Goal: Transaction & Acquisition: Purchase product/service

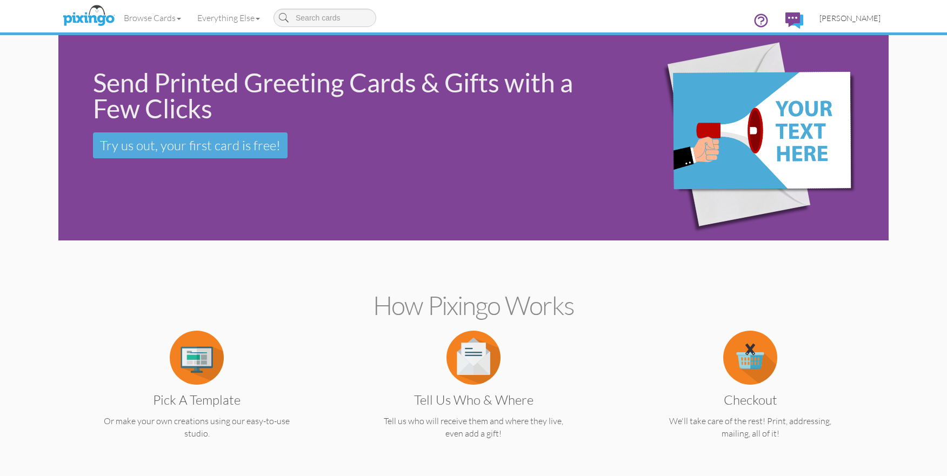
click at [864, 17] on span "[PERSON_NAME]" at bounding box center [850, 18] width 61 height 9
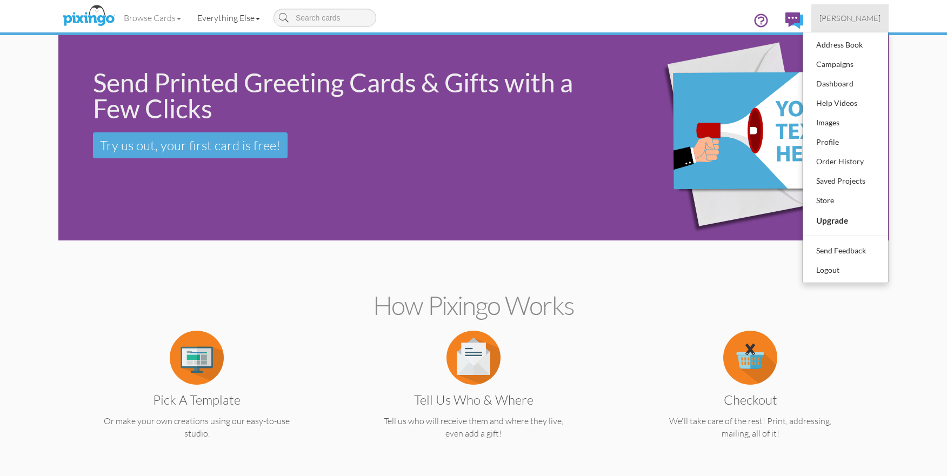
click at [247, 19] on link "Everything Else" at bounding box center [228, 17] width 79 height 27
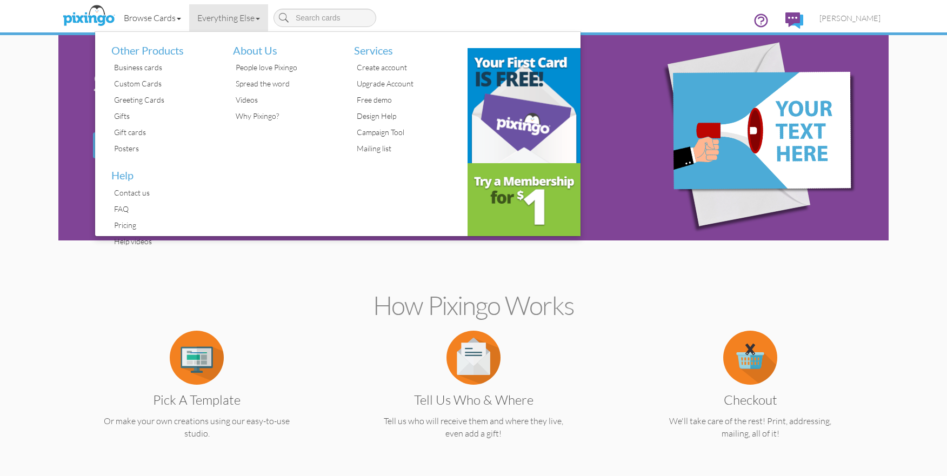
click at [175, 18] on link "Browse Cards" at bounding box center [153, 17] width 74 height 27
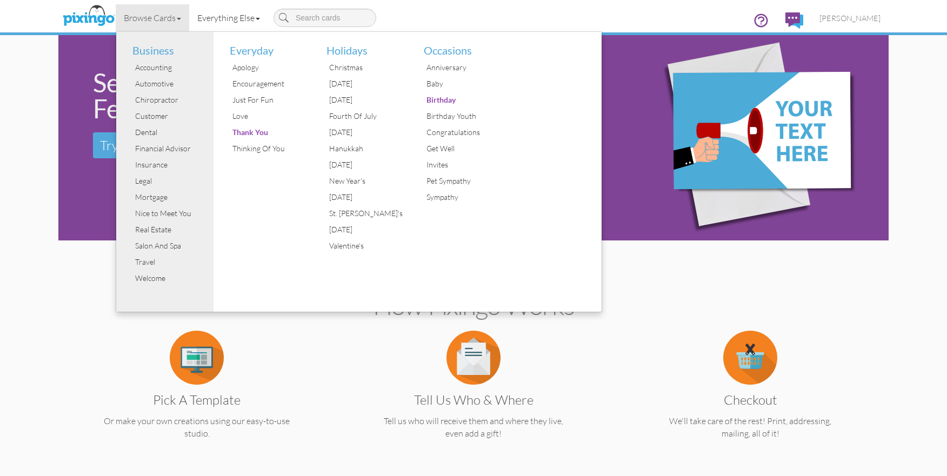
click at [234, 18] on link "Everything Else" at bounding box center [228, 17] width 79 height 27
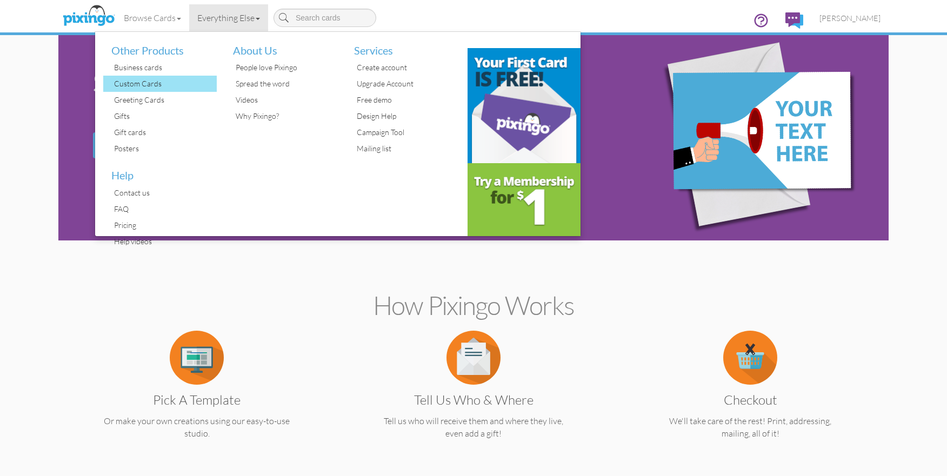
click at [158, 81] on div "Custom Cards" at bounding box center [163, 84] width 105 height 16
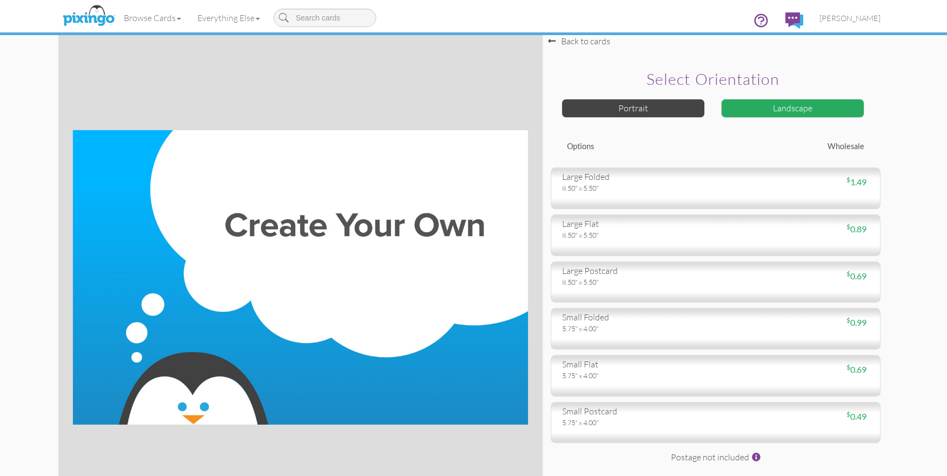
click at [624, 187] on div "8.50" x 5.50"" at bounding box center [634, 188] width 145 height 10
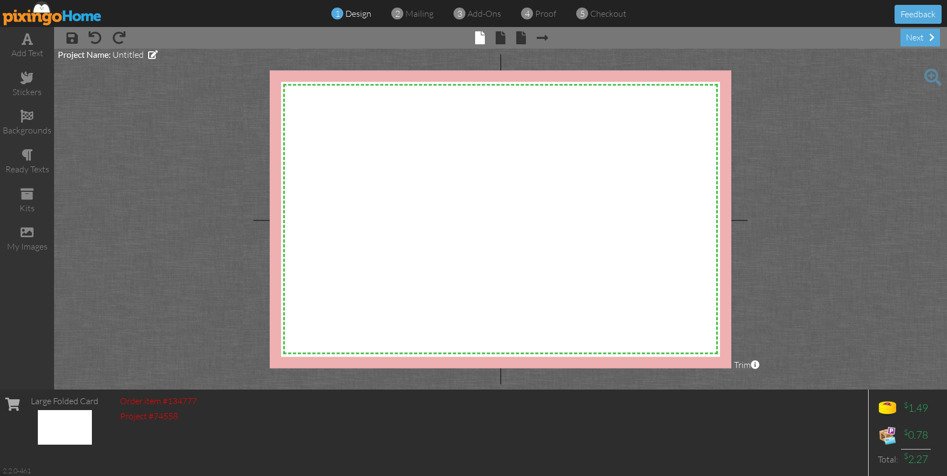
click at [102, 154] on project-studio-wrapper "X X X X X X X X X X X X X X X X X X X X X X X X X X X X X X X X X X X X X X X X…" at bounding box center [500, 219] width 893 height 341
click at [34, 241] on div "my images" at bounding box center [27, 247] width 54 height 12
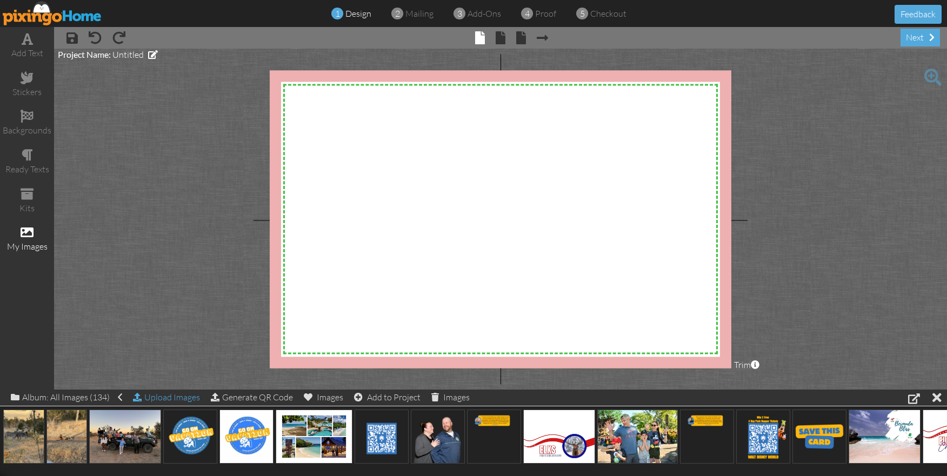
click at [165, 398] on div "Upload Images" at bounding box center [166, 398] width 67 height 16
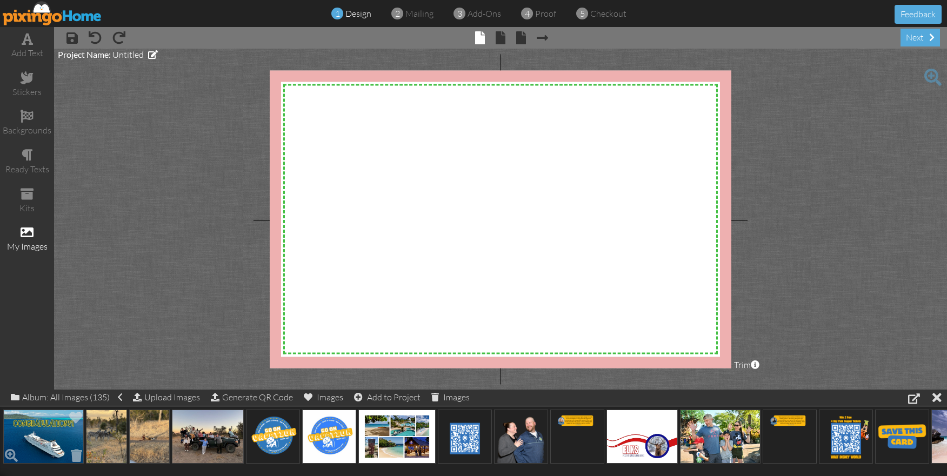
click at [39, 433] on img at bounding box center [43, 437] width 81 height 54
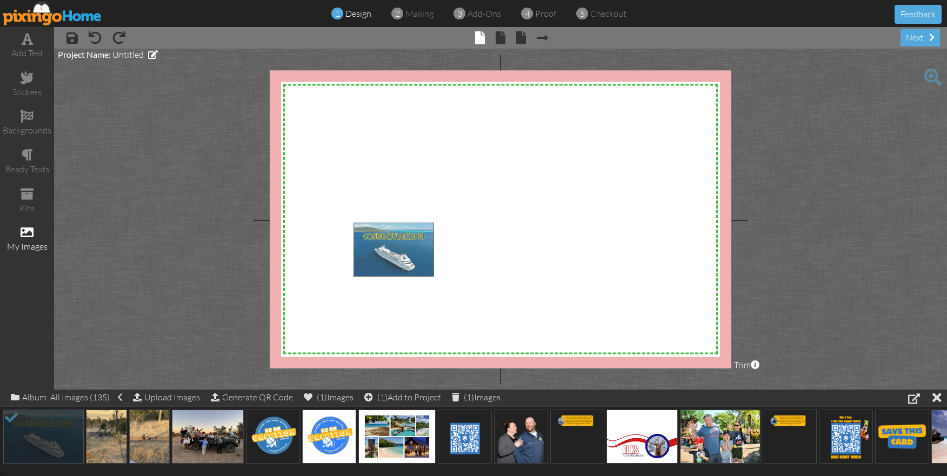
drag, startPoint x: 38, startPoint y: 440, endPoint x: 388, endPoint y: 254, distance: 397.0
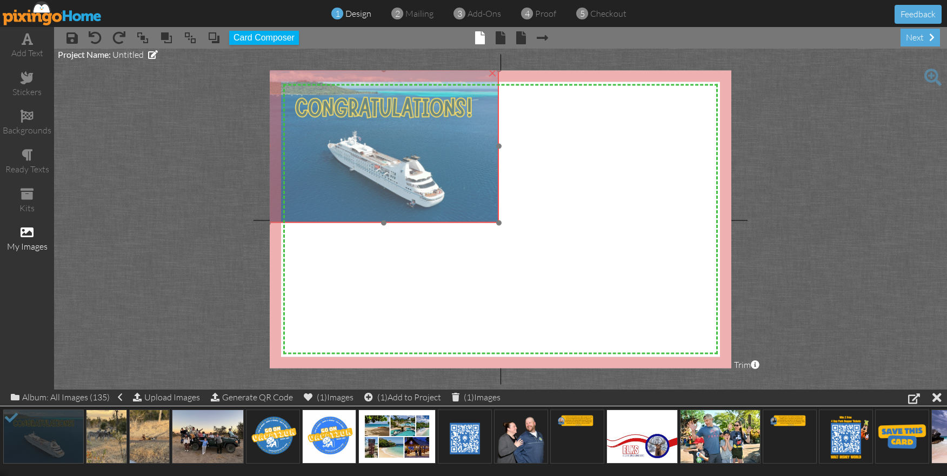
drag, startPoint x: 465, startPoint y: 319, endPoint x: 380, endPoint y: 165, distance: 175.8
click at [380, 165] on img at bounding box center [383, 146] width 231 height 154
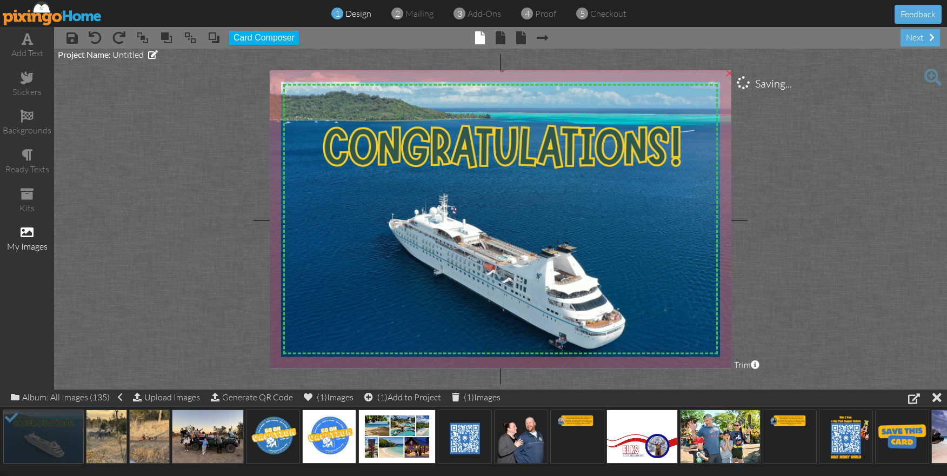
drag, startPoint x: 498, startPoint y: 222, endPoint x: 798, endPoint y: 380, distance: 339.2
click at [798, 380] on project-studio-wrapper "X X X X X X X X X X X X X X X X X X X X X X X X X X X X X X X X X X X X X X X X…" at bounding box center [500, 219] width 893 height 341
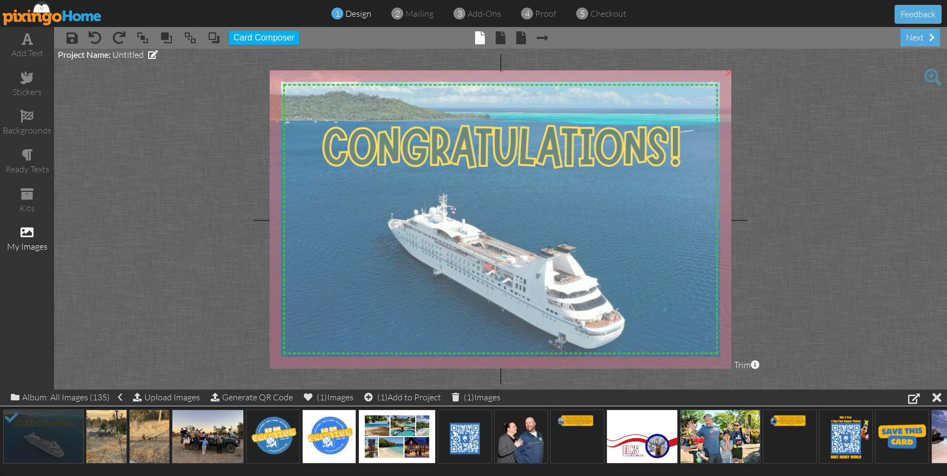
click at [585, 320] on img at bounding box center [502, 225] width 468 height 312
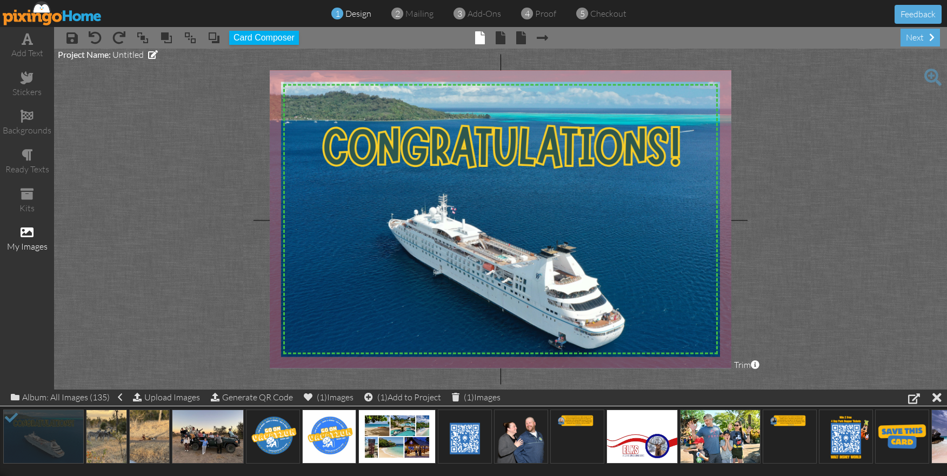
click at [859, 295] on project-studio-wrapper "X X X X X X X X X X X X X X X X X X X X X X X X X X X X X X X X X X X X X X X X…" at bounding box center [500, 219] width 893 height 341
click at [856, 296] on project-studio-wrapper "X X X X X X X X X X X X X X X X X X X X X X X X X X X X X X X X X X X X X X X X…" at bounding box center [500, 219] width 893 height 341
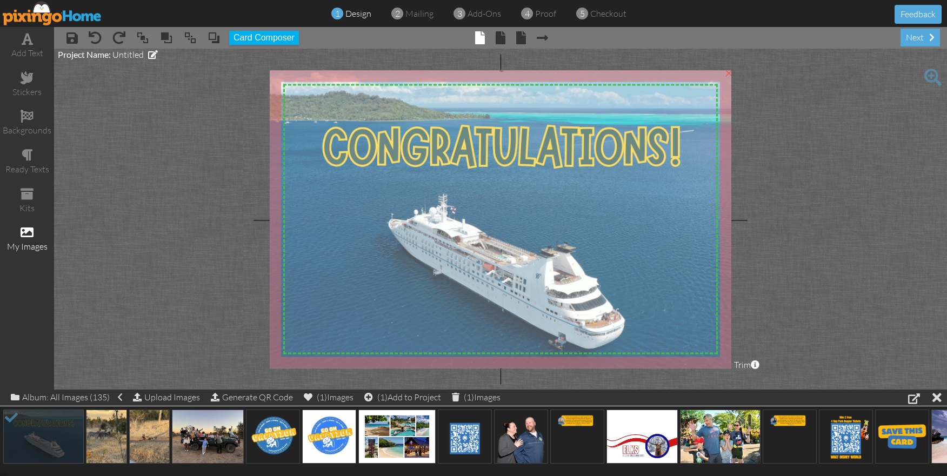
click at [642, 275] on img at bounding box center [502, 225] width 468 height 312
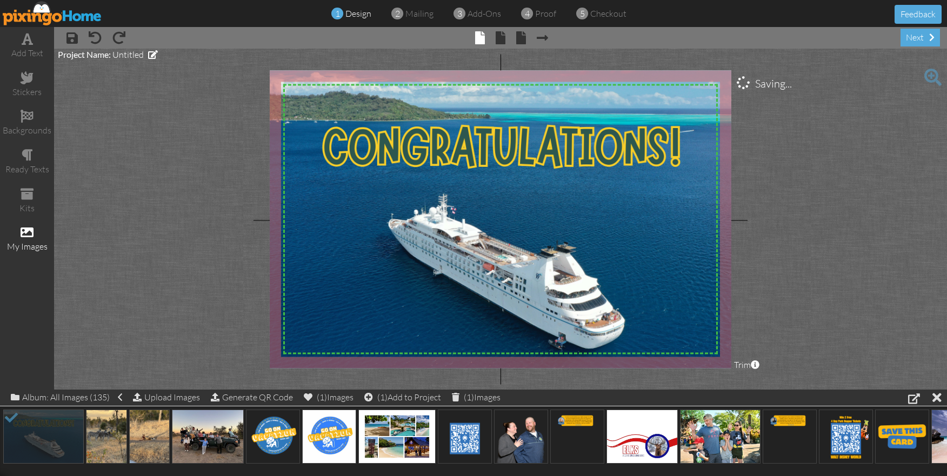
click at [802, 291] on project-studio-wrapper "X X X X X X X X X X X X X X X X X X X X X X X X X X X X X X X X X X X X X X X X…" at bounding box center [500, 219] width 893 height 341
click at [502, 39] on span at bounding box center [501, 37] width 10 height 13
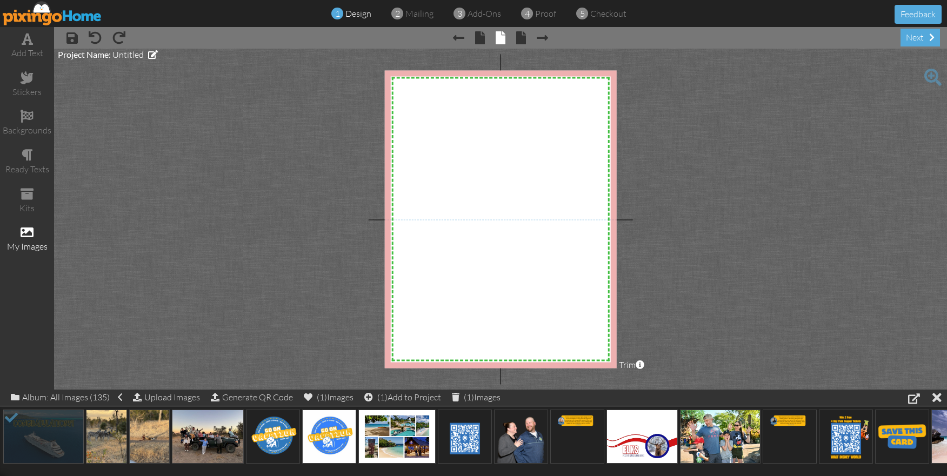
click at [255, 347] on project-studio-wrapper "X X X X X X X X X X X X X X X X X X X X X X X X X X X X X X X X X X X X X X X X…" at bounding box center [500, 219] width 893 height 341
click at [173, 397] on div "Upload Images" at bounding box center [166, 398] width 67 height 16
click at [165, 398] on div "Upload Images" at bounding box center [166, 398] width 67 height 16
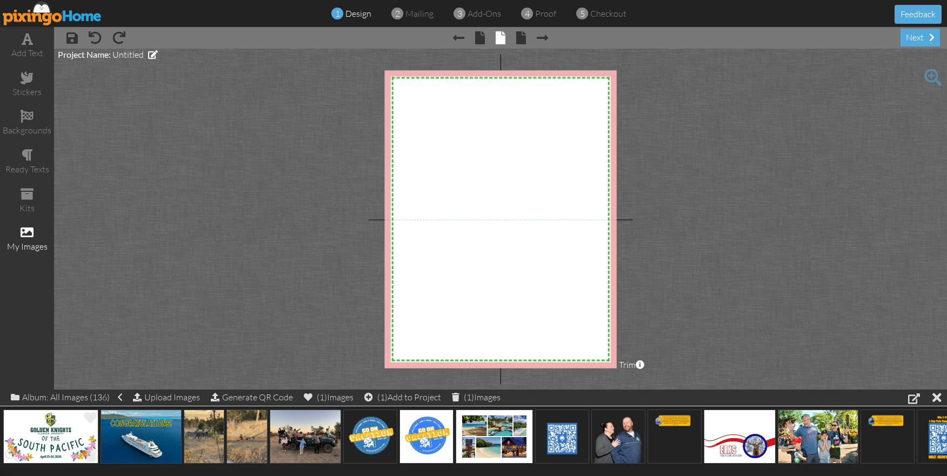
click at [56, 428] on img at bounding box center [50, 437] width 95 height 54
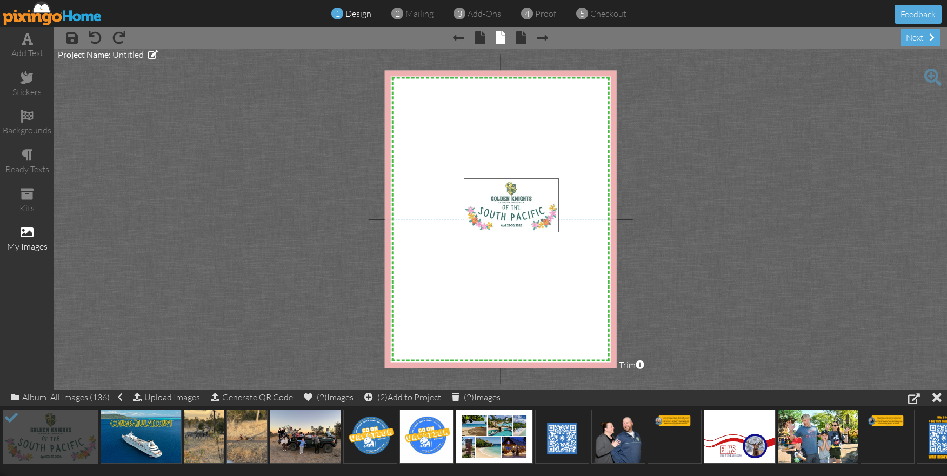
drag, startPoint x: 319, startPoint y: 316, endPoint x: 514, endPoint y: 197, distance: 227.9
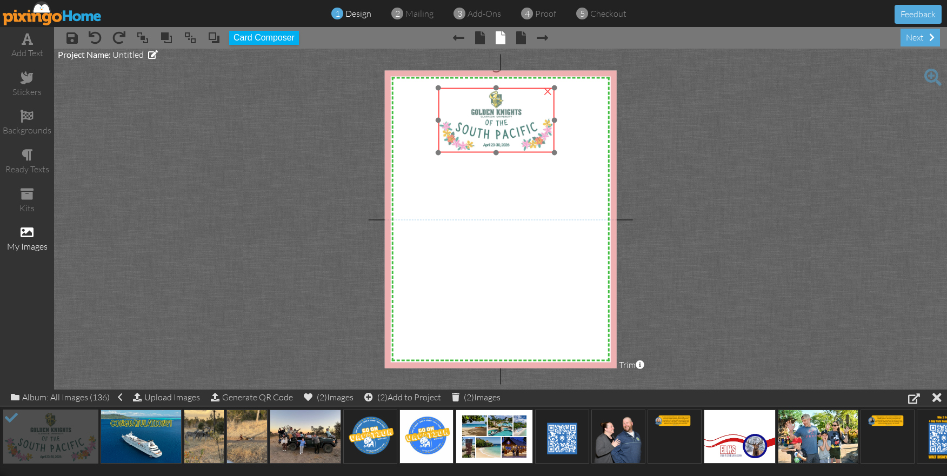
drag, startPoint x: 527, startPoint y: 220, endPoint x: 502, endPoint y: 129, distance: 93.7
click at [502, 129] on img at bounding box center [497, 120] width 116 height 65
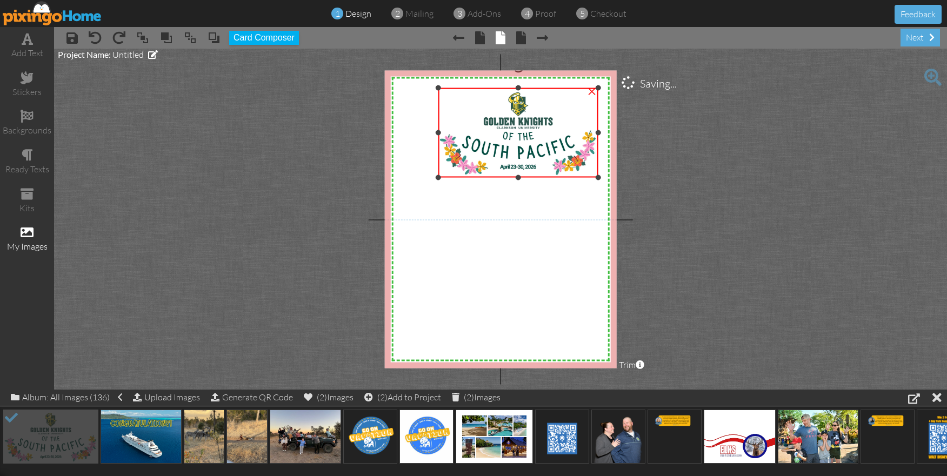
drag, startPoint x: 553, startPoint y: 150, endPoint x: 575, endPoint y: 175, distance: 33.0
click at [575, 175] on div "×" at bounding box center [519, 133] width 160 height 90
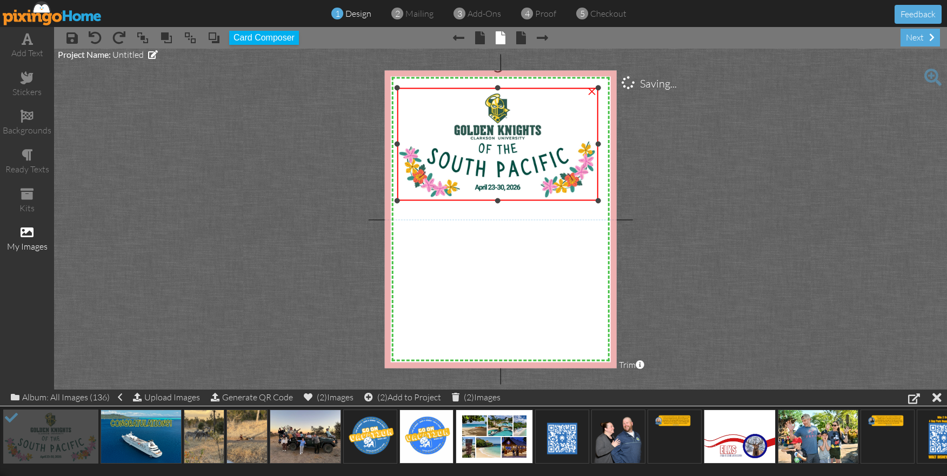
drag, startPoint x: 441, startPoint y: 176, endPoint x: 397, endPoint y: 200, distance: 49.1
click at [397, 200] on div at bounding box center [396, 200] width 5 height 5
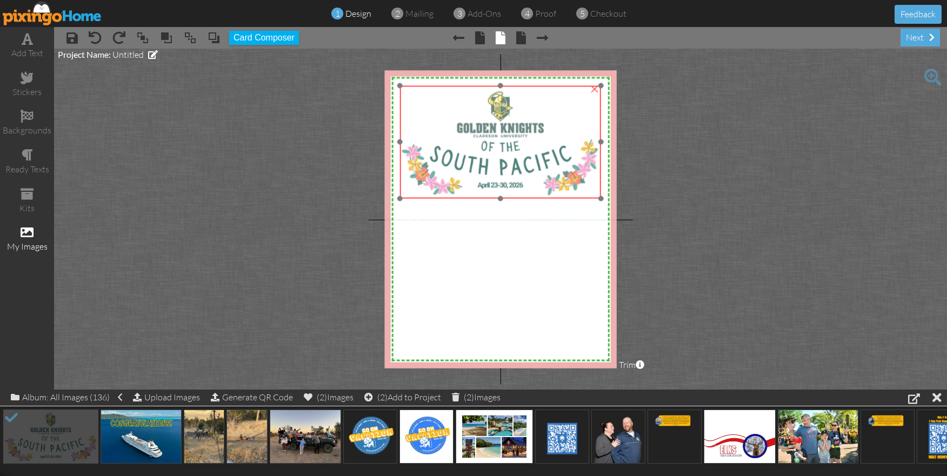
click at [511, 165] on img at bounding box center [501, 141] width 202 height 113
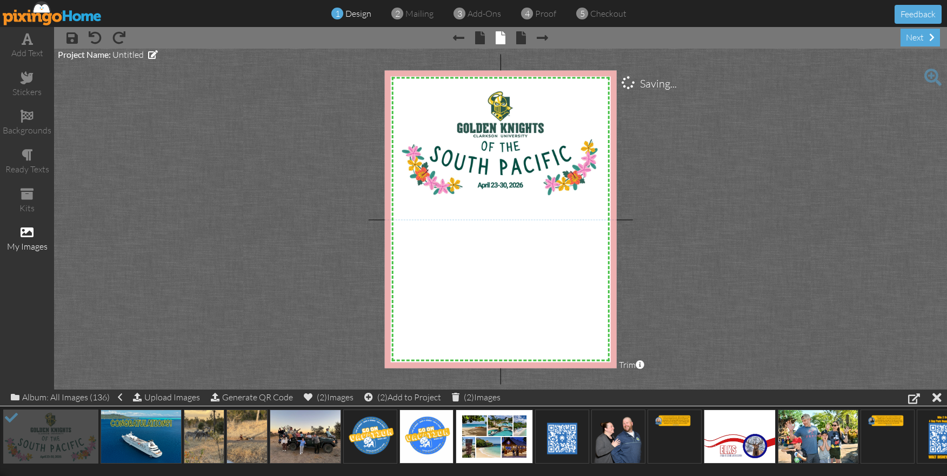
click at [677, 239] on project-studio-wrapper "X X X X X X X X X X X X X X X X X X X X X X X X X X X X X X X X X X X X X X X X…" at bounding box center [500, 219] width 893 height 341
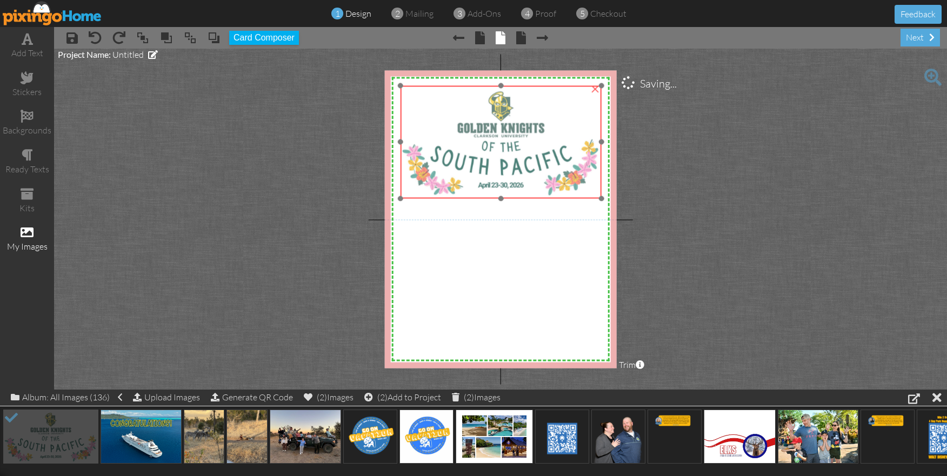
click at [518, 175] on img at bounding box center [501, 141] width 202 height 113
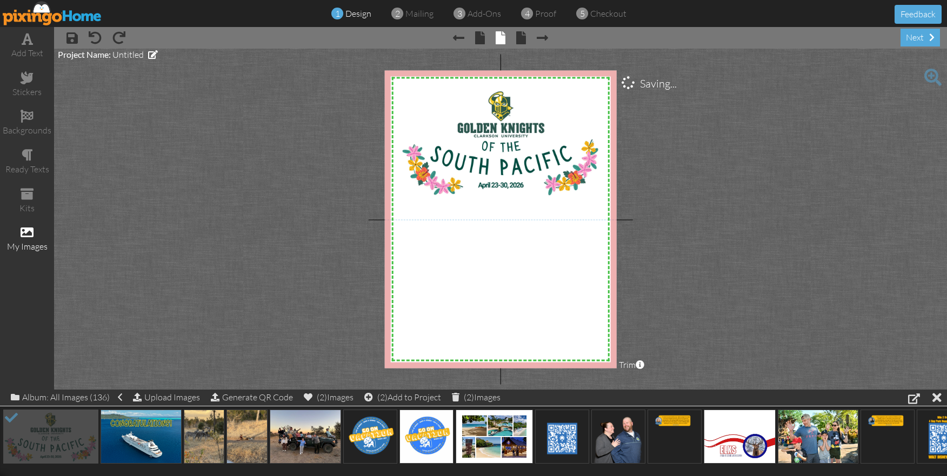
click at [711, 248] on project-studio-wrapper "X X X X X X X X X X X X X X X X X X X X X X X X X X X X X X X X X X X X X X X X…" at bounding box center [500, 219] width 893 height 341
click at [27, 48] on div "add text" at bounding box center [27, 53] width 54 height 12
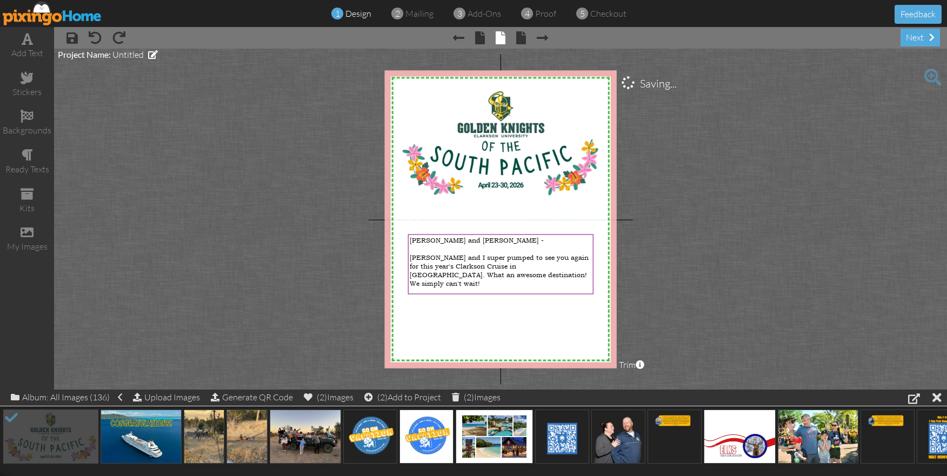
drag, startPoint x: 656, startPoint y: 284, endPoint x: 541, endPoint y: 287, distance: 114.7
click at [653, 285] on project-studio-wrapper "X X X X X X X X X X X X X X X X X X X X X X X X X X X X X X X X X X X X X X X X…" at bounding box center [500, 219] width 893 height 341
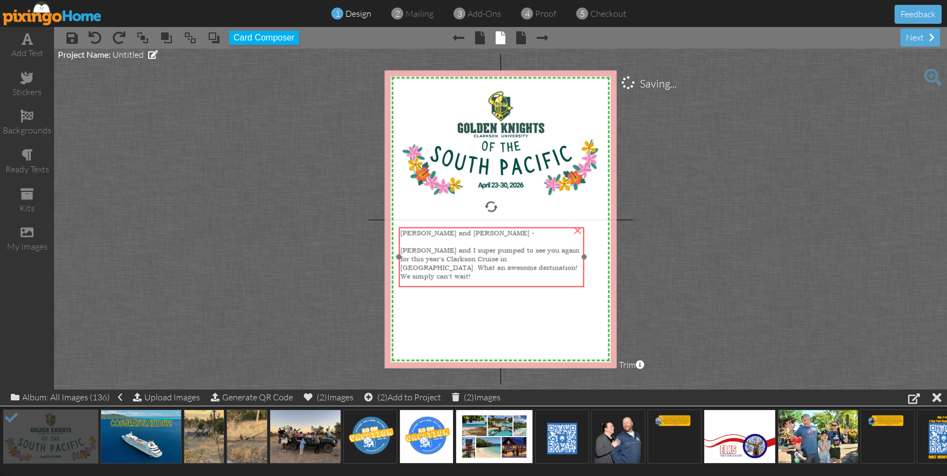
drag, startPoint x: 476, startPoint y: 281, endPoint x: 467, endPoint y: 275, distance: 10.8
click at [467, 281] on div at bounding box center [492, 285] width 182 height 9
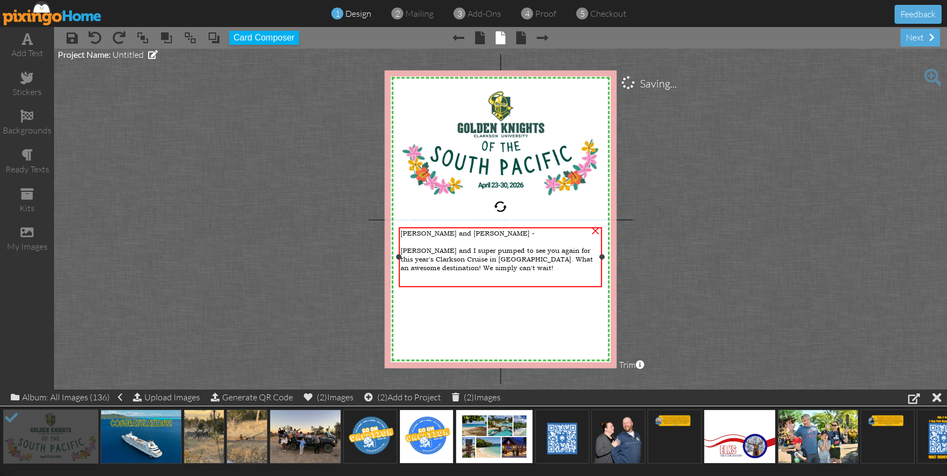
drag, startPoint x: 584, startPoint y: 257, endPoint x: 602, endPoint y: 257, distance: 18.4
click at [602, 257] on div at bounding box center [601, 257] width 5 height 5
click at [448, 282] on div at bounding box center [501, 285] width 200 height 9
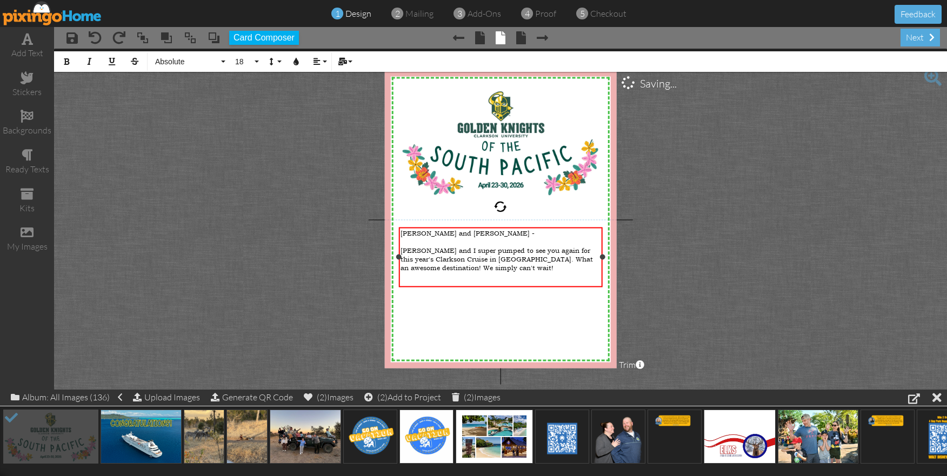
click at [431, 282] on div at bounding box center [501, 285] width 200 height 9
click at [487, 258] on span "Maggie and I super pumped to see you again for this year's Clarkson Cruise in T…" at bounding box center [497, 259] width 193 height 26
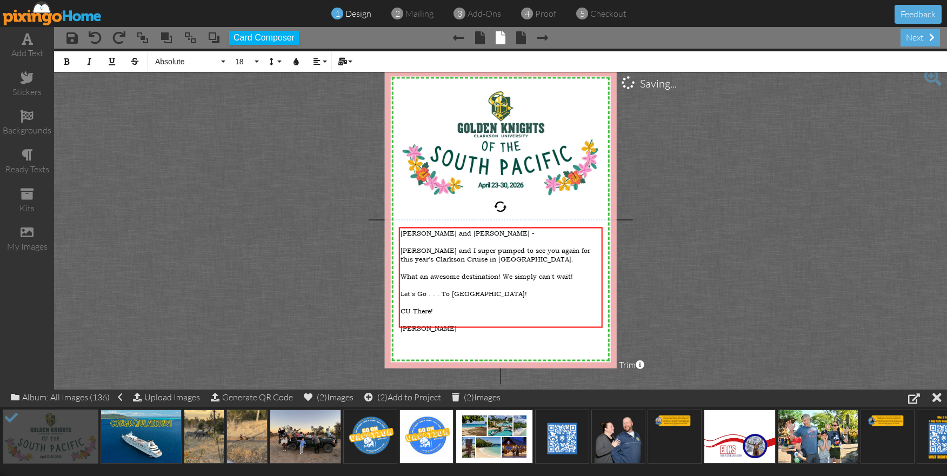
drag, startPoint x: 736, startPoint y: 316, endPoint x: 643, endPoint y: 316, distance: 93.0
click at [735, 316] on project-studio-wrapper "X X X X X X X X X X X X X X X X X X X X X X X X X X X X X X X X X X X X X X X X…" at bounding box center [500, 219] width 893 height 341
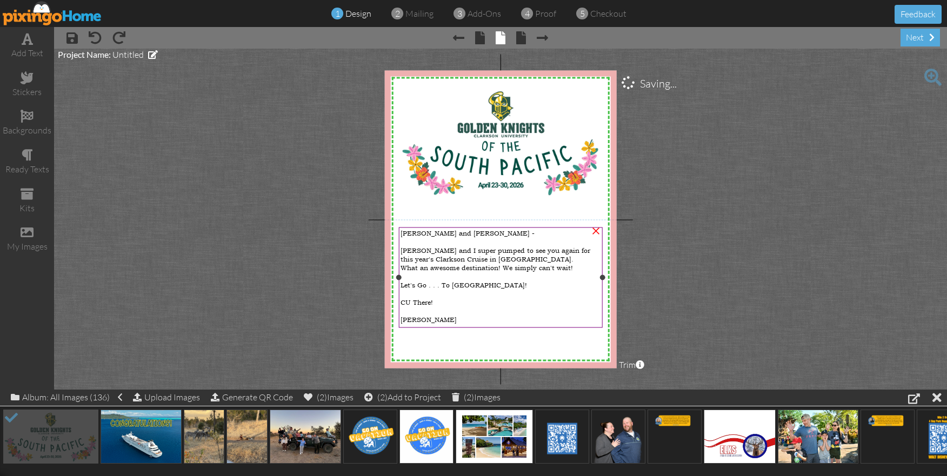
click at [491, 257] on div "Maggie and I super pumped to see you again for this year's Clarkson Cruise in T…" at bounding box center [501, 254] width 200 height 17
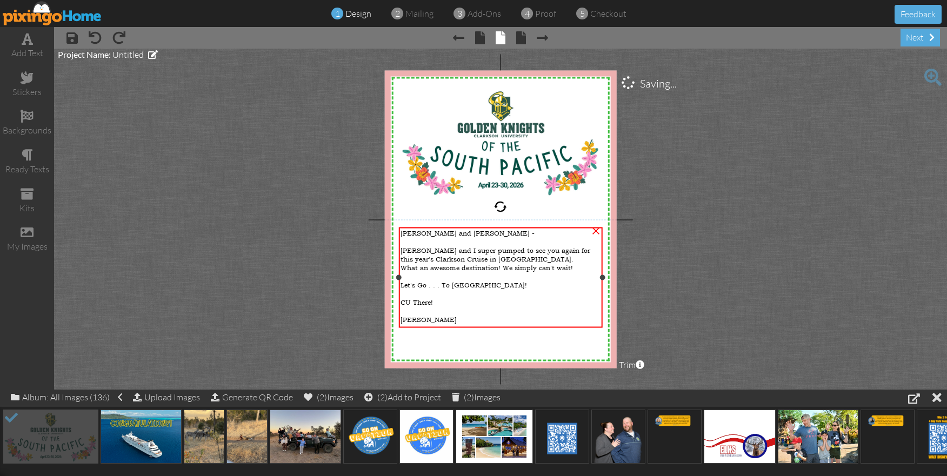
click at [491, 257] on div "Maggie and I super pumped to see you again for this year's Clarkson Cruise in T…" at bounding box center [501, 254] width 200 height 17
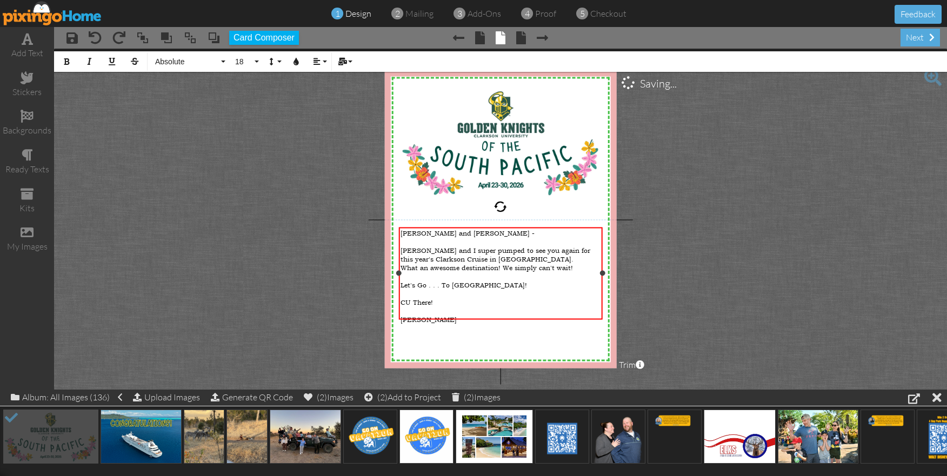
click at [488, 257] on div "Maggie and I super pumped to see you again for this year's Clarkson Cruise in T…" at bounding box center [501, 254] width 200 height 17
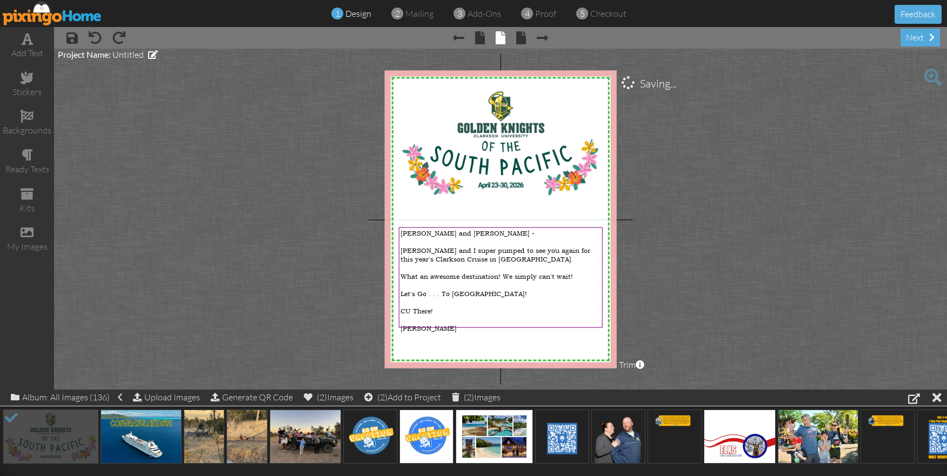
click at [672, 288] on project-studio-wrapper "X X X X X X X X X X X X X X X X X X X X X X X X X X X X X X X X X X X X X X X X…" at bounding box center [500, 219] width 893 height 341
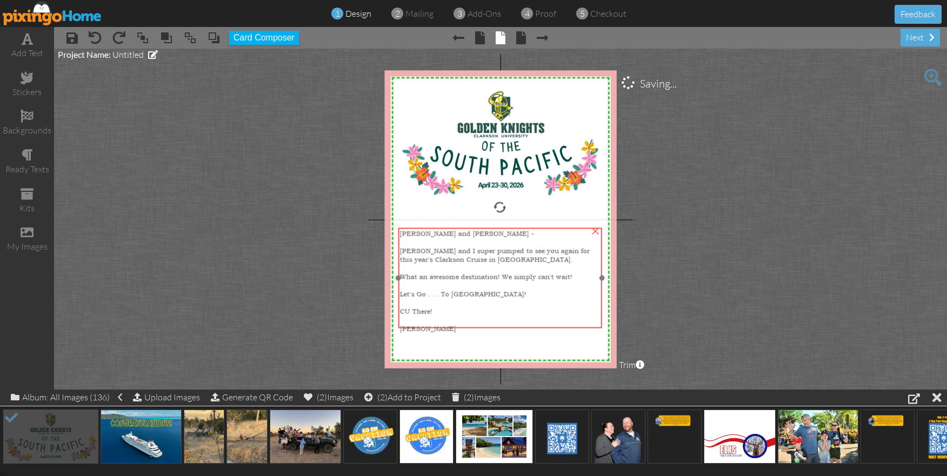
click at [510, 290] on div "Let's Go . . . To Tahiti!" at bounding box center [500, 294] width 200 height 9
click at [488, 307] on div "CU There!" at bounding box center [500, 311] width 200 height 9
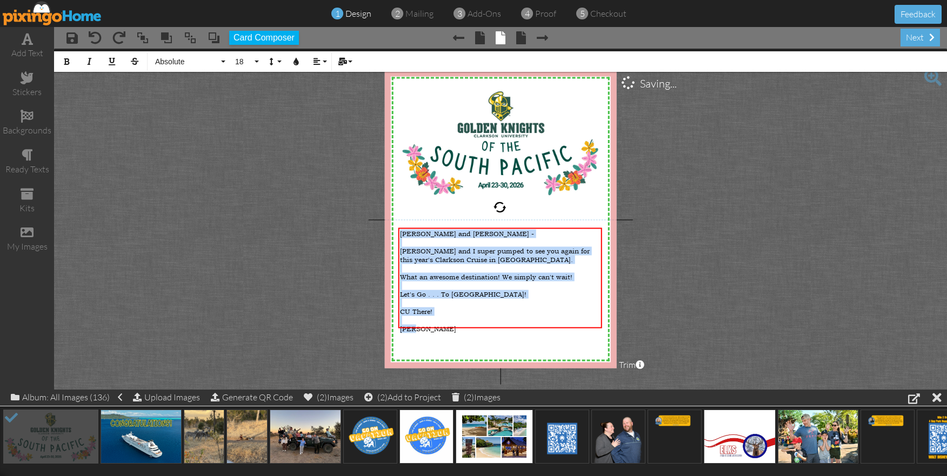
drag, startPoint x: 426, startPoint y: 322, endPoint x: 383, endPoint y: 242, distance: 91.0
click at [382, 240] on project-studio-wrapper "X X X X X X X X X X X X X X X X X X X X X X X X X X X X X X X X X X X X X X X X…" at bounding box center [500, 219] width 893 height 341
click at [217, 63] on span "Absolute" at bounding box center [186, 61] width 65 height 9
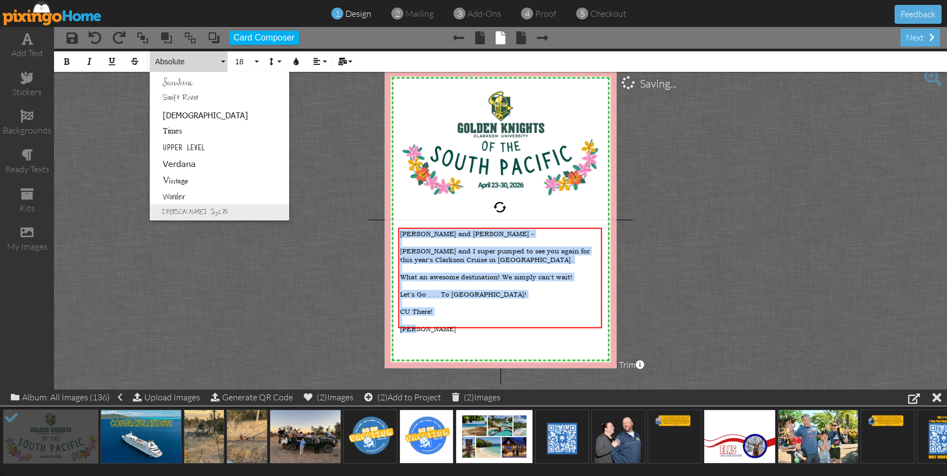
scroll to position [695, 0]
click at [186, 100] on link "Swift River" at bounding box center [220, 99] width 140 height 16
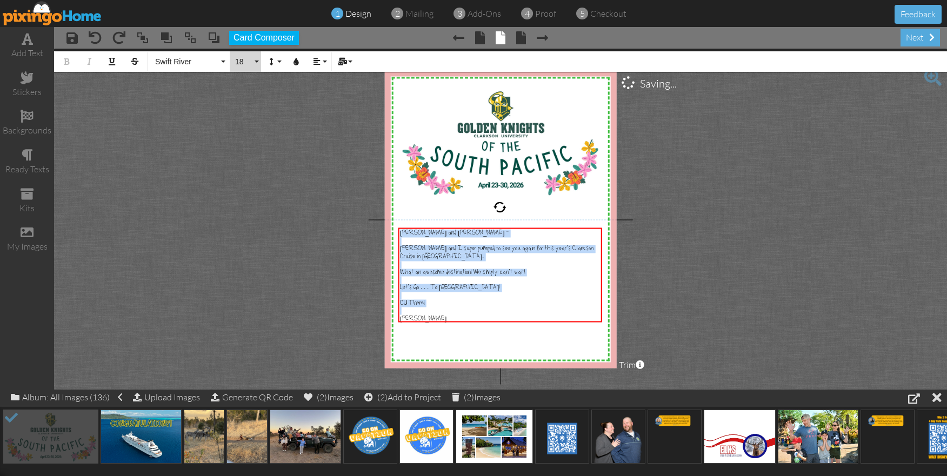
click at [248, 64] on span "18" at bounding box center [243, 61] width 18 height 9
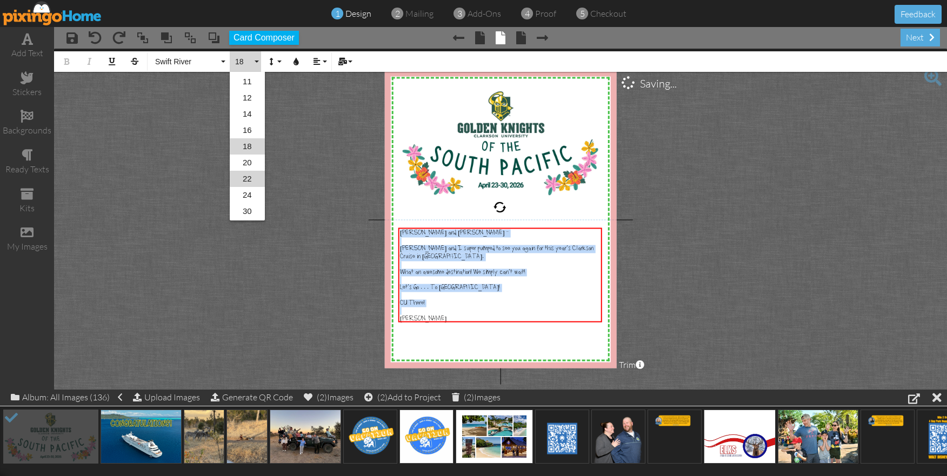
click at [242, 181] on link "22" at bounding box center [247, 179] width 35 height 16
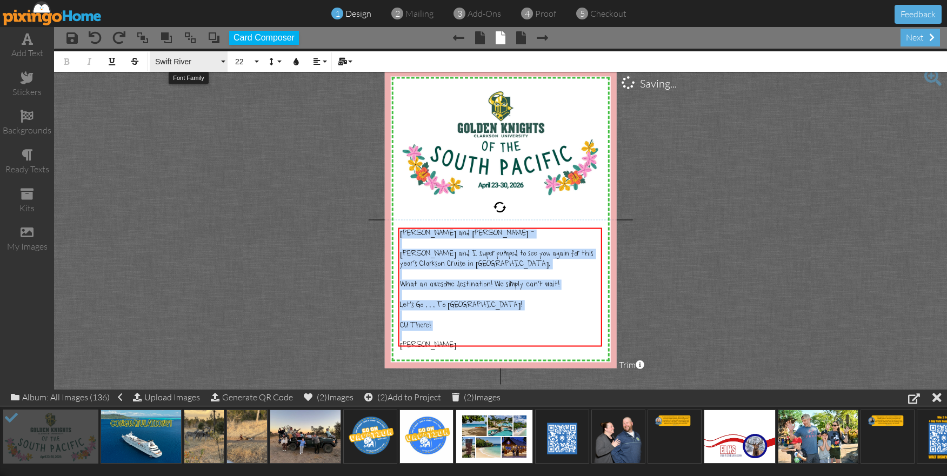
click at [212, 67] on button "Swift River" at bounding box center [189, 61] width 78 height 21
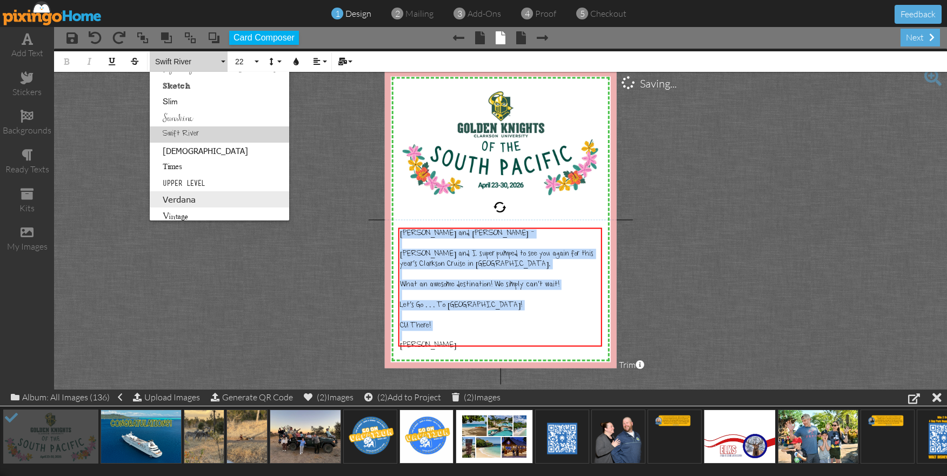
scroll to position [661, 0]
click at [187, 193] on link "Verdana" at bounding box center [220, 198] width 140 height 16
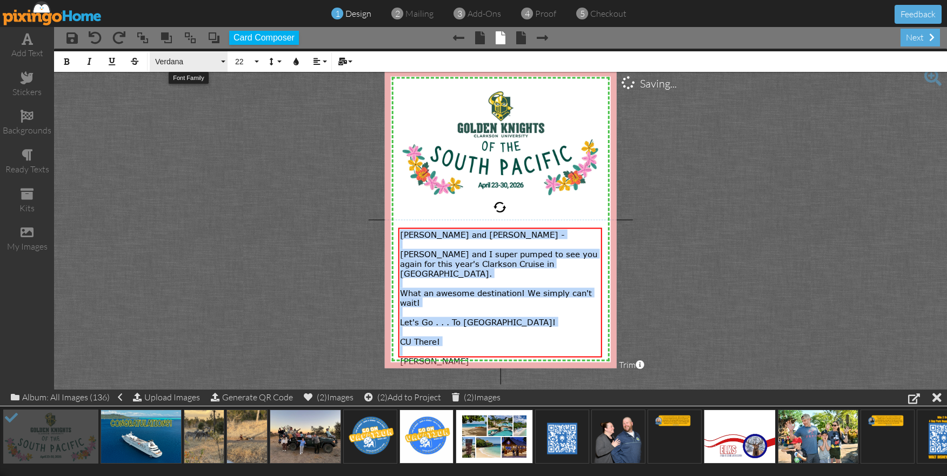
click at [174, 58] on span "Verdana" at bounding box center [186, 61] width 65 height 9
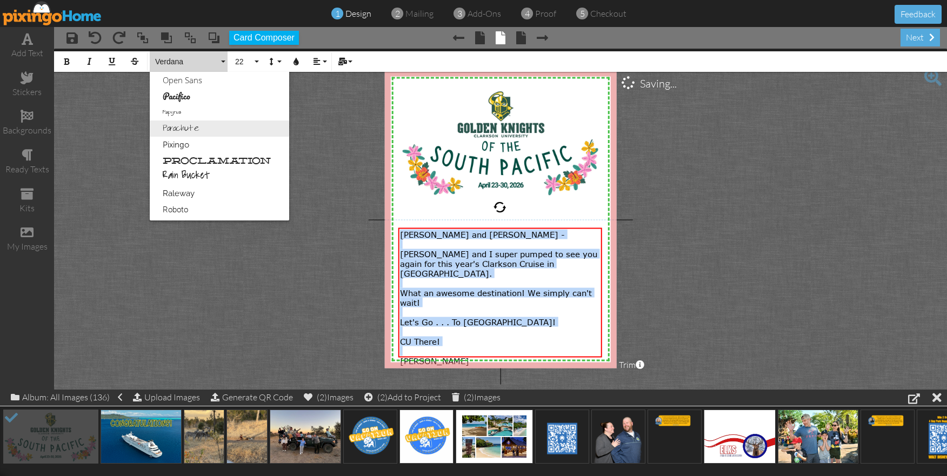
scroll to position [499, 0]
click at [183, 137] on link "Parachute" at bounding box center [220, 132] width 140 height 16
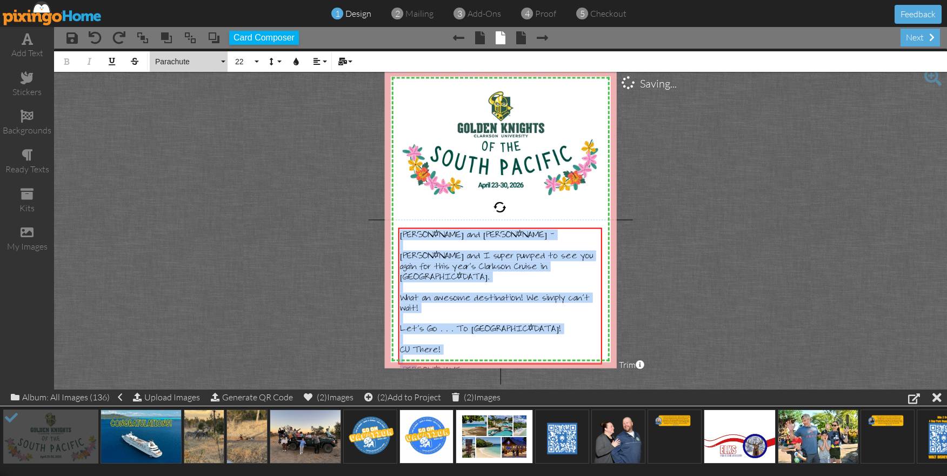
click at [189, 52] on button "Parachute" at bounding box center [189, 61] width 78 height 21
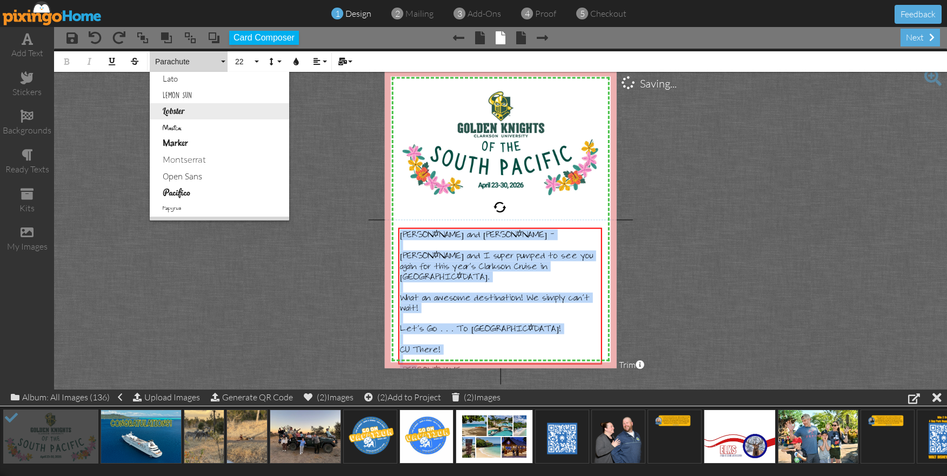
scroll to position [395, 0]
click at [184, 121] on link "Lobster" at bounding box center [220, 123] width 140 height 16
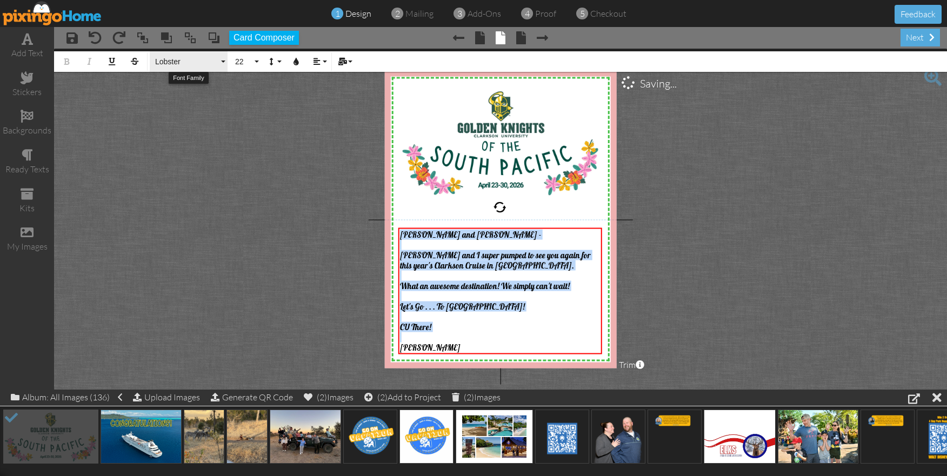
click at [184, 64] on span "Lobster" at bounding box center [186, 61] width 65 height 9
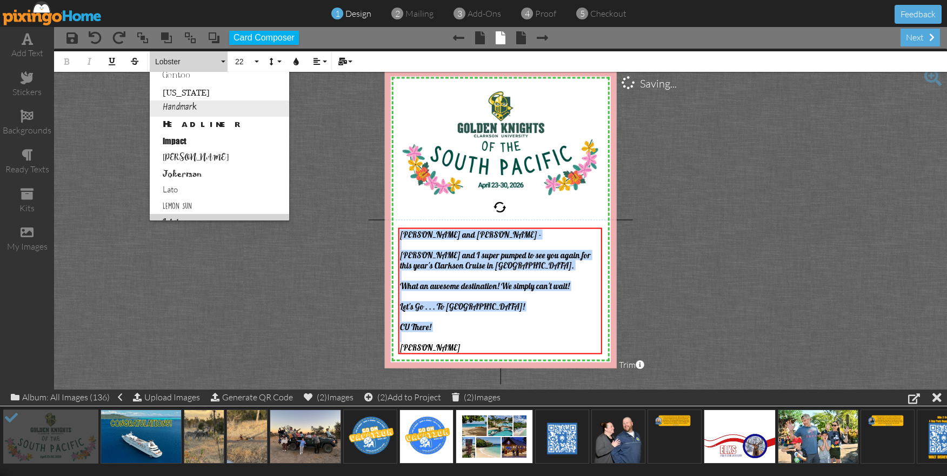
scroll to position [279, 0]
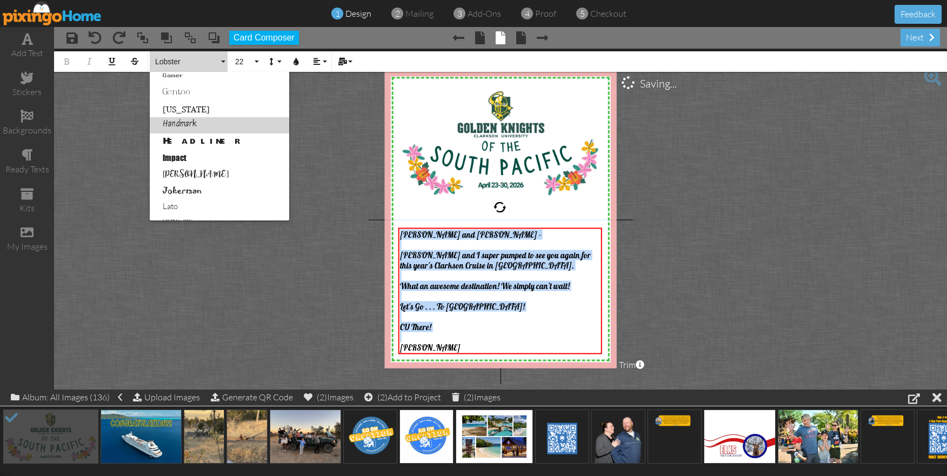
click at [180, 121] on link "Handmark" at bounding box center [220, 125] width 140 height 16
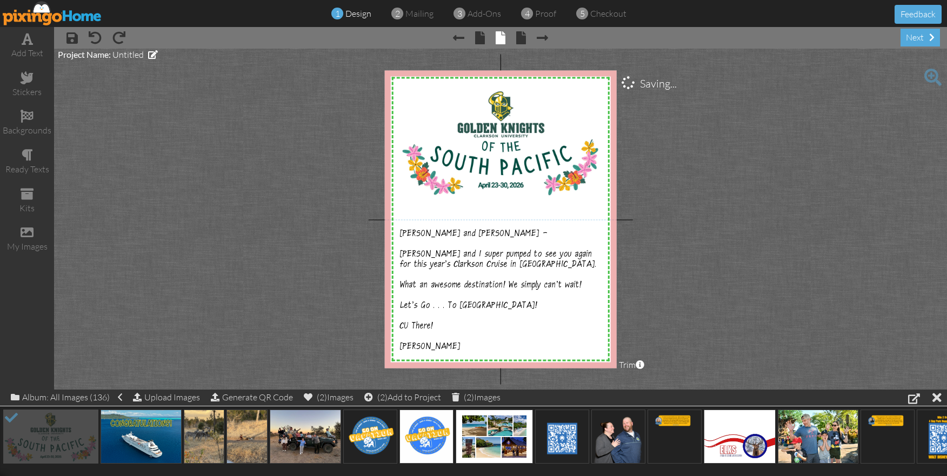
click at [798, 274] on project-studio-wrapper "X X X X X X X X X X X X X X X X X X X X X X X X X X X X X X X X X X X X X X X X…" at bounding box center [500, 219] width 893 height 341
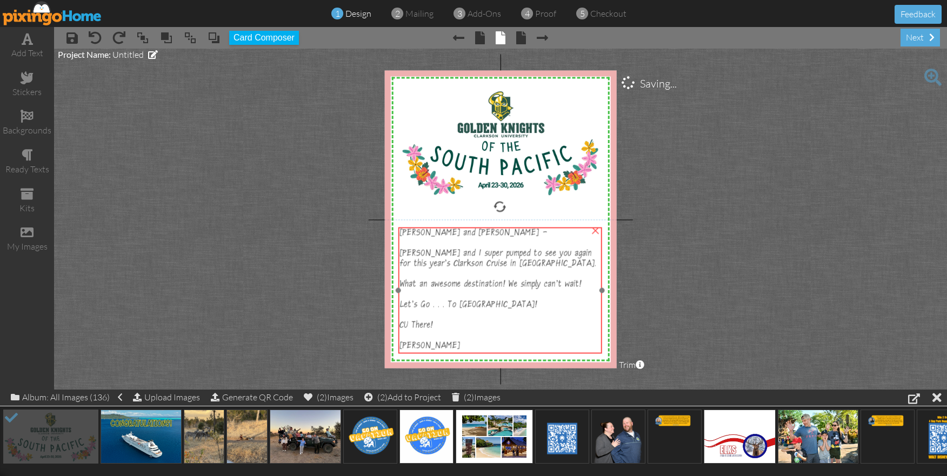
click at [535, 289] on span "What an awesome destination! We simply can't wait!" at bounding box center [491, 285] width 182 height 10
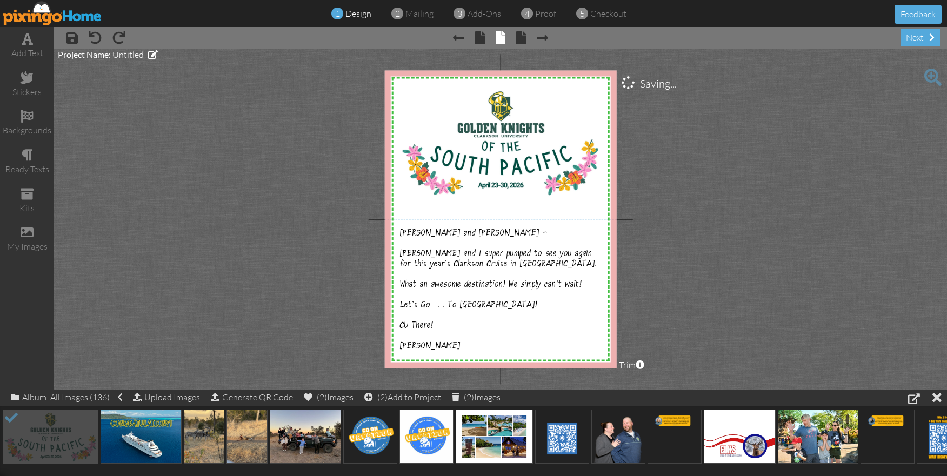
click at [757, 272] on project-studio-wrapper "X X X X X X X X X X X X X X X X X X X X X X X X X X X X X X X X X X X X X X X X…" at bounding box center [500, 219] width 893 height 341
click at [519, 39] on span at bounding box center [521, 37] width 10 height 13
click at [146, 54] on div "Project Name: Untitled" at bounding box center [108, 55] width 100 height 12
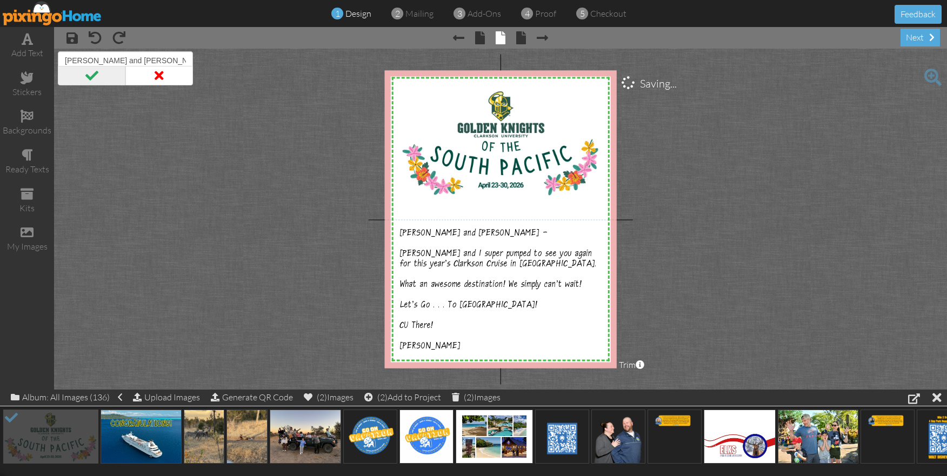
type input "Gretchen and Rick - Tahiti"
click at [104, 78] on span at bounding box center [92, 75] width 68 height 19
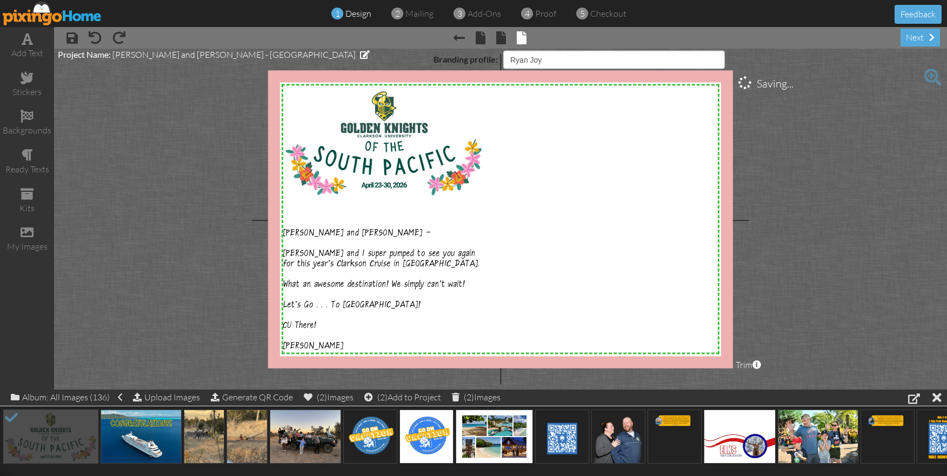
select select "object:971"
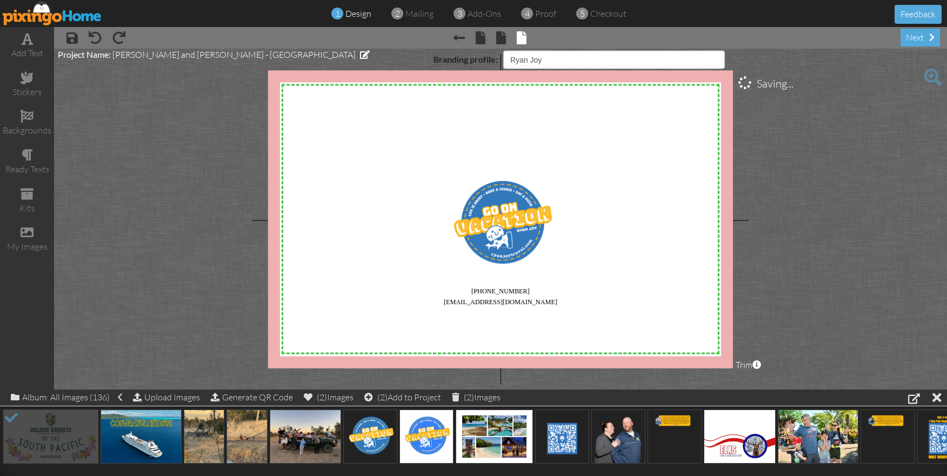
scroll to position [0, 1]
click at [916, 41] on div "next" at bounding box center [920, 38] width 39 height 18
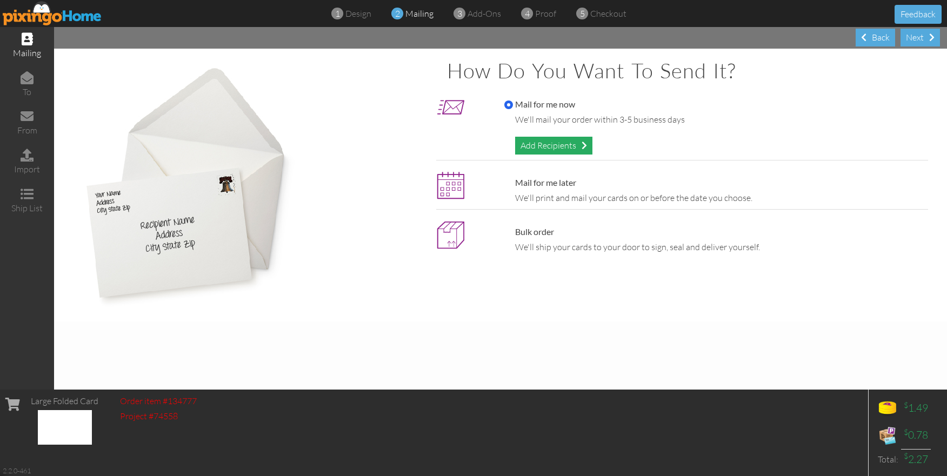
click at [580, 143] on div "Add Recipients" at bounding box center [553, 146] width 77 height 18
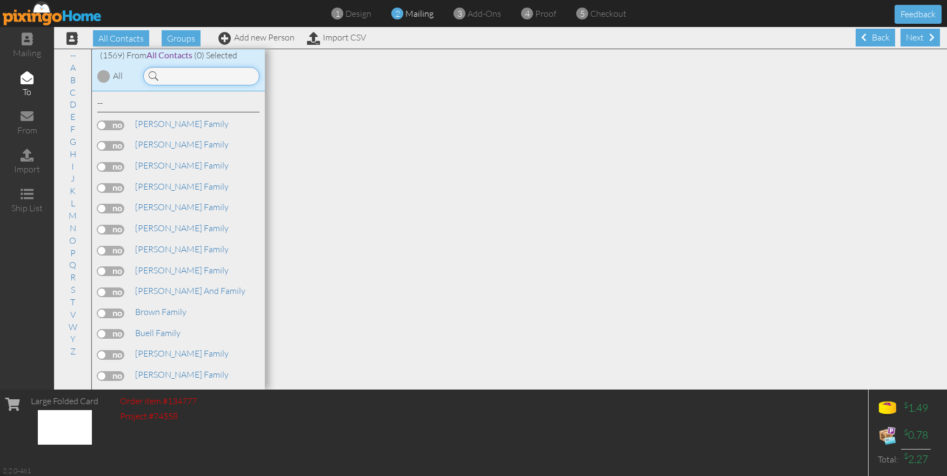
click at [214, 79] on input at bounding box center [201, 76] width 116 height 18
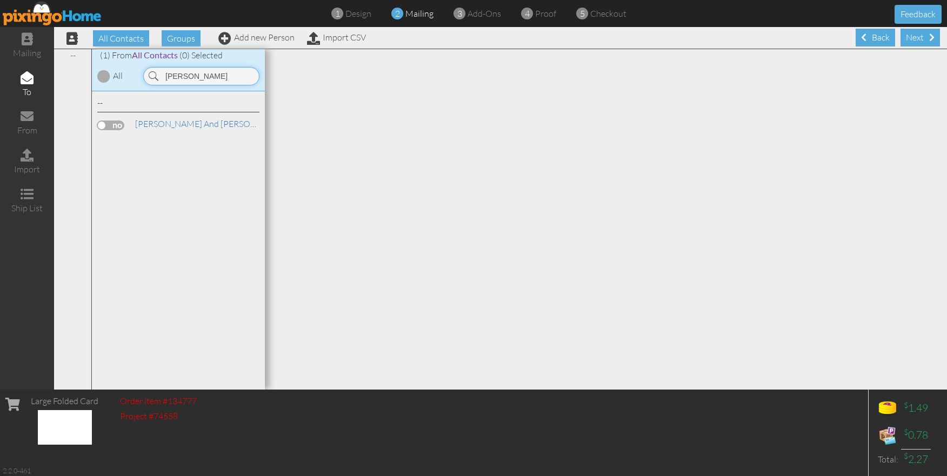
type input "Carter"
click at [122, 126] on label at bounding box center [110, 126] width 27 height 10
click at [0, 0] on input "checkbox" at bounding box center [0, 0] width 0 height 0
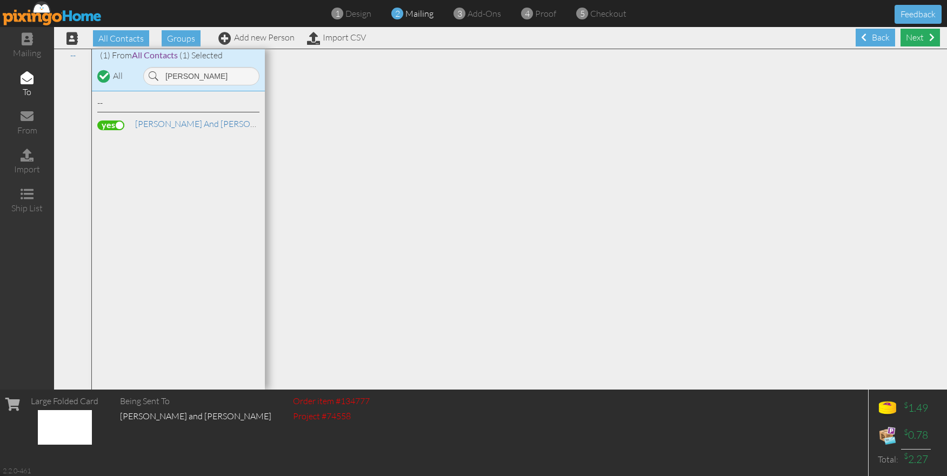
click at [923, 41] on div "Next" at bounding box center [920, 38] width 39 height 18
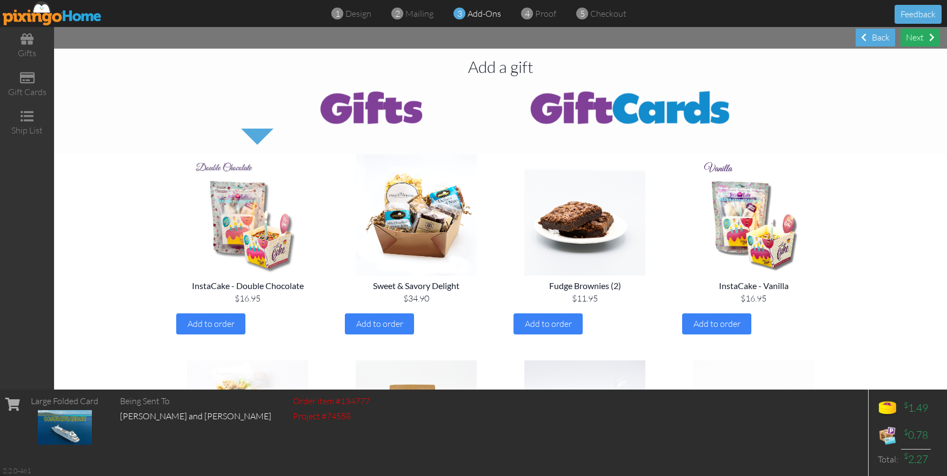
click at [935, 38] on span at bounding box center [932, 37] width 5 height 9
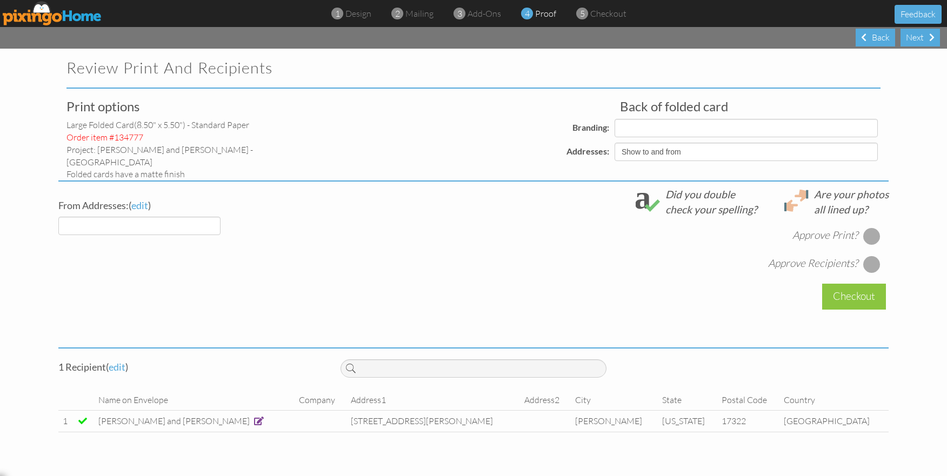
select select "object:5779"
select select "object:5780"
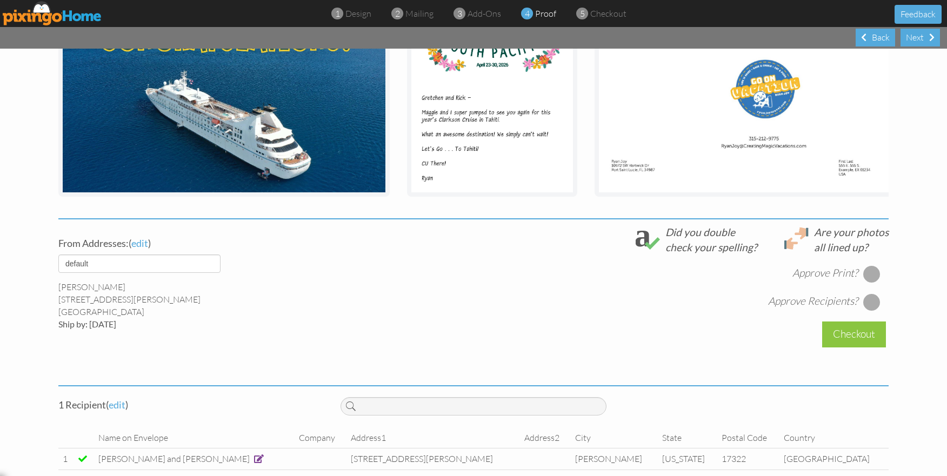
scroll to position [245, 0]
click at [254, 455] on span at bounding box center [259, 459] width 10 height 9
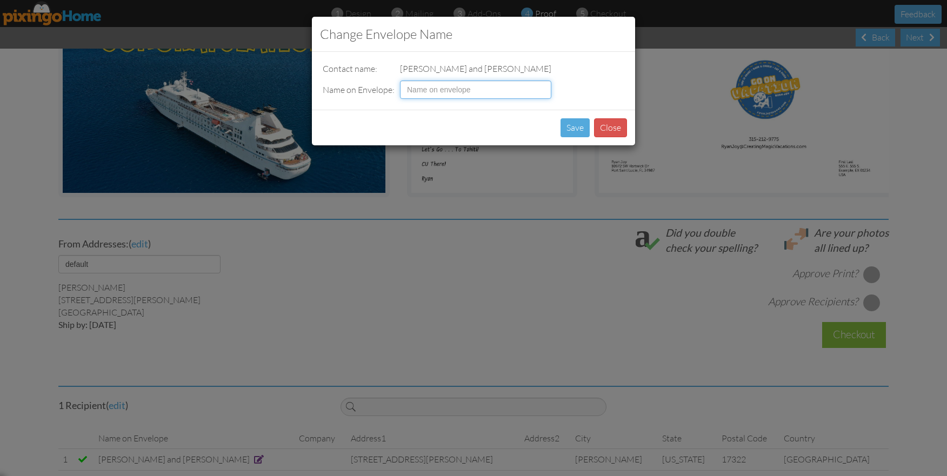
click at [468, 90] on input at bounding box center [475, 90] width 151 height 18
drag, startPoint x: 455, startPoint y: 89, endPoint x: 396, endPoint y: 89, distance: 58.9
click at [398, 89] on td "Lutz Family" at bounding box center [475, 90] width 157 height 24
type input "Gretchen and Rick Lutz"
click at [448, 121] on div "Save Close" at bounding box center [473, 128] width 323 height 36
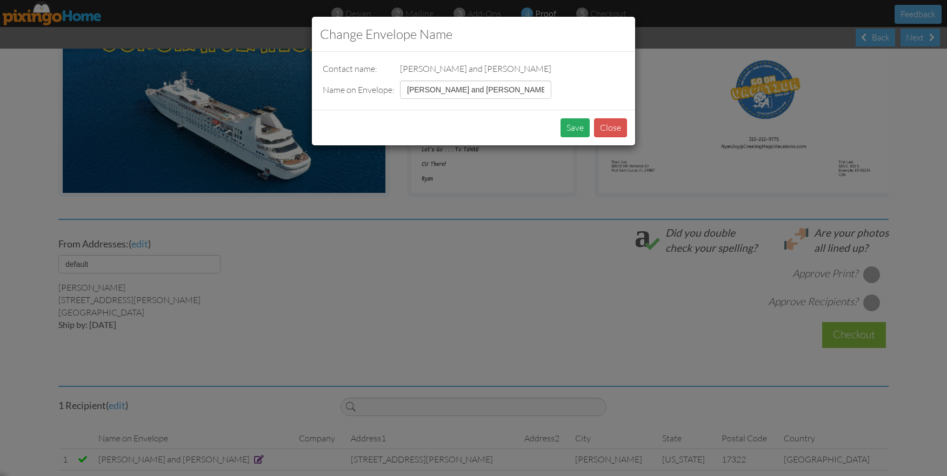
click at [582, 129] on button "Save" at bounding box center [575, 127] width 29 height 19
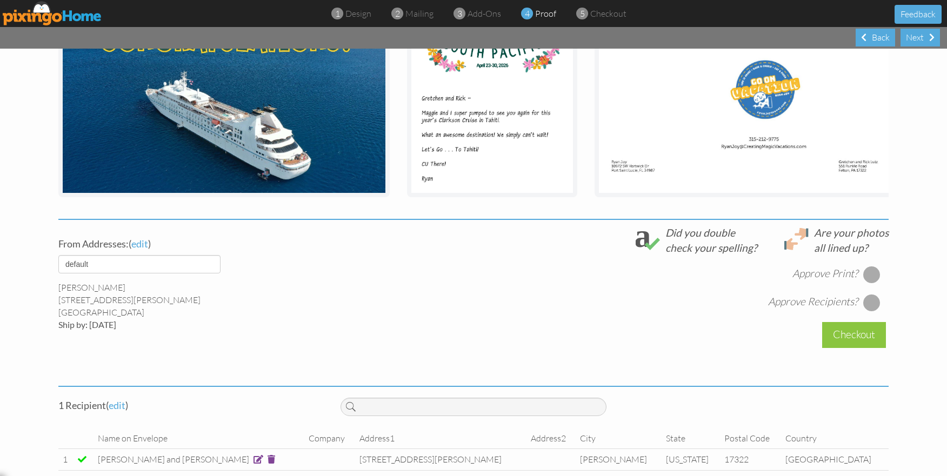
click at [872, 266] on div at bounding box center [872, 274] width 17 height 17
click at [875, 294] on div at bounding box center [872, 302] width 17 height 17
click at [254, 455] on span at bounding box center [259, 459] width 10 height 9
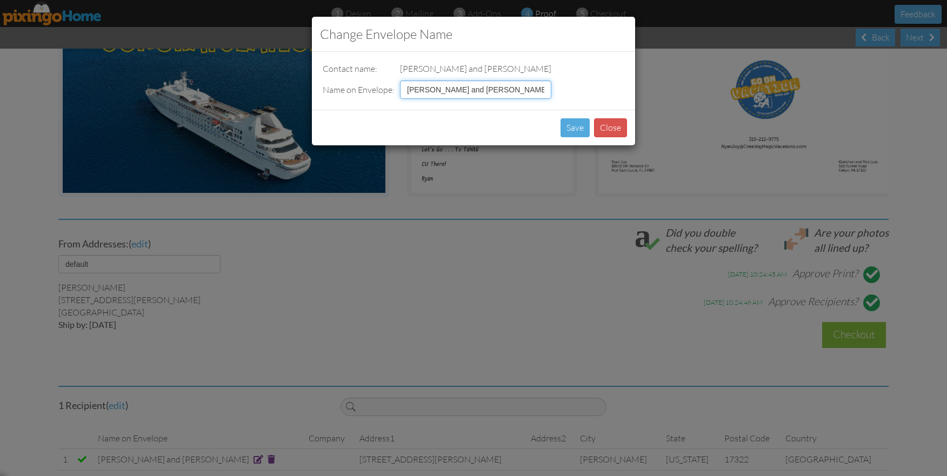
click at [491, 91] on input "Gretchen and Rick Lutz" at bounding box center [475, 90] width 151 height 18
type input "Gretchen and Rick Lutz of 1.00 Acre Wood"
click at [582, 131] on button "Save" at bounding box center [575, 127] width 29 height 19
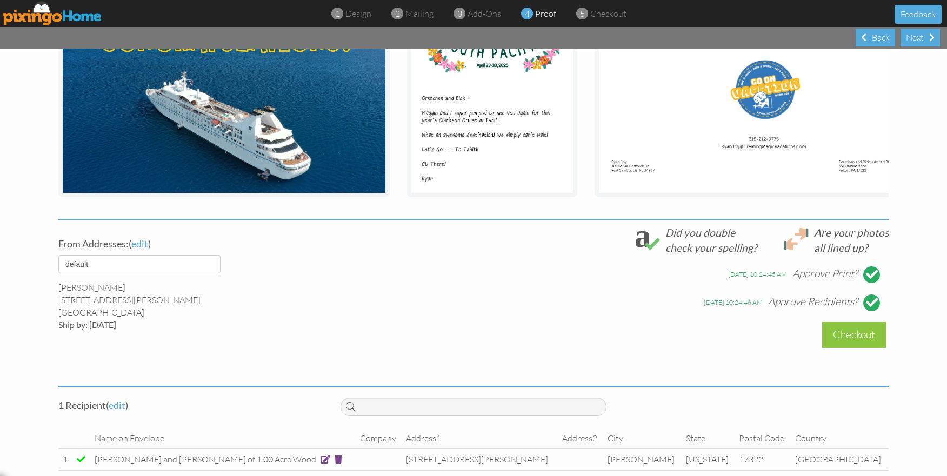
scroll to position [0, 0]
click at [122, 400] on span "edit" at bounding box center [117, 406] width 17 height 12
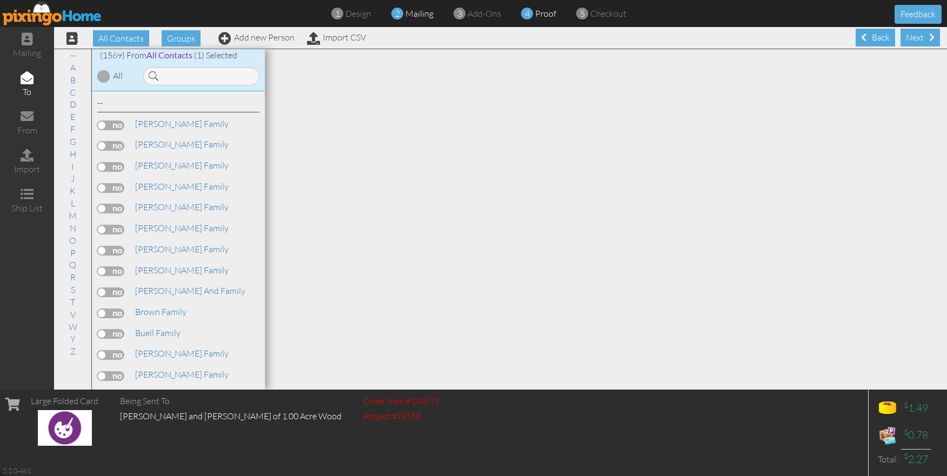
click at [545, 13] on span "proof" at bounding box center [545, 13] width 21 height 11
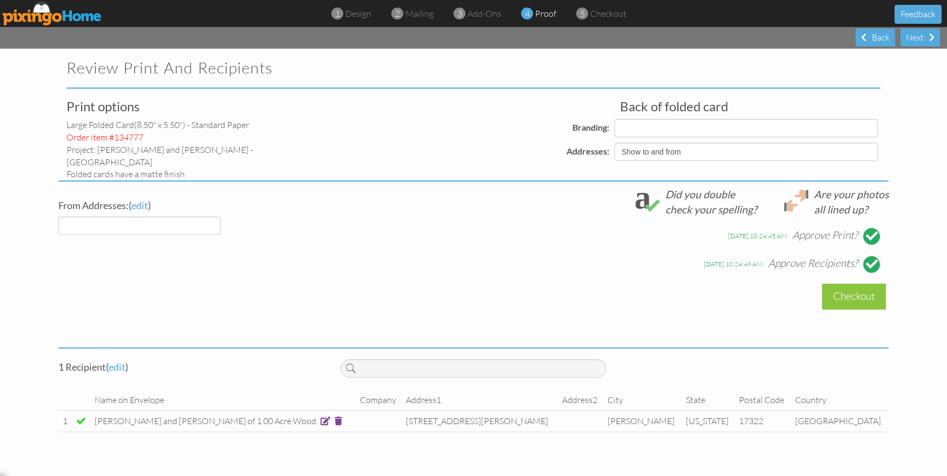
select select "object:8944"
select select "object:8954"
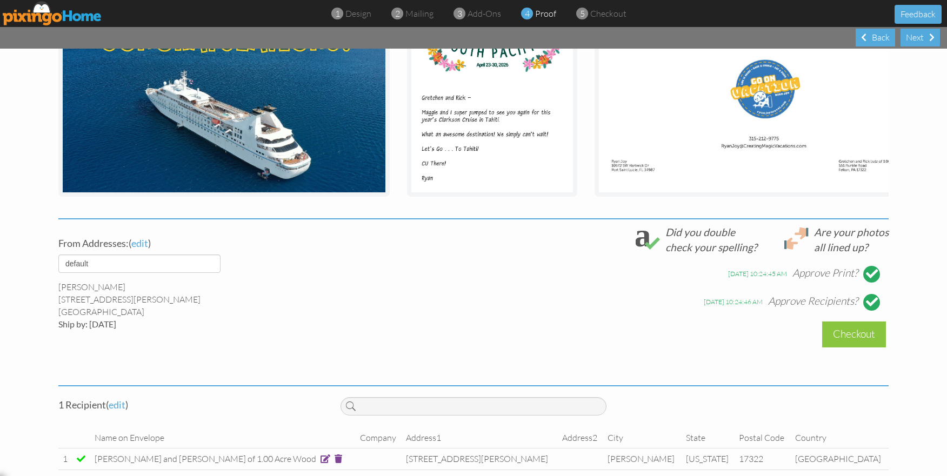
scroll to position [245, 0]
click at [321, 455] on span at bounding box center [326, 459] width 10 height 9
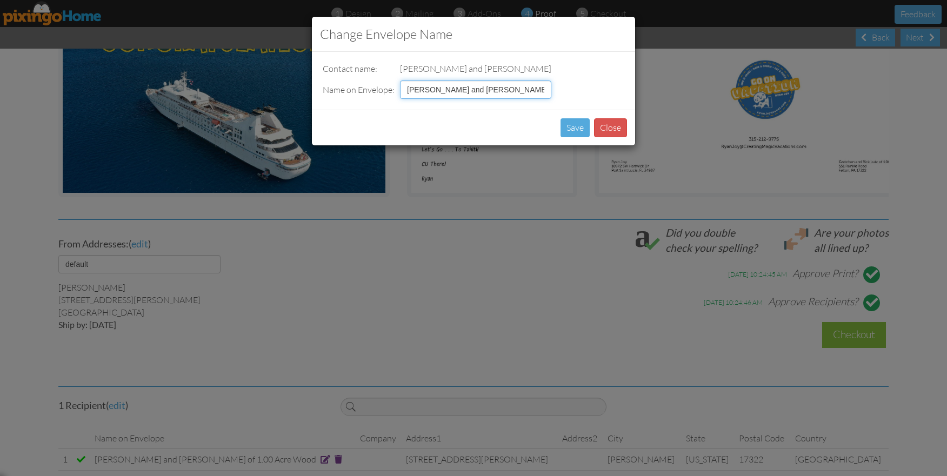
click at [493, 86] on input "Gretchen and Rick Lutz of 1.00 Acre Wood" at bounding box center [475, 90] width 151 height 18
click at [488, 89] on input "Gretchen and Rick Lutz of 1.00 Acre Wood" at bounding box center [475, 90] width 151 height 18
type input "Gretchen and Rick Lutz"
click at [570, 123] on button "Save" at bounding box center [575, 127] width 29 height 19
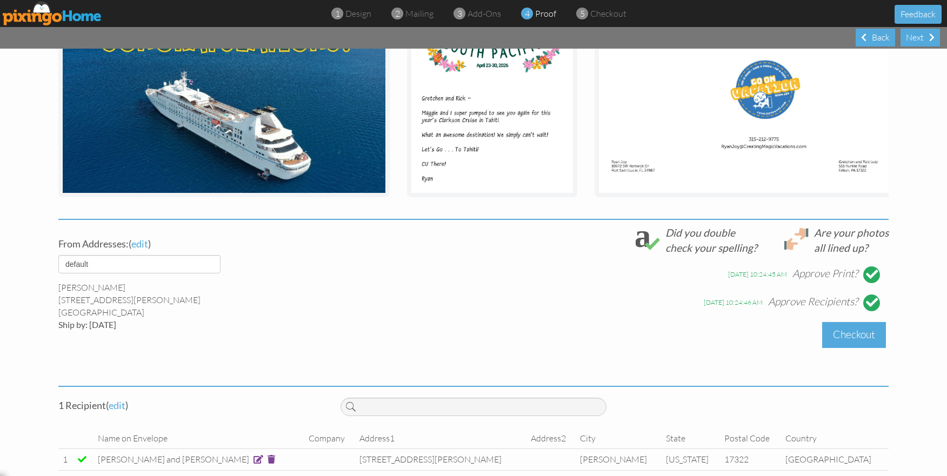
click at [851, 327] on div "Checkout" at bounding box center [855, 334] width 64 height 25
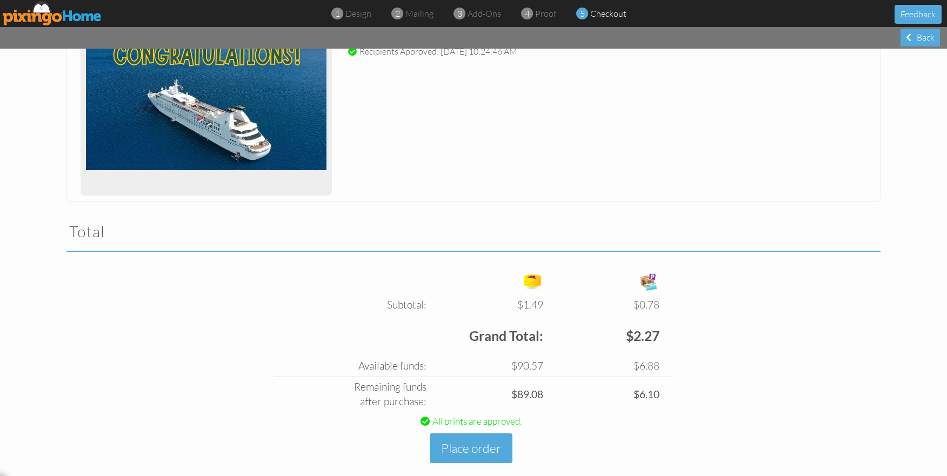
scroll to position [205, 0]
click at [480, 434] on button "Place order" at bounding box center [471, 449] width 83 height 30
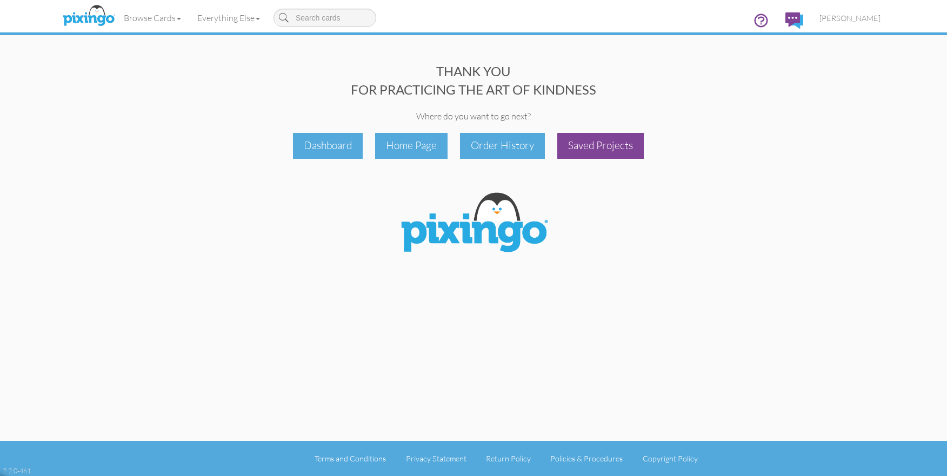
click at [593, 155] on div "Saved Projects" at bounding box center [601, 145] width 87 height 25
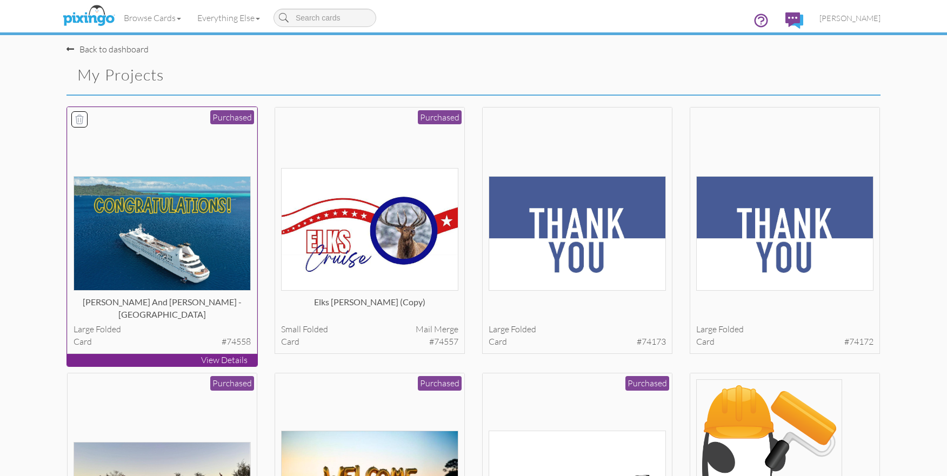
click at [228, 150] on div at bounding box center [163, 202] width 178 height 178
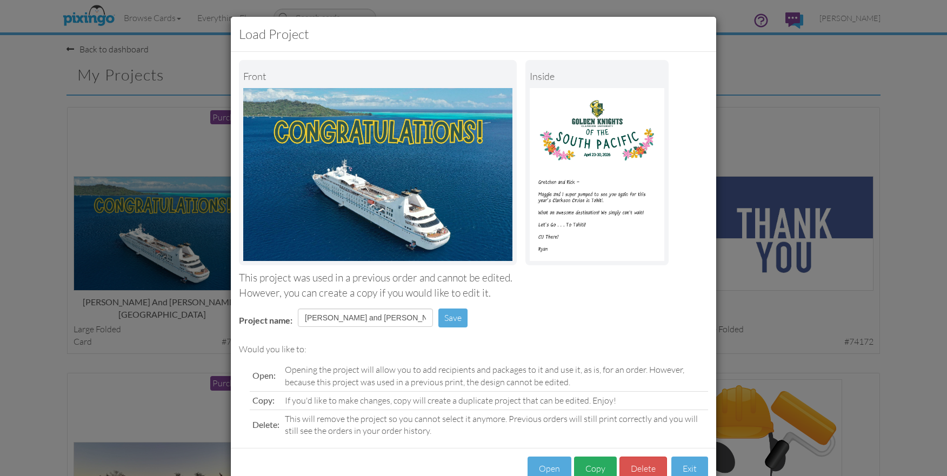
click at [600, 469] on button "Copy" at bounding box center [595, 469] width 43 height 24
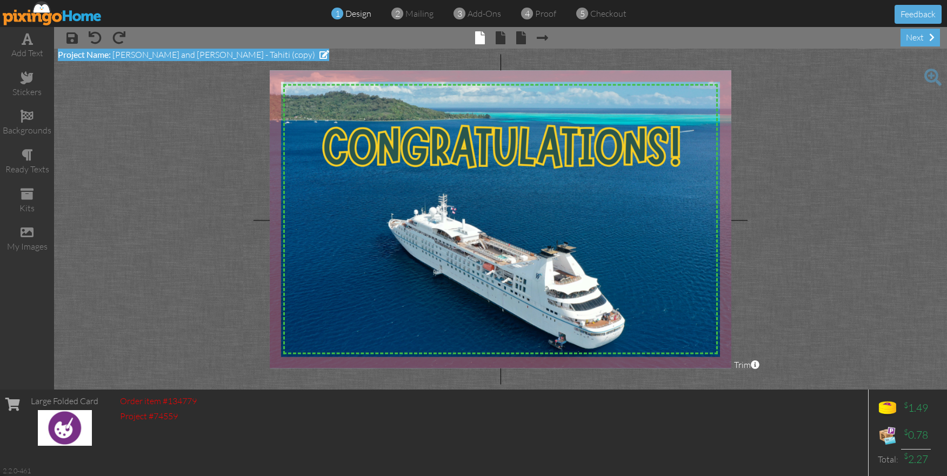
click at [320, 58] on span at bounding box center [325, 54] width 10 height 9
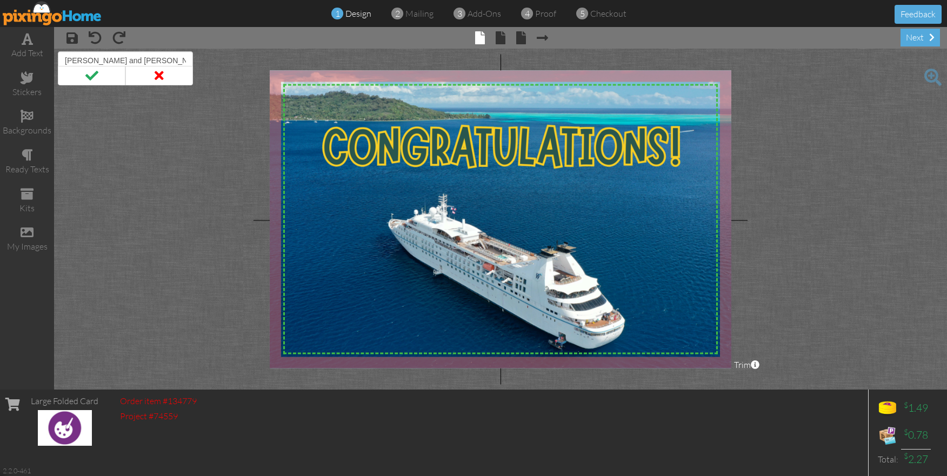
drag, startPoint x: 189, startPoint y: 62, endPoint x: 59, endPoint y: 55, distance: 129.4
click at [61, 55] on input "Gretchen and Rick - Tahiti (copy)" at bounding box center [125, 60] width 135 height 18
type input "Mike and Tina Pitoniak"
click at [81, 78] on span at bounding box center [92, 75] width 68 height 19
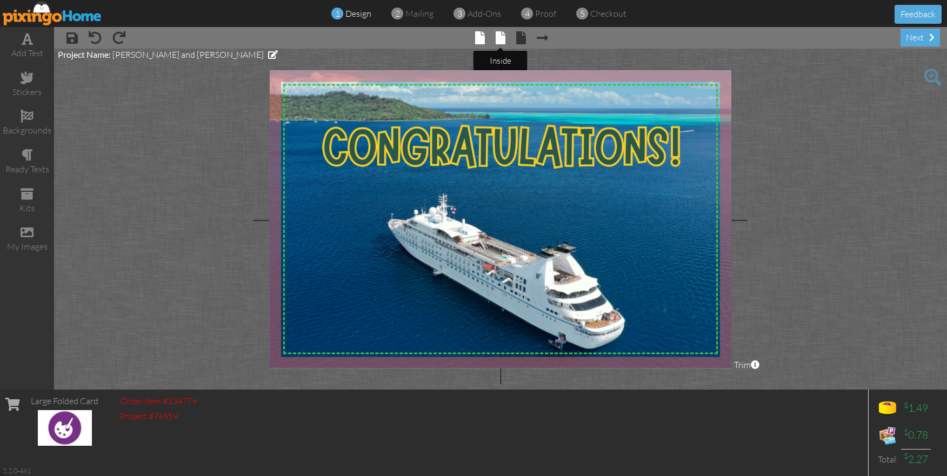
click at [502, 39] on span at bounding box center [501, 37] width 10 height 13
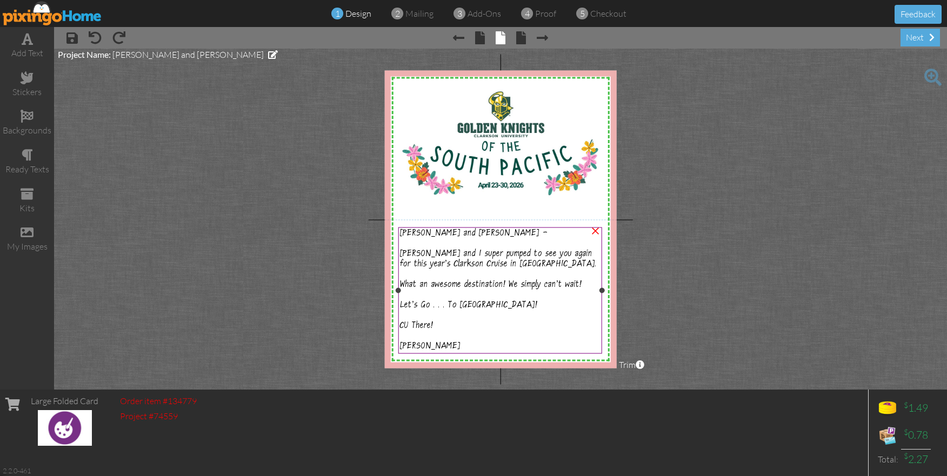
click at [439, 233] on span "Gretchen and Rick -" at bounding box center [474, 234] width 148 height 10
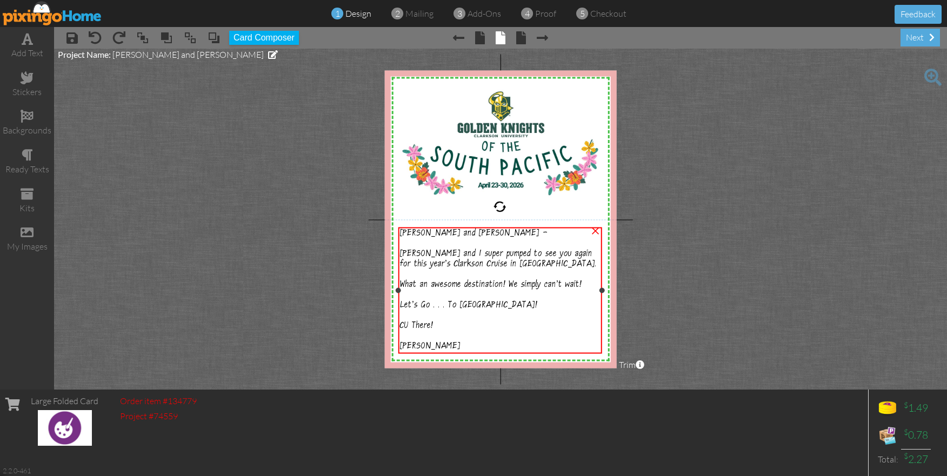
click at [439, 233] on span "Gretchen and Rick -" at bounding box center [474, 234] width 148 height 10
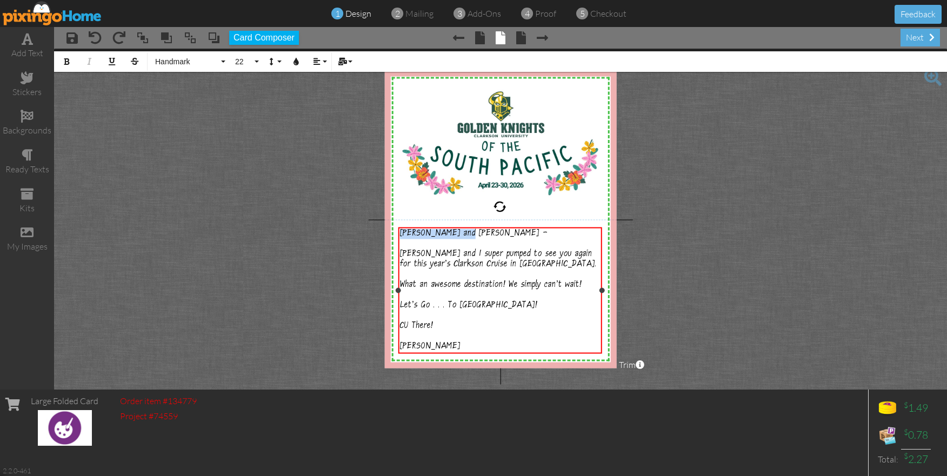
drag, startPoint x: 459, startPoint y: 234, endPoint x: 392, endPoint y: 229, distance: 67.7
click at [392, 229] on div "X X X X X X X X X X X X X X X X X X X X X X X X X X X X X X X X X X X X X X X X…" at bounding box center [501, 219] width 232 height 298
click at [744, 242] on project-studio-wrapper "X X X X X X X X X X X X X X X X X X X X X X X X X X X X X X X X X X X X X X X X…" at bounding box center [500, 219] width 893 height 341
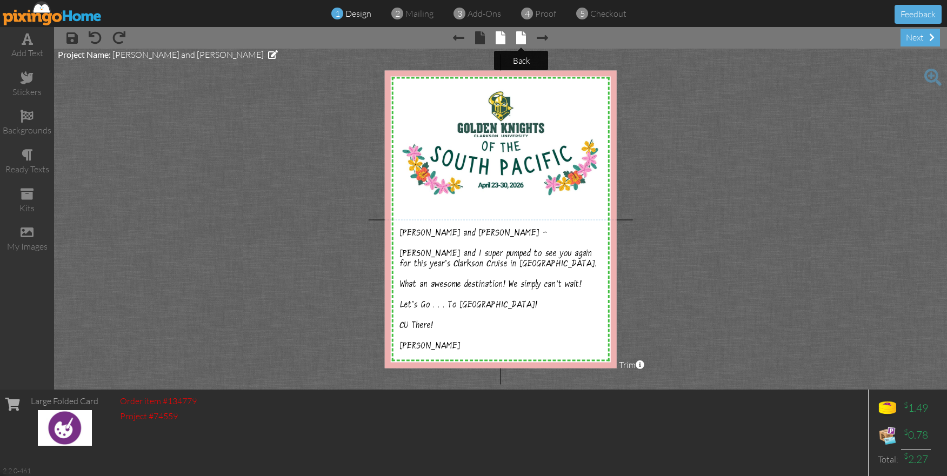
click at [521, 40] on span at bounding box center [521, 37] width 10 height 13
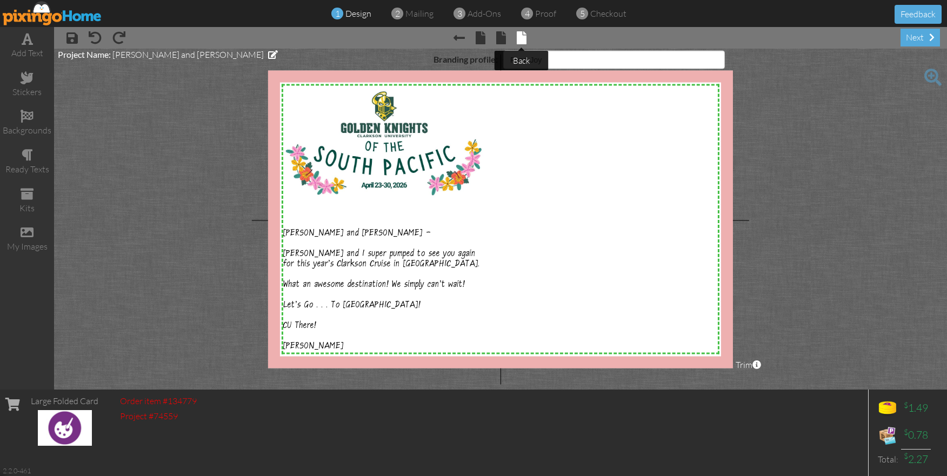
select select "object:9634"
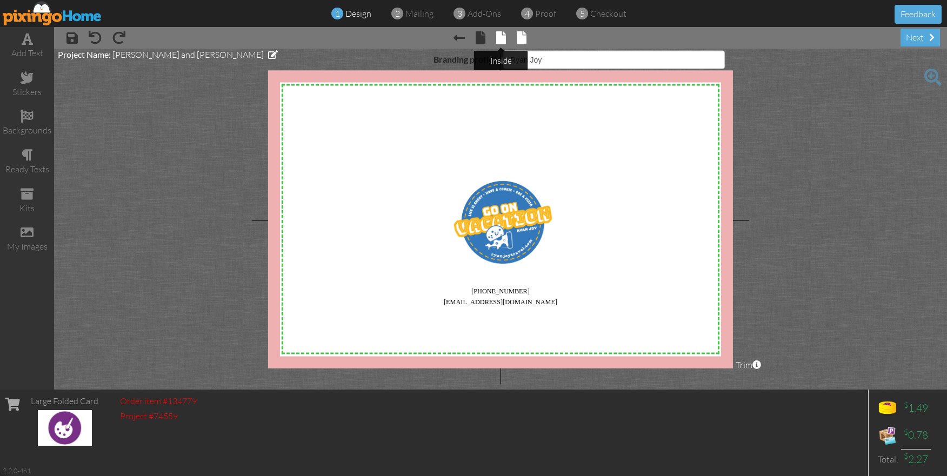
click at [498, 40] on span at bounding box center [501, 37] width 10 height 13
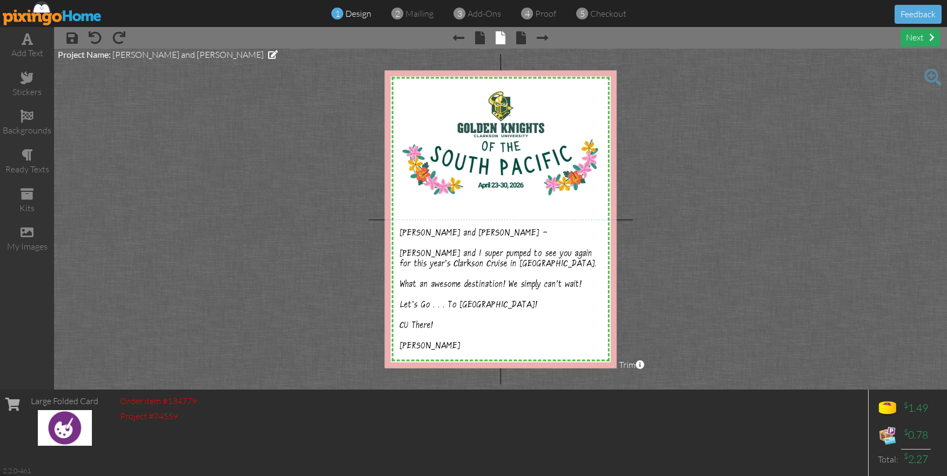
click at [914, 36] on div "next" at bounding box center [920, 38] width 39 height 18
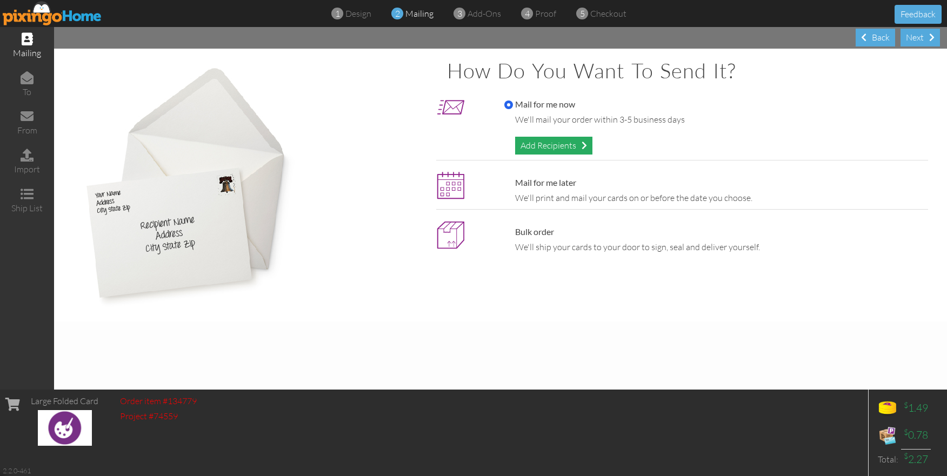
click at [566, 143] on div "Add Recipients" at bounding box center [553, 146] width 77 height 18
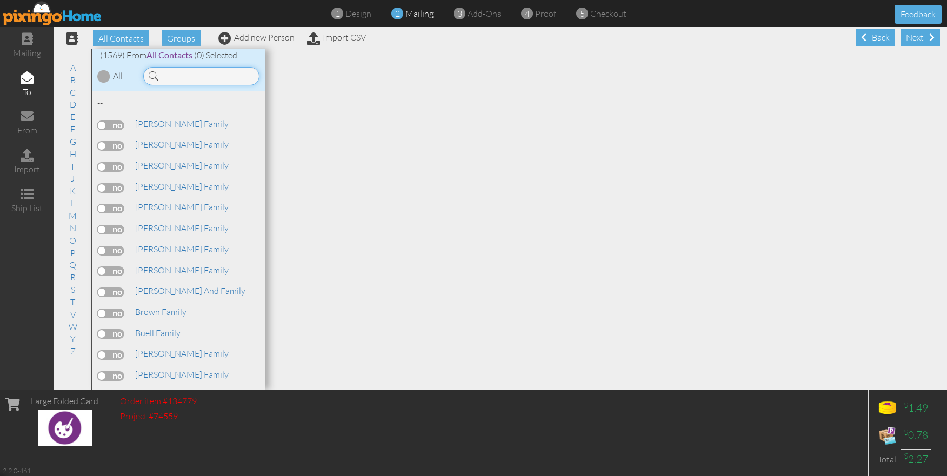
click at [201, 79] on input at bounding box center [201, 76] width 116 height 18
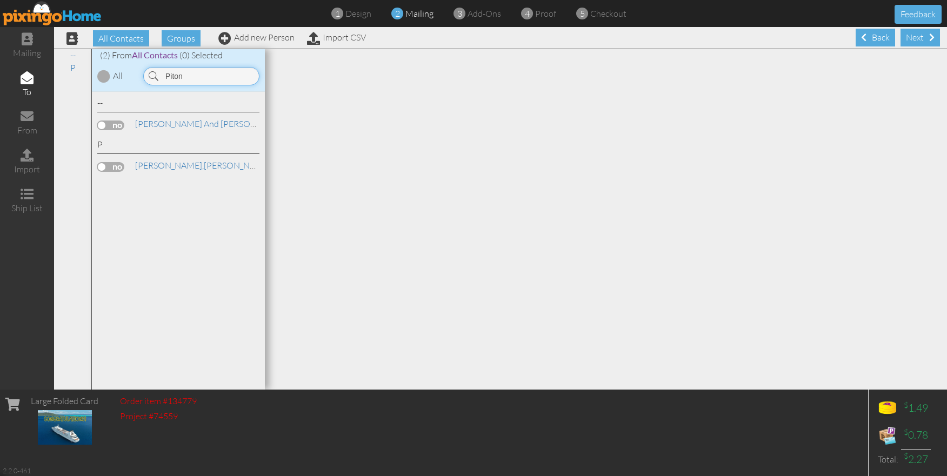
type input "Piton"
click at [115, 122] on label at bounding box center [110, 126] width 27 height 10
click at [0, 0] on input "checkbox" at bounding box center [0, 0] width 0 height 0
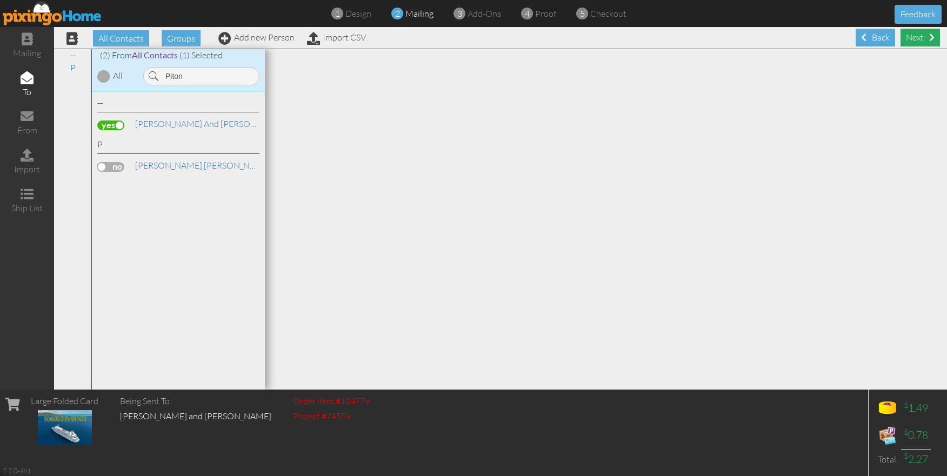
click at [920, 43] on div "Next" at bounding box center [920, 38] width 39 height 18
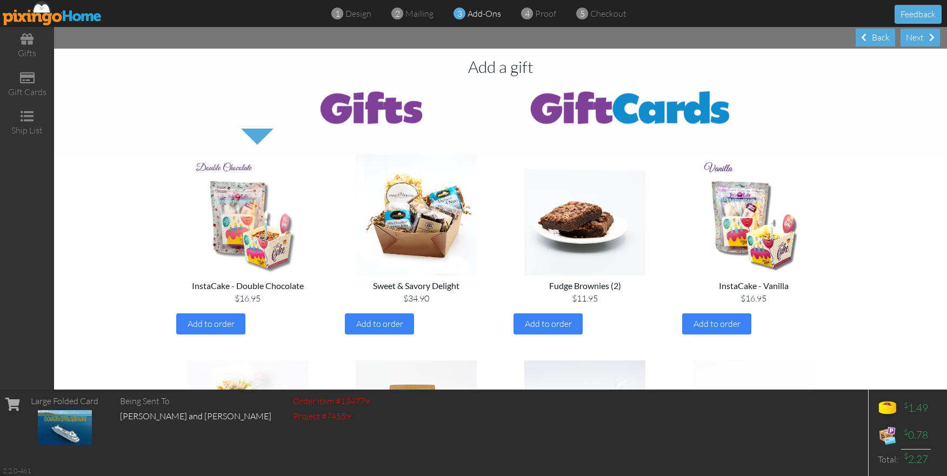
click at [920, 43] on div "Next" at bounding box center [920, 38] width 39 height 18
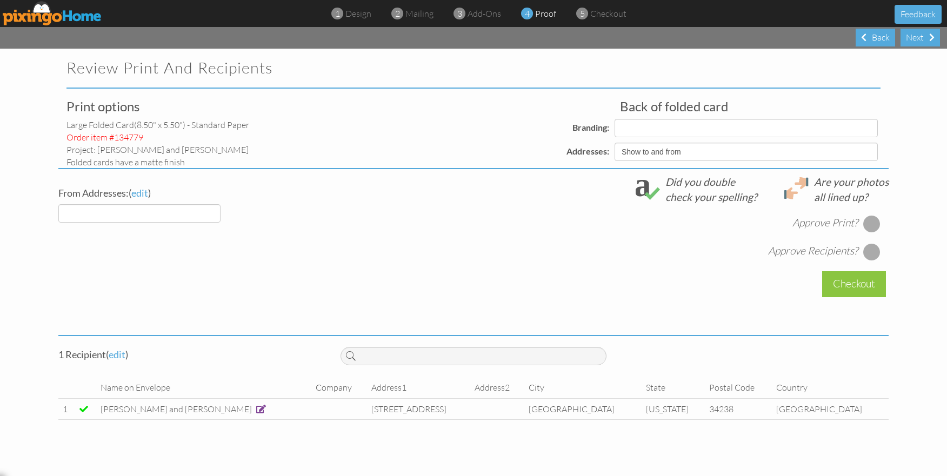
select select "object:12884"
select select "object:12886"
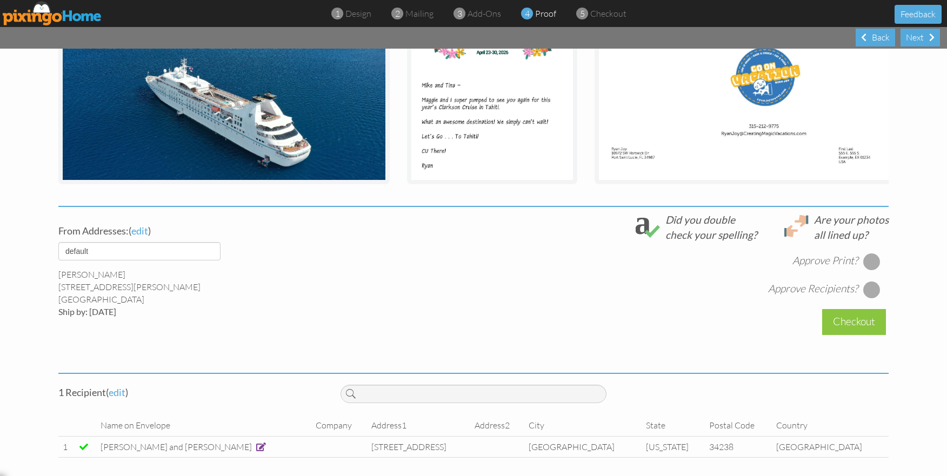
scroll to position [245, 0]
click at [256, 447] on span at bounding box center [261, 447] width 10 height 9
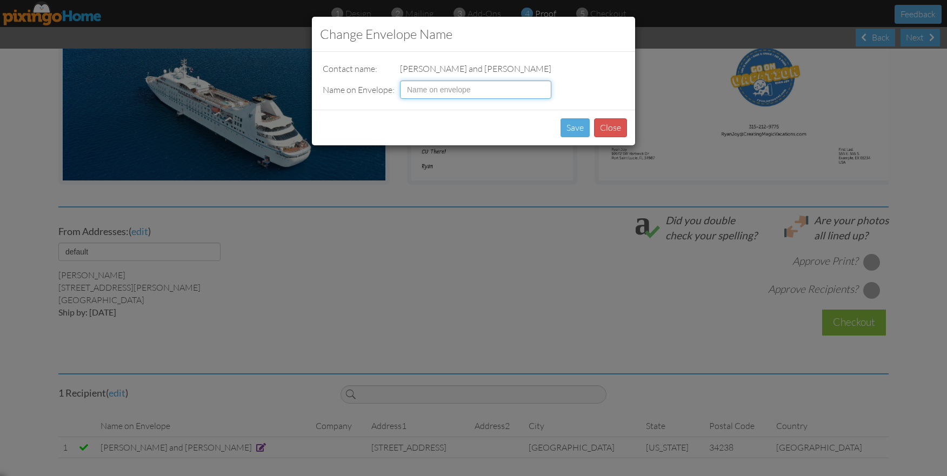
click at [443, 87] on input at bounding box center [475, 90] width 151 height 18
type input "Mike Pitoniak and Tina Rakoski"
click at [467, 123] on div "Save Close" at bounding box center [473, 128] width 323 height 36
click at [575, 129] on button "Save" at bounding box center [575, 127] width 29 height 19
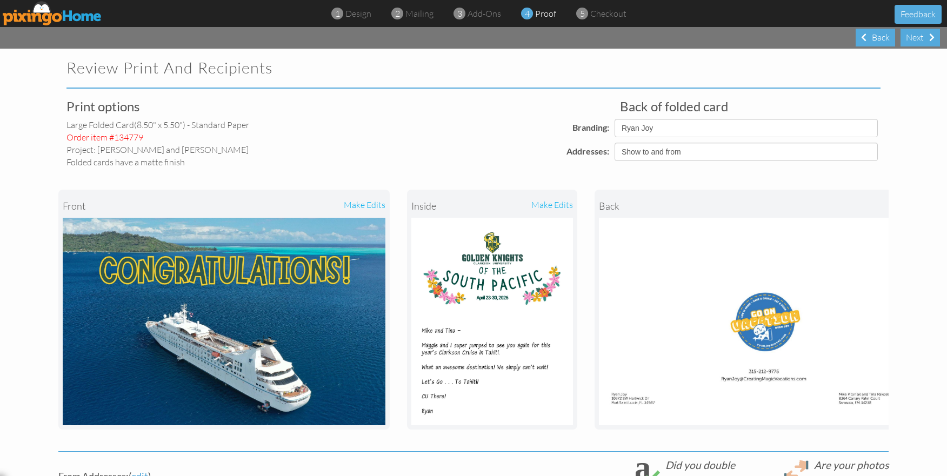
scroll to position [0, 0]
click at [426, 16] on span "mailing" at bounding box center [420, 13] width 28 height 11
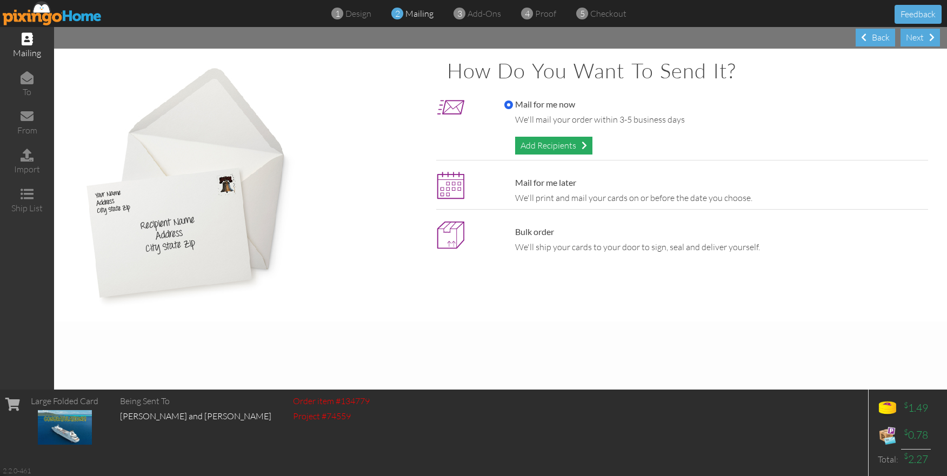
click at [560, 142] on div "Add Recipients" at bounding box center [553, 146] width 77 height 18
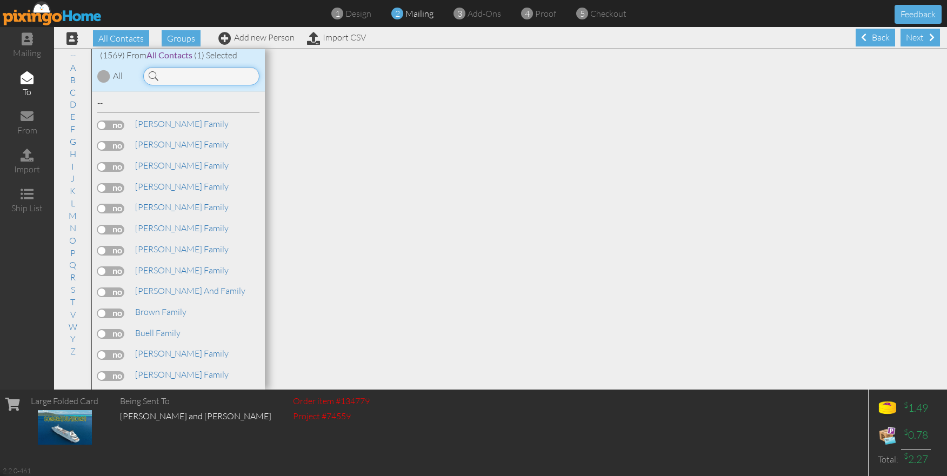
click at [180, 79] on input at bounding box center [201, 76] width 116 height 18
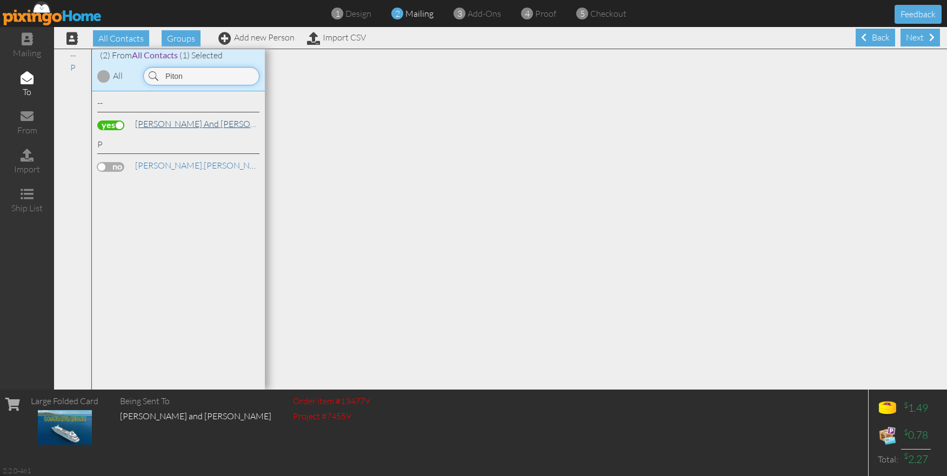
type input "Piton"
click at [182, 117] on link "[PERSON_NAME] and [PERSON_NAME]" at bounding box center [211, 123] width 155 height 13
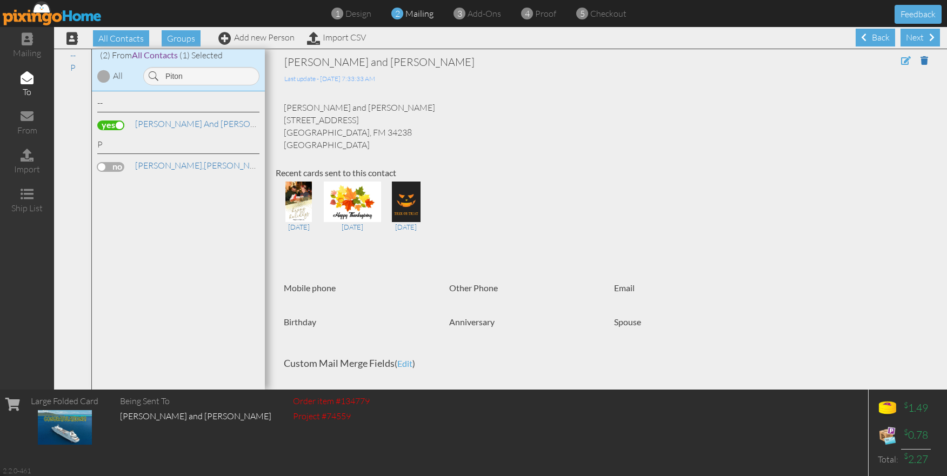
click at [906, 62] on span at bounding box center [907, 60] width 10 height 9
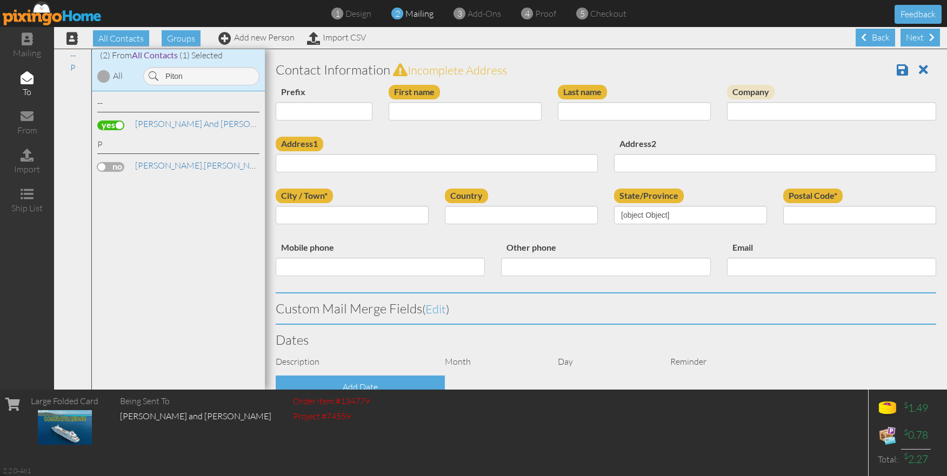
type input "[PERSON_NAME] and [PERSON_NAME]"
type input "8364 Canary Palm Court"
type input "Sarasota"
type input "34238"
select select "object:16125"
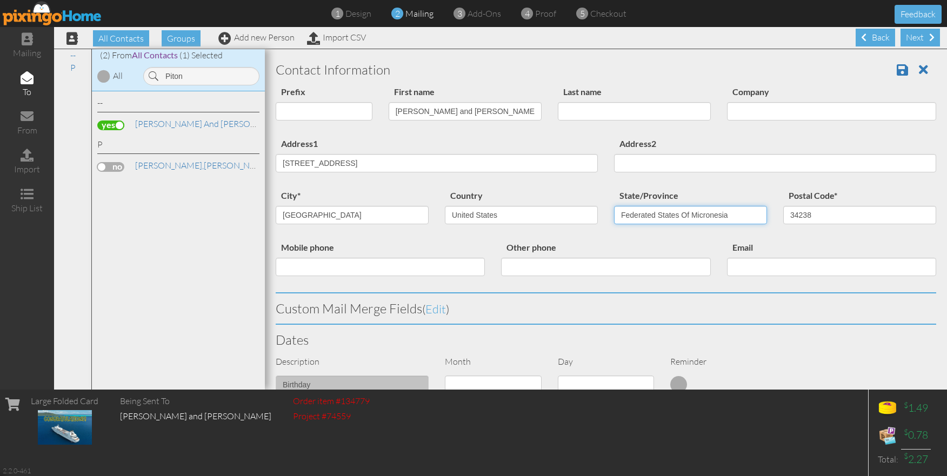
select select "object:16384"
click at [904, 70] on span at bounding box center [902, 69] width 11 height 13
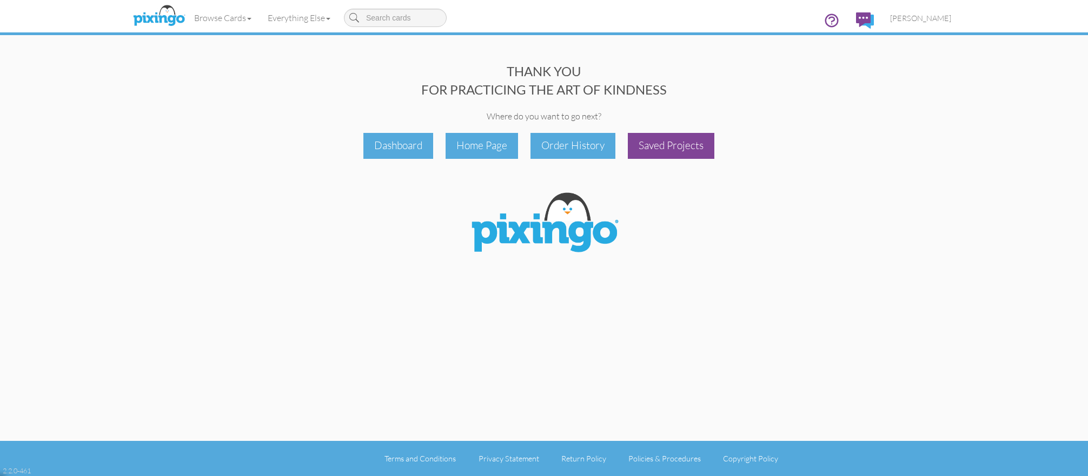
click at [648, 149] on div "Saved Projects" at bounding box center [671, 145] width 87 height 25
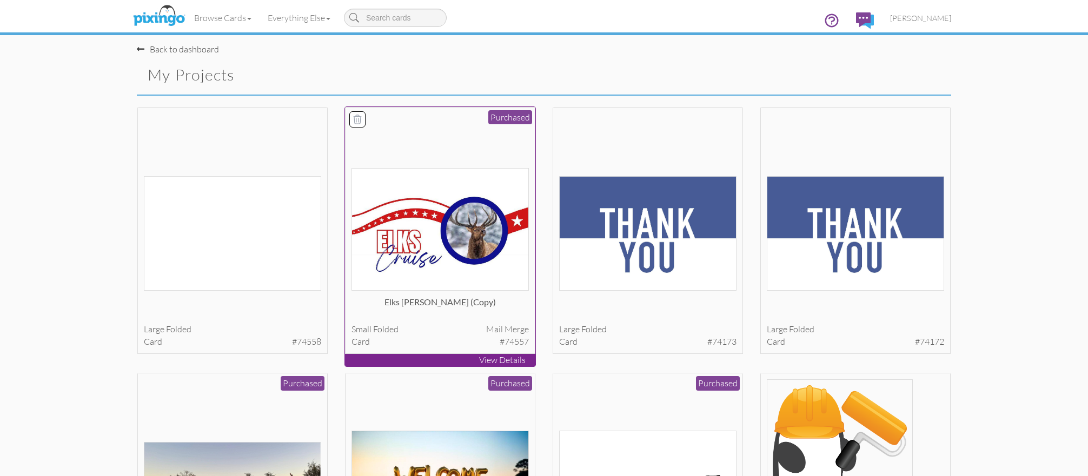
click at [430, 134] on div at bounding box center [441, 202] width 178 height 178
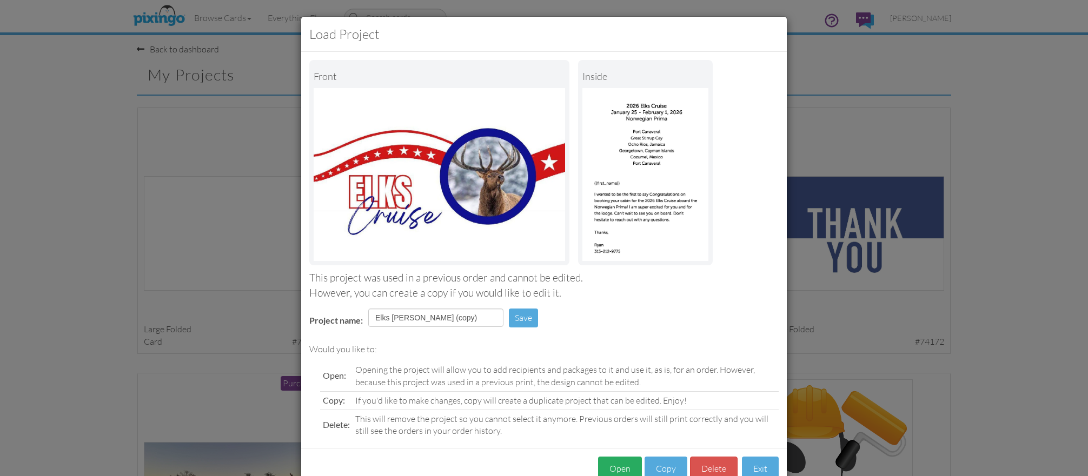
click at [627, 459] on button "Open" at bounding box center [620, 469] width 44 height 24
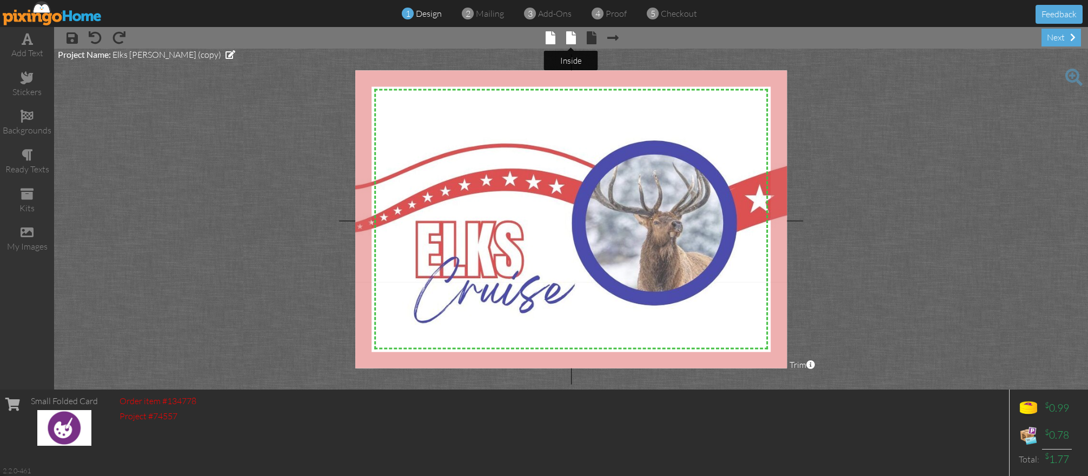
click at [571, 41] on span at bounding box center [571, 37] width 10 height 13
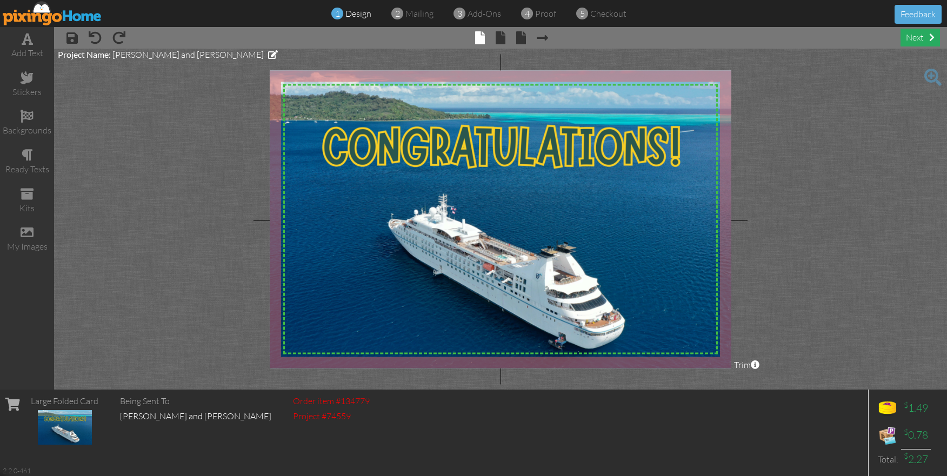
click at [922, 37] on div "next" at bounding box center [920, 38] width 39 height 18
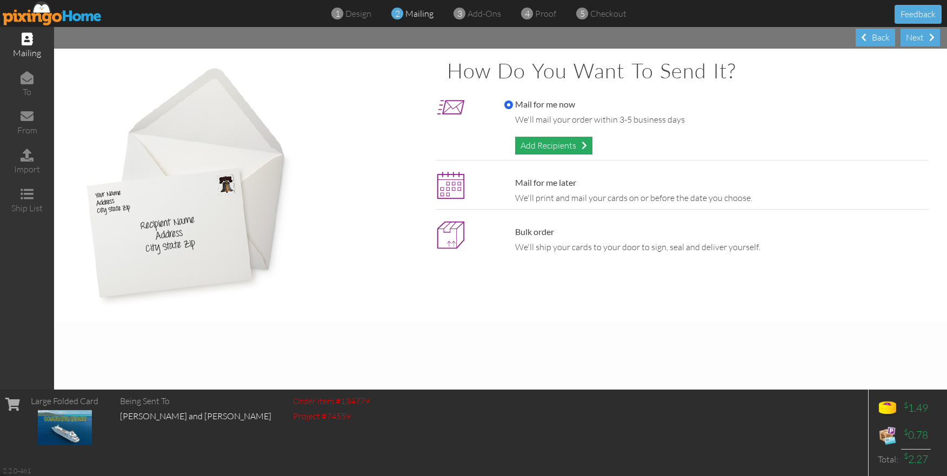
click at [575, 143] on div "Add Recipients" at bounding box center [553, 146] width 77 height 18
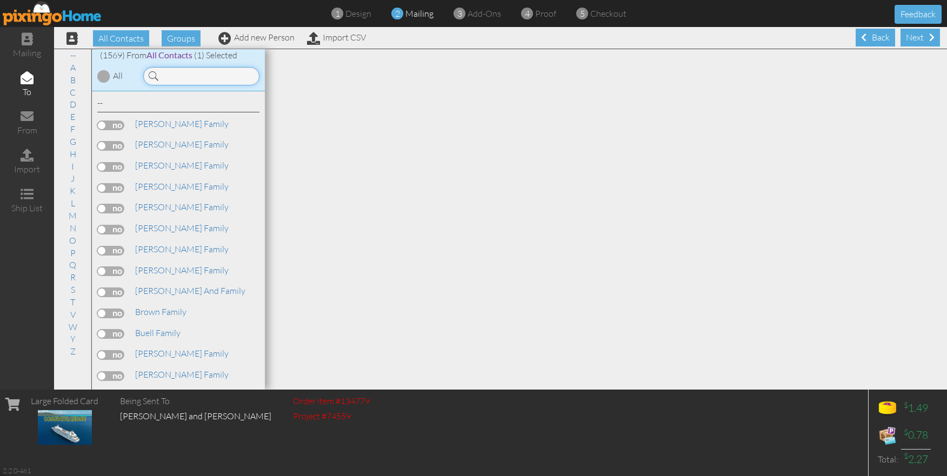
click at [194, 78] on input at bounding box center [201, 76] width 116 height 18
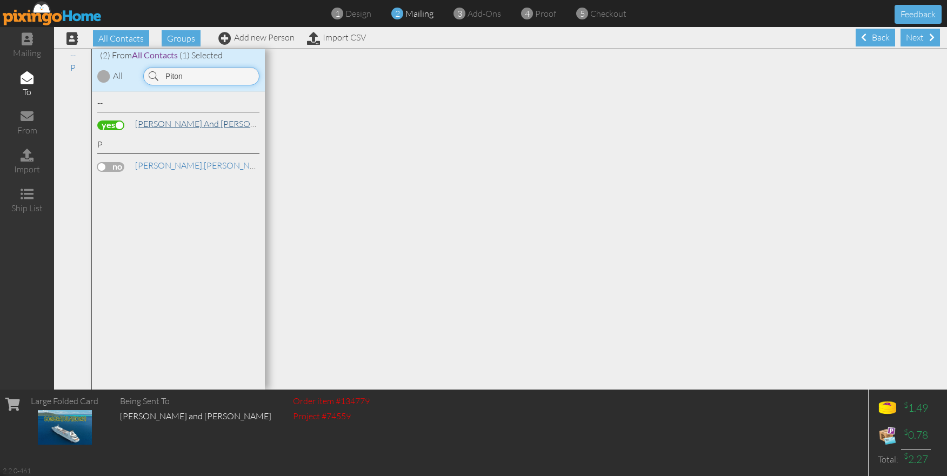
type input "Piton"
click at [183, 122] on link "[PERSON_NAME] and [PERSON_NAME]" at bounding box center [211, 123] width 155 height 13
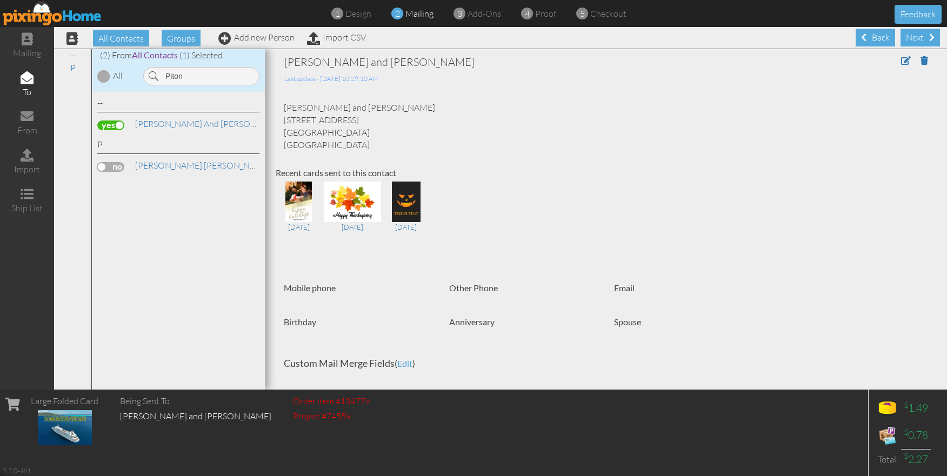
click at [918, 41] on div "Next" at bounding box center [920, 38] width 39 height 18
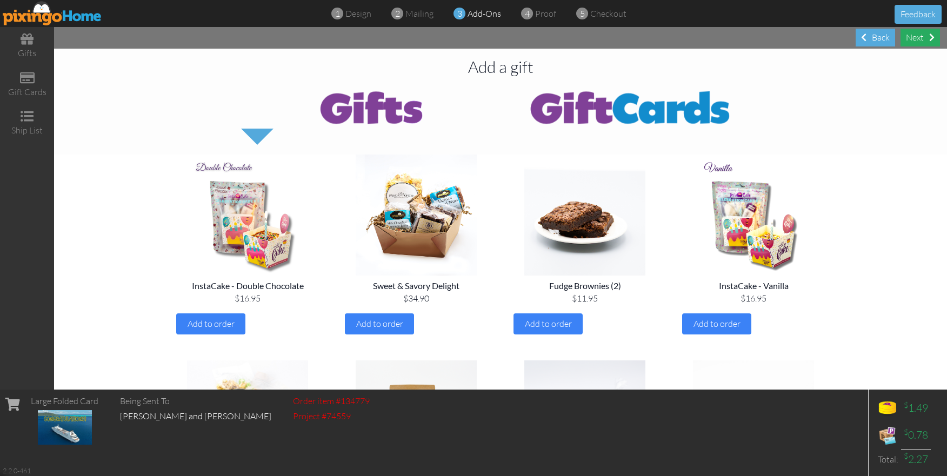
click at [927, 42] on div "Next" at bounding box center [920, 38] width 39 height 18
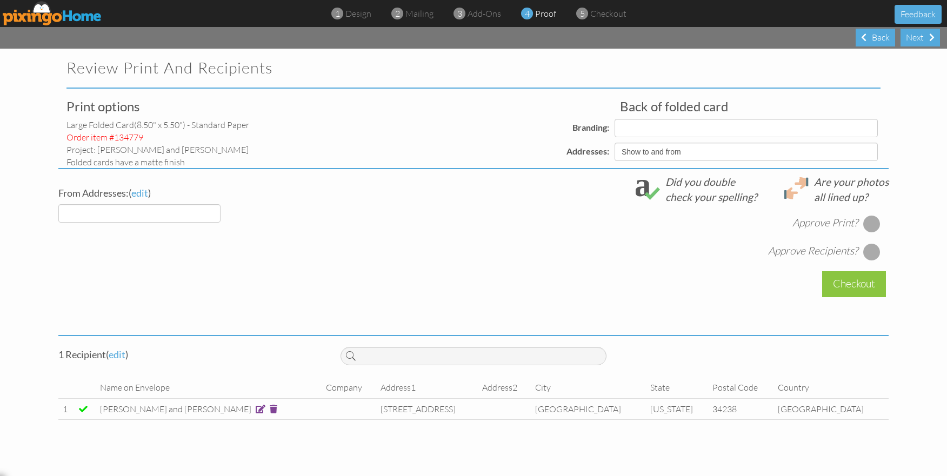
select select "object:4975"
select select "object:4985"
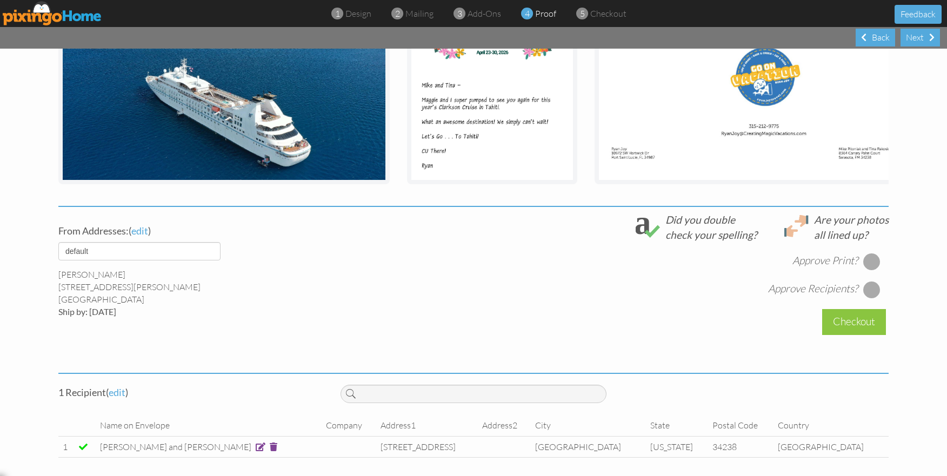
scroll to position [245, 0]
click at [864, 262] on div at bounding box center [872, 262] width 17 height 17
drag, startPoint x: 870, startPoint y: 287, endPoint x: 863, endPoint y: 284, distance: 7.4
click at [870, 287] on div at bounding box center [872, 290] width 17 height 17
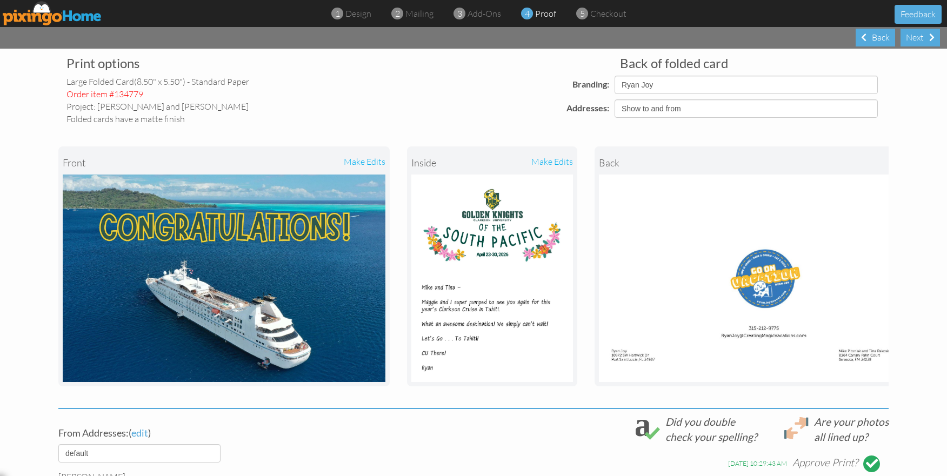
scroll to position [0, 0]
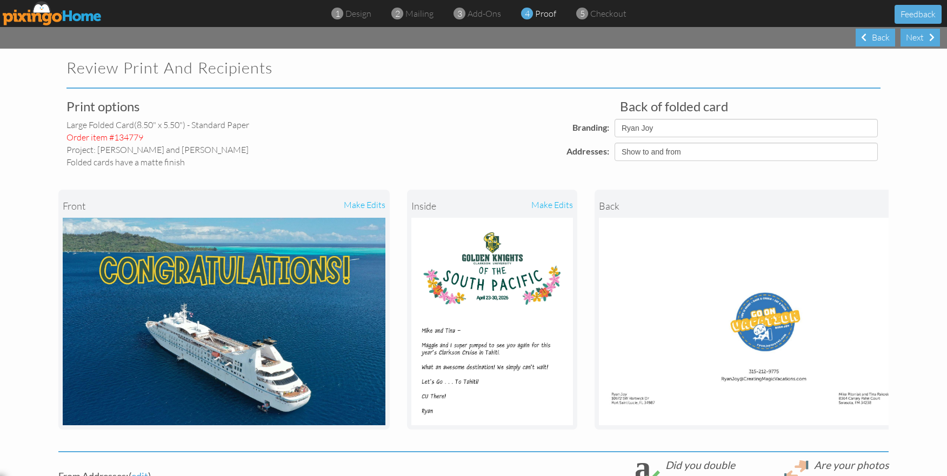
click at [549, 205] on div "make edits" at bounding box center [533, 206] width 81 height 24
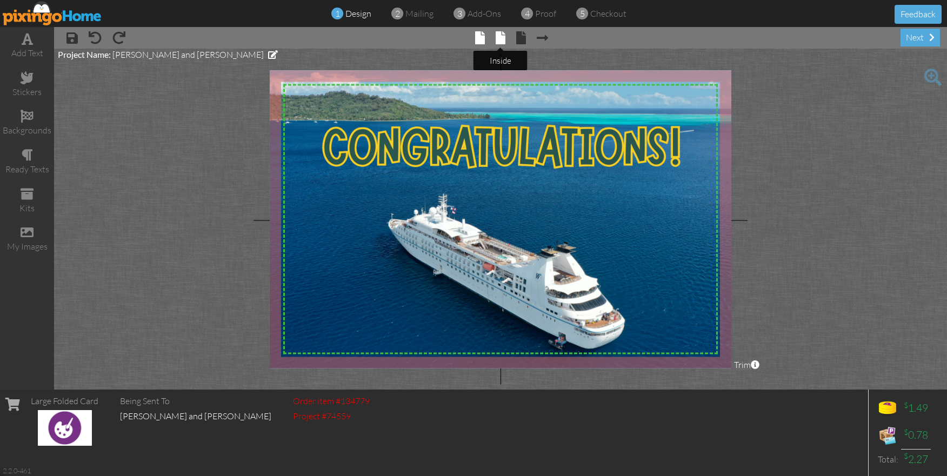
click at [500, 41] on span at bounding box center [501, 37] width 10 height 13
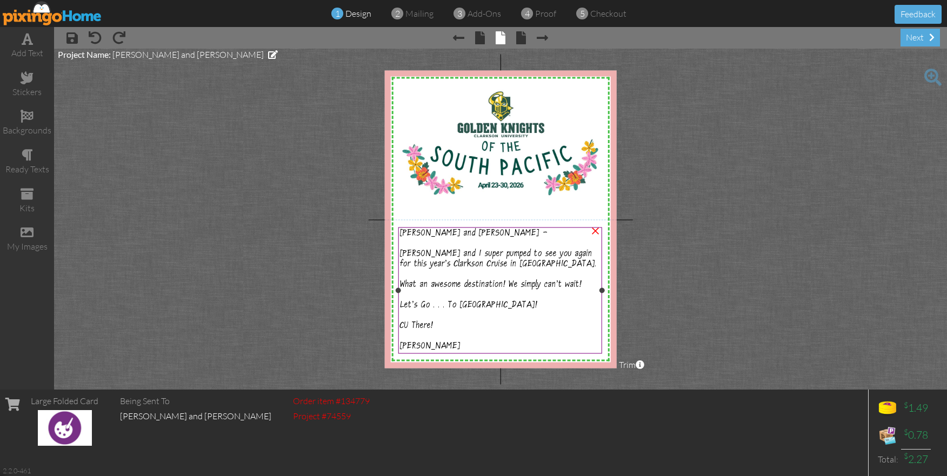
click at [446, 255] on span "Maggie and I super pumped to see you again for this year's Clarkson Cruise in T…" at bounding box center [498, 259] width 197 height 21
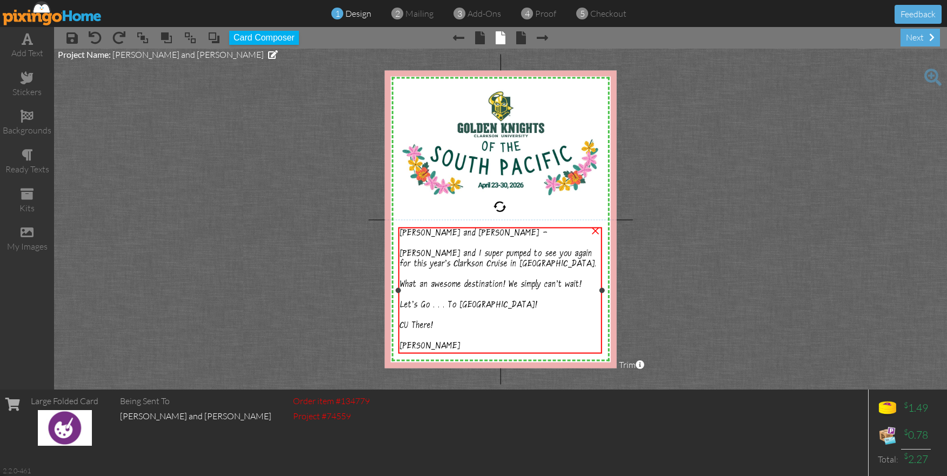
click at [446, 255] on span "Maggie and I super pumped to see you again for this year's Clarkson Cruise in T…" at bounding box center [498, 259] width 197 height 21
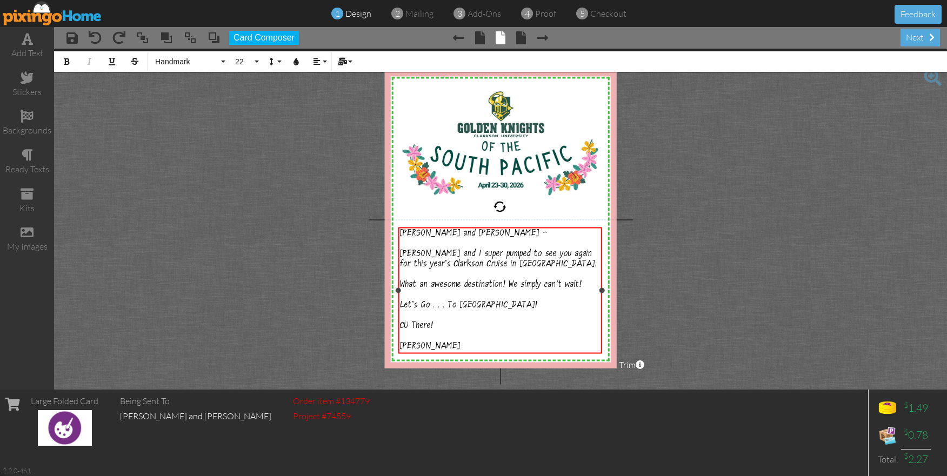
click at [447, 254] on span "Maggie and I super pumped to see you again for this year's Clarkson Cruise in T…" at bounding box center [498, 259] width 197 height 21
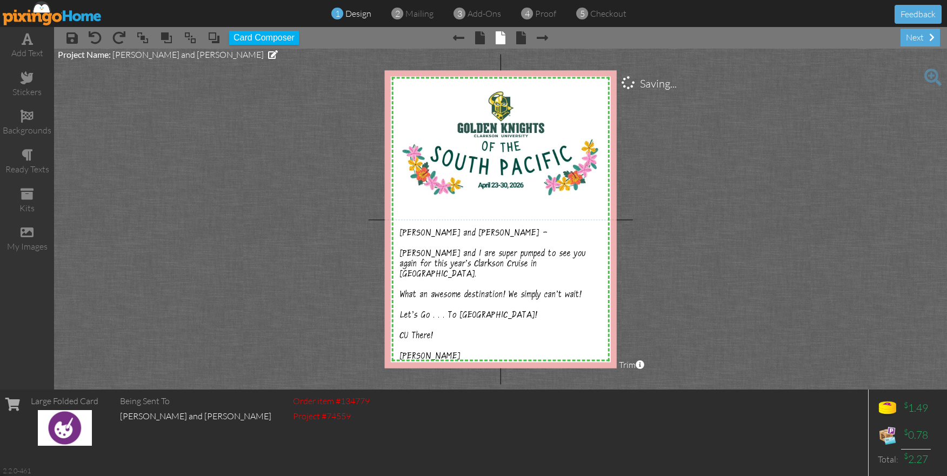
click at [699, 257] on project-studio-wrapper "X X X X X X X X X X X X X X X X X X X X X X X X X X X X X X X X X X X X X X X X…" at bounding box center [500, 219] width 893 height 341
click at [486, 17] on span "add-ons" at bounding box center [485, 13] width 34 height 11
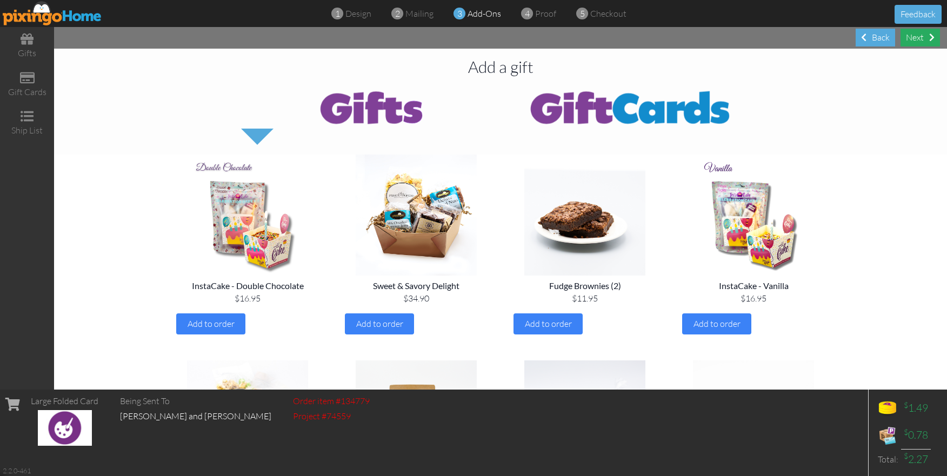
click at [927, 41] on div "Next" at bounding box center [920, 38] width 39 height 18
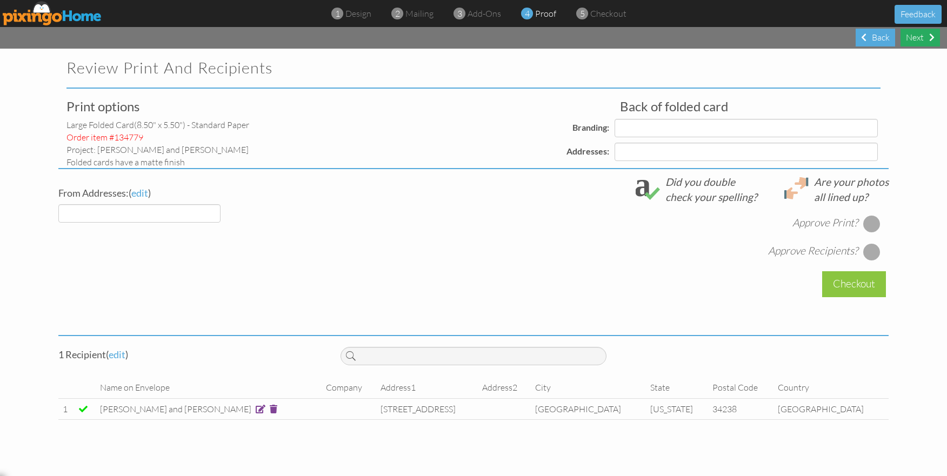
select select "object:5172"
select select "object:5175"
select select "object:5184"
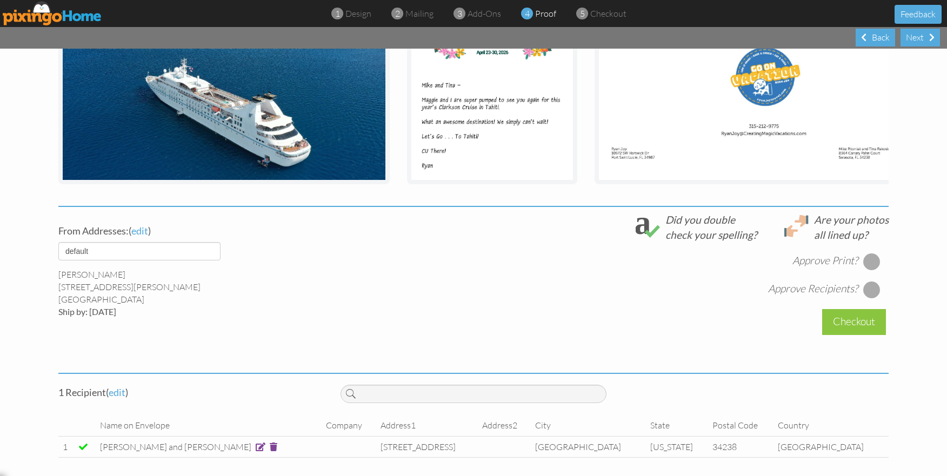
scroll to position [245, 0]
click at [867, 263] on div at bounding box center [872, 262] width 17 height 17
click at [869, 295] on div at bounding box center [872, 290] width 17 height 17
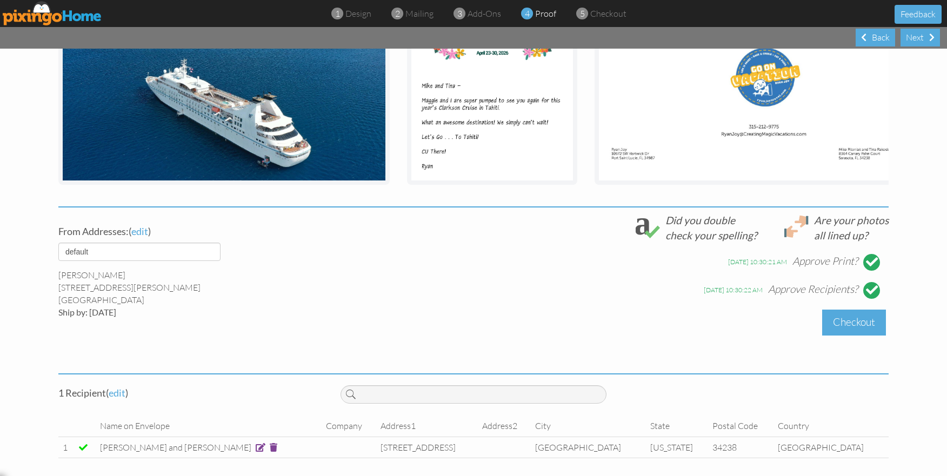
click at [862, 315] on div "Checkout" at bounding box center [855, 322] width 64 height 25
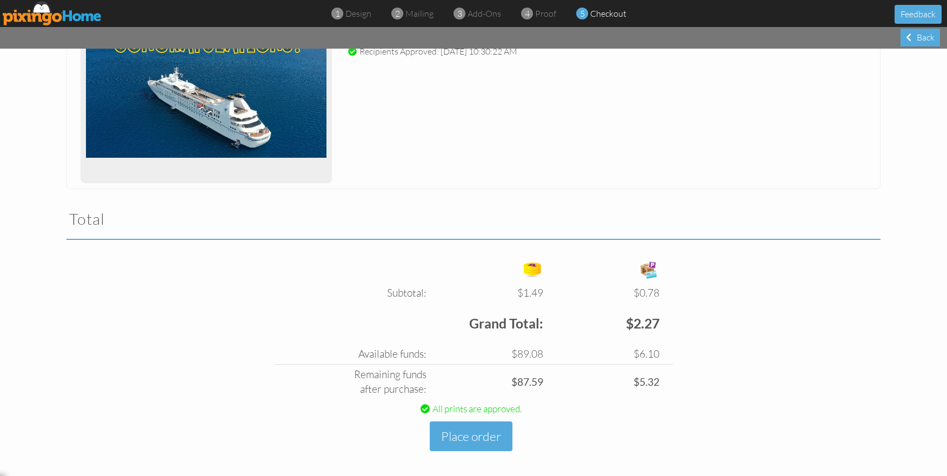
scroll to position [205, 0]
click at [501, 438] on button "Place order" at bounding box center [471, 437] width 83 height 30
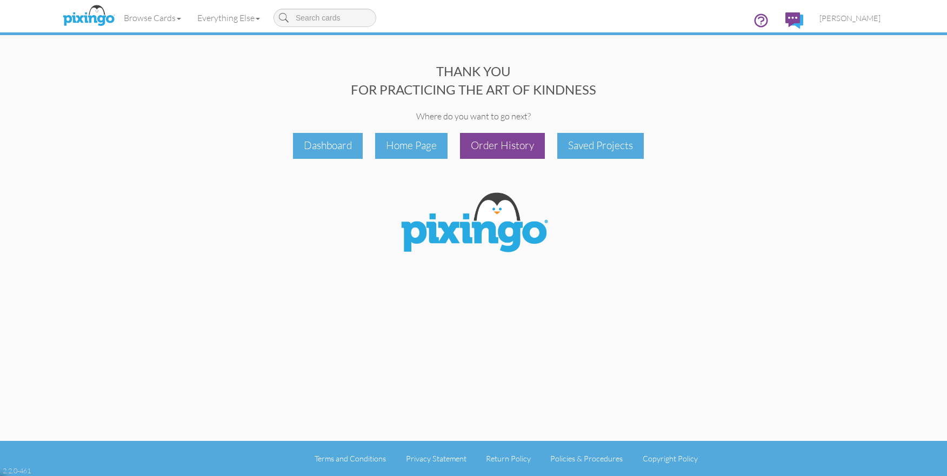
click at [505, 151] on div "Order History" at bounding box center [502, 145] width 85 height 25
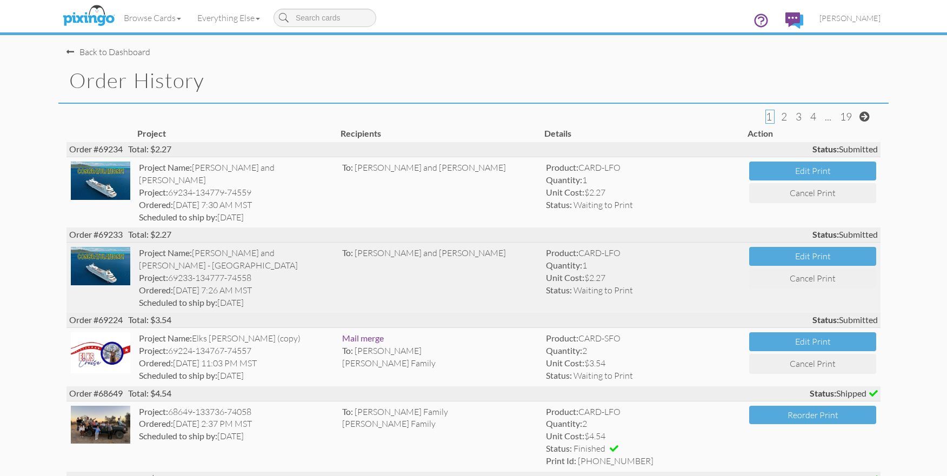
click at [260, 272] on div "Project: 69233-134777-74558" at bounding box center [236, 278] width 195 height 12
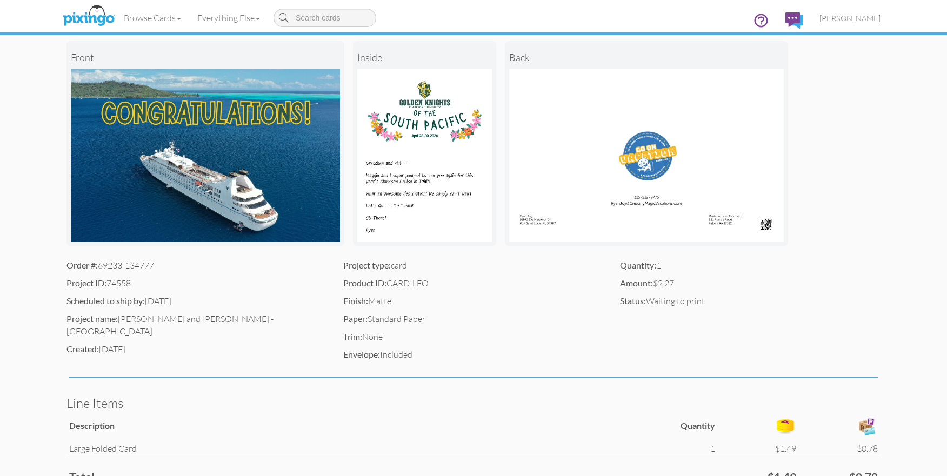
scroll to position [112, 0]
drag, startPoint x: 103, startPoint y: 265, endPoint x: 160, endPoint y: 264, distance: 56.8
click at [160, 264] on div "Order #: 69233-134777" at bounding box center [197, 265] width 261 height 12
copy div "69233-134777"
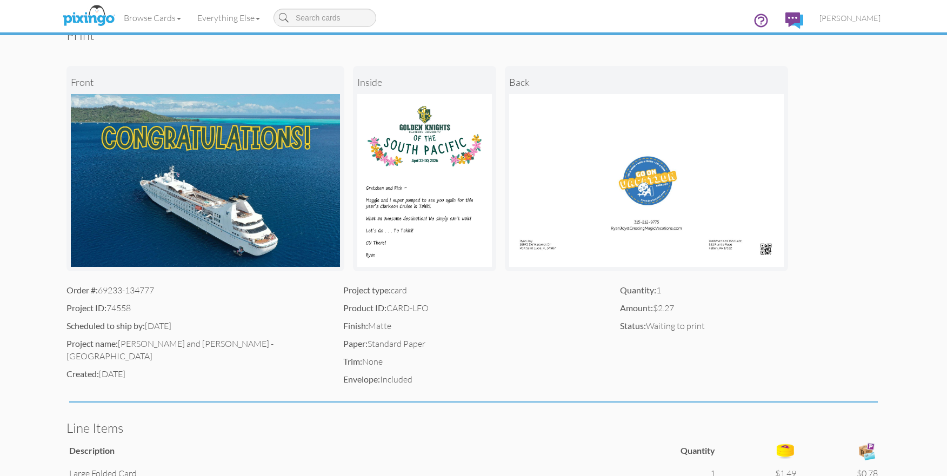
scroll to position [74, 0]
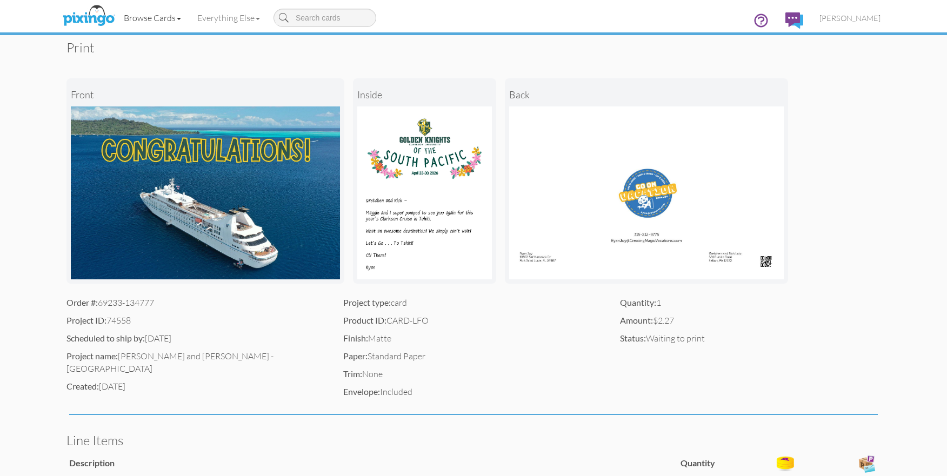
click at [177, 20] on link "Browse Cards" at bounding box center [153, 17] width 74 height 27
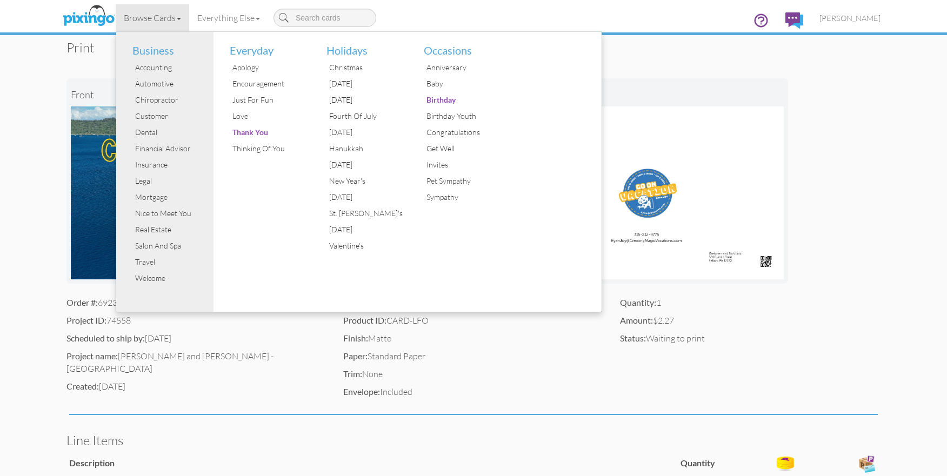
click at [684, 67] on div "front inside back" at bounding box center [474, 180] width 814 height 231
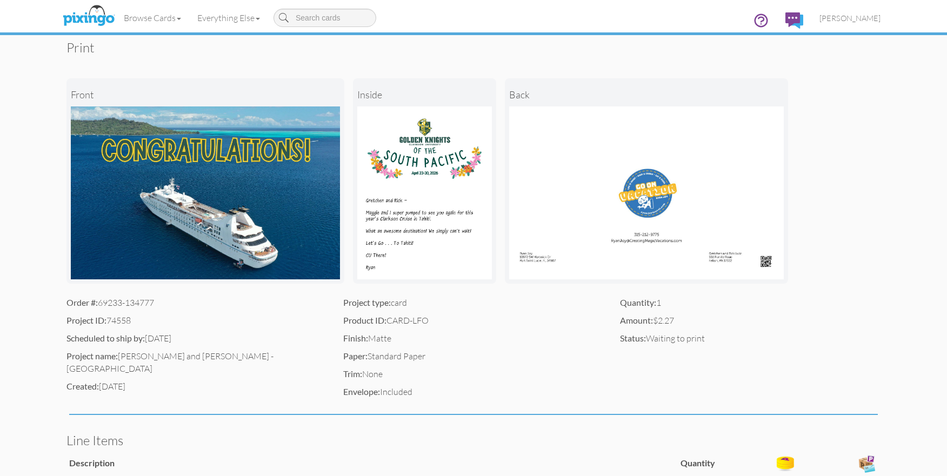
click at [97, 18] on img at bounding box center [88, 16] width 57 height 27
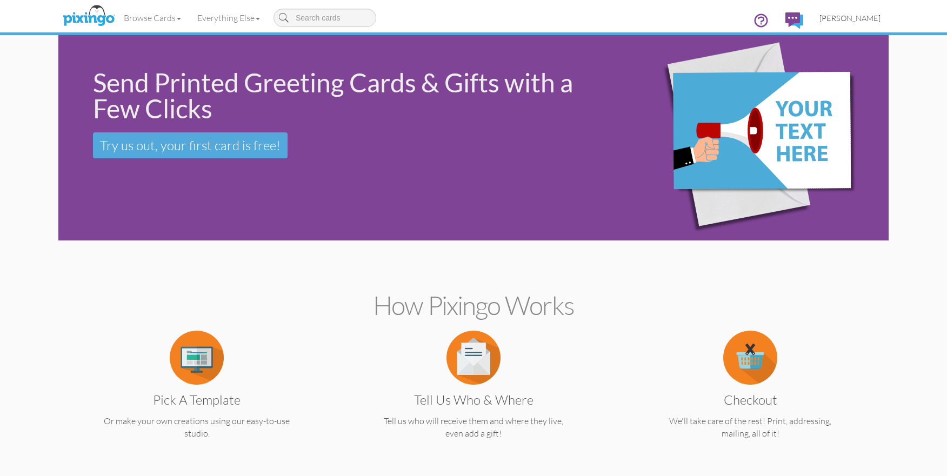
click at [861, 24] on link "[PERSON_NAME]" at bounding box center [850, 18] width 77 height 28
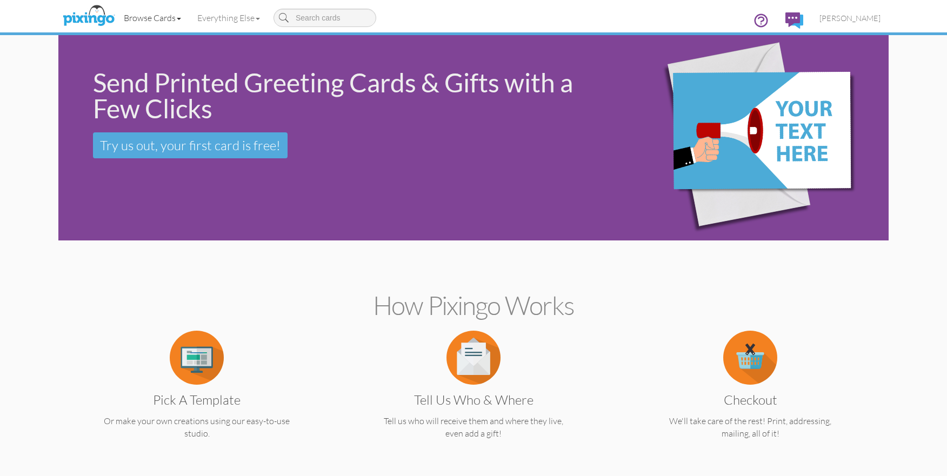
click at [177, 23] on link "Browse Cards" at bounding box center [153, 17] width 74 height 27
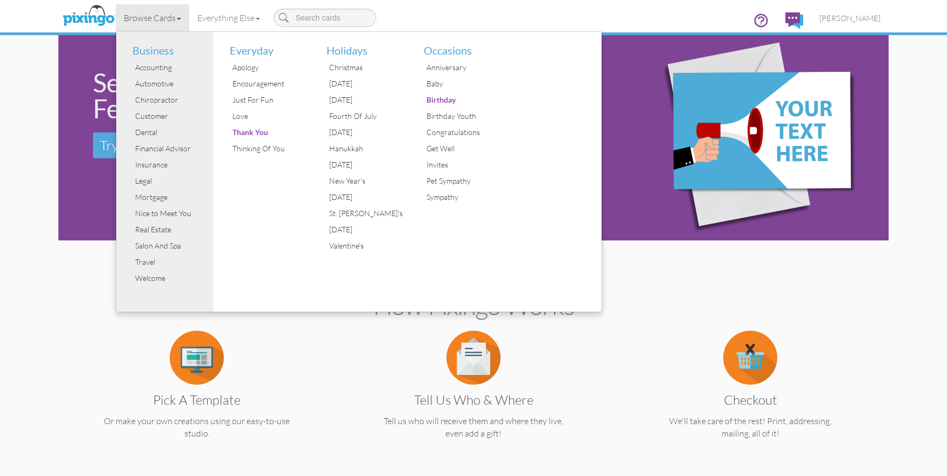
click at [175, 18] on link "Browse Cards" at bounding box center [153, 17] width 74 height 27
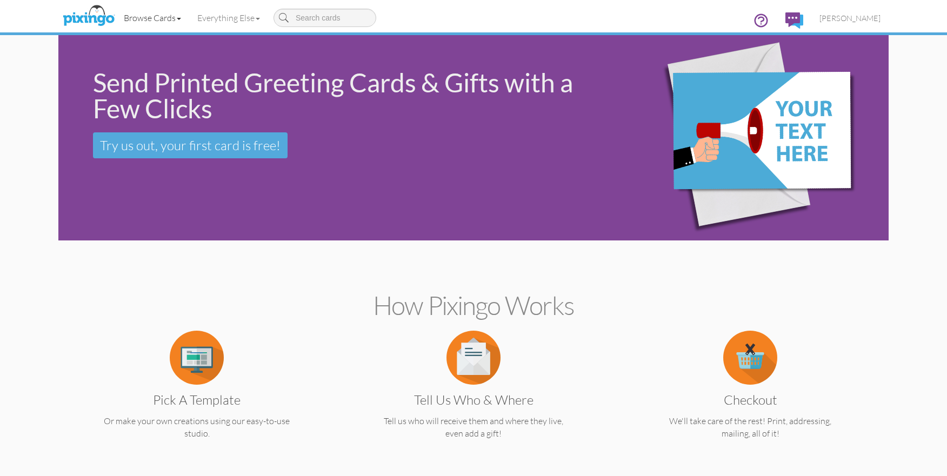
click at [175, 17] on link "Browse Cards" at bounding box center [153, 17] width 74 height 27
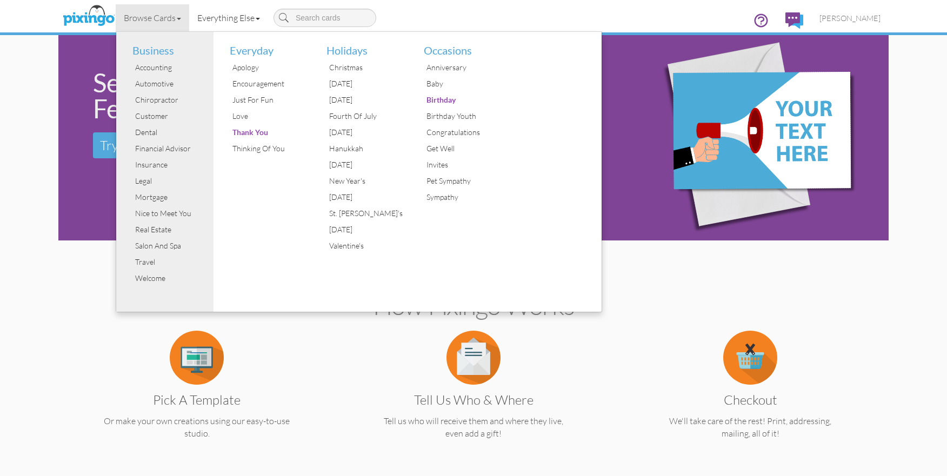
click at [221, 16] on link "Everything Else" at bounding box center [228, 17] width 79 height 27
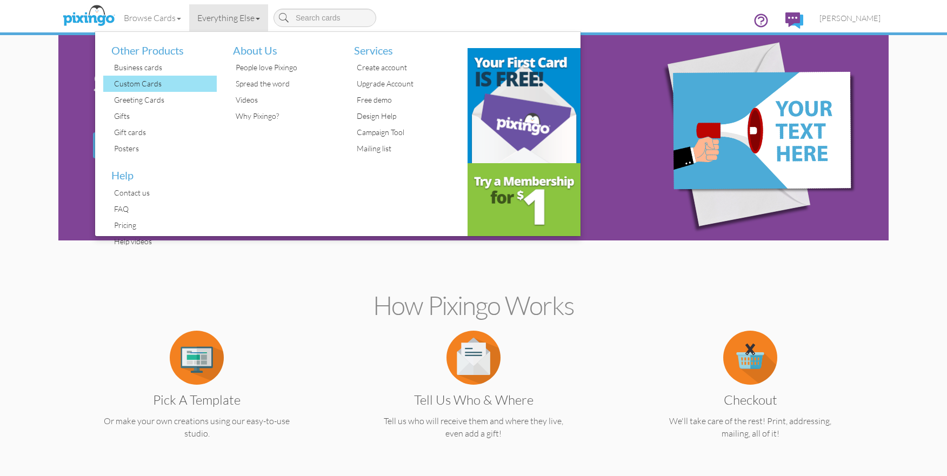
click at [154, 85] on div "Custom Cards" at bounding box center [163, 84] width 105 height 16
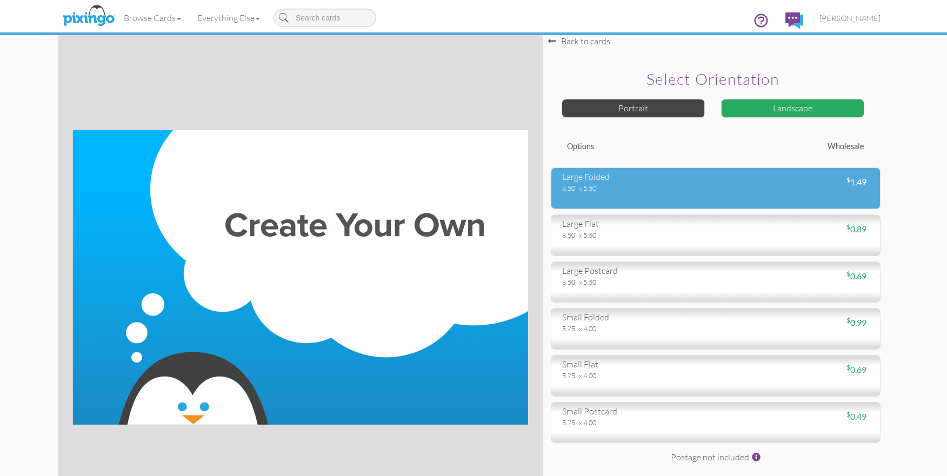
click at [626, 191] on div "8.50" x 5.50"" at bounding box center [634, 188] width 145 height 10
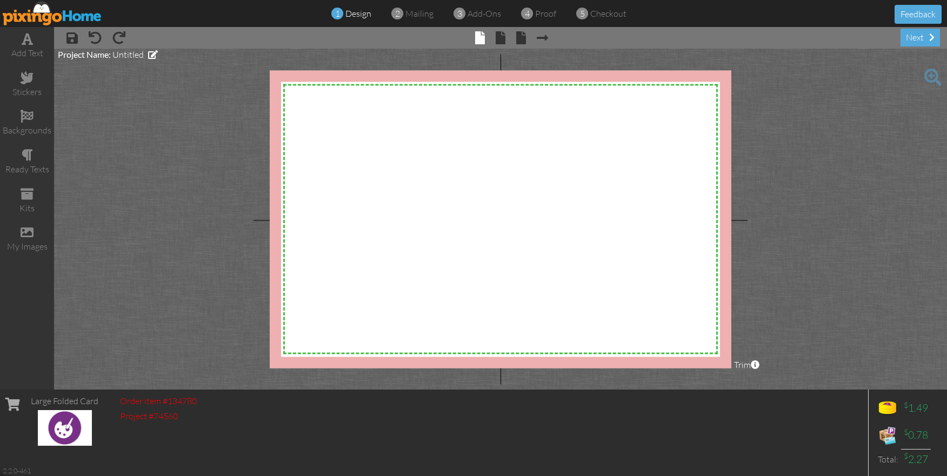
click at [103, 330] on project-studio-wrapper "X X X X X X X X X X X X X X X X X X X X X X X X X X X X X X X X X X X X X X X X…" at bounding box center [500, 219] width 893 height 341
click at [31, 243] on div "my images" at bounding box center [27, 247] width 54 height 12
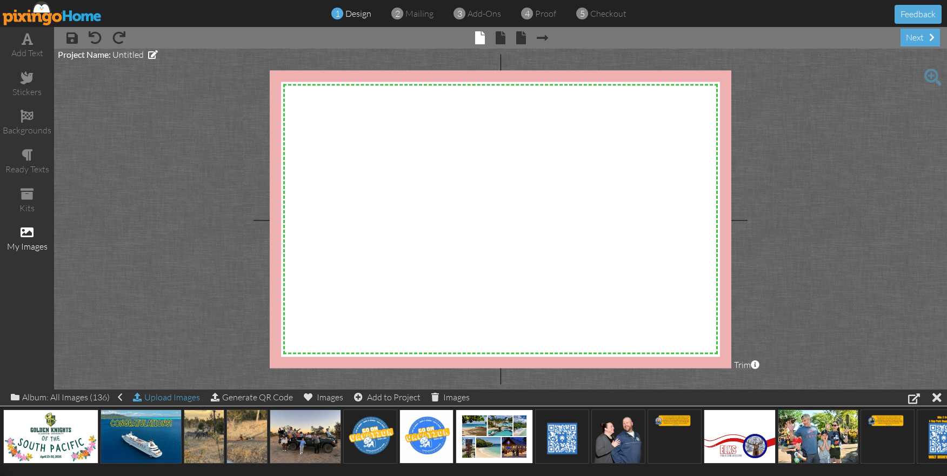
click at [153, 398] on div "Upload Images" at bounding box center [166, 398] width 67 height 16
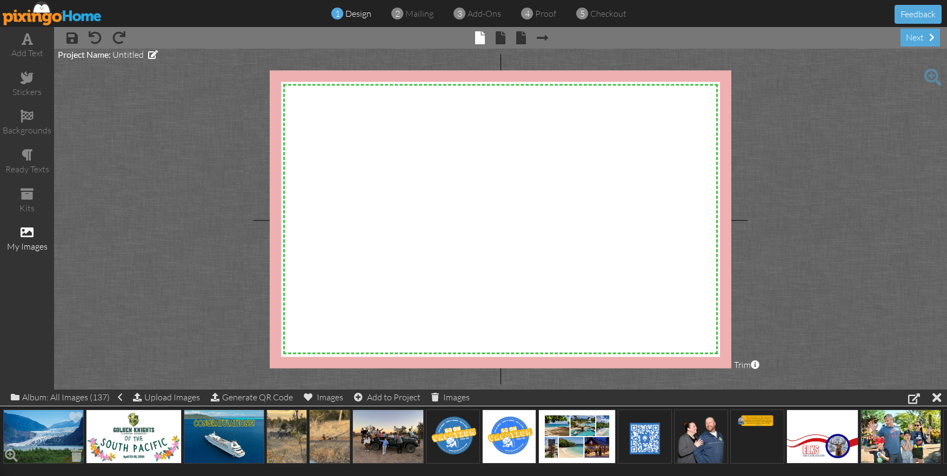
click at [34, 437] on img at bounding box center [43, 437] width 81 height 54
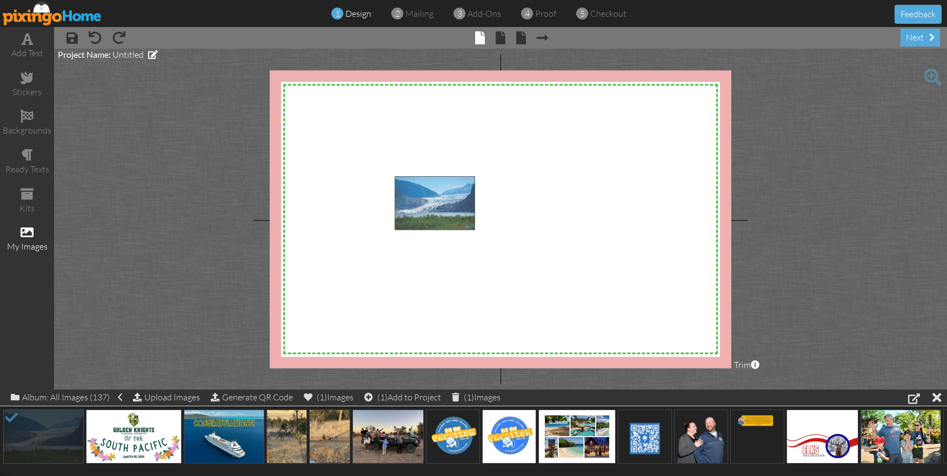
drag, startPoint x: 42, startPoint y: 434, endPoint x: 433, endPoint y: 201, distance: 455.7
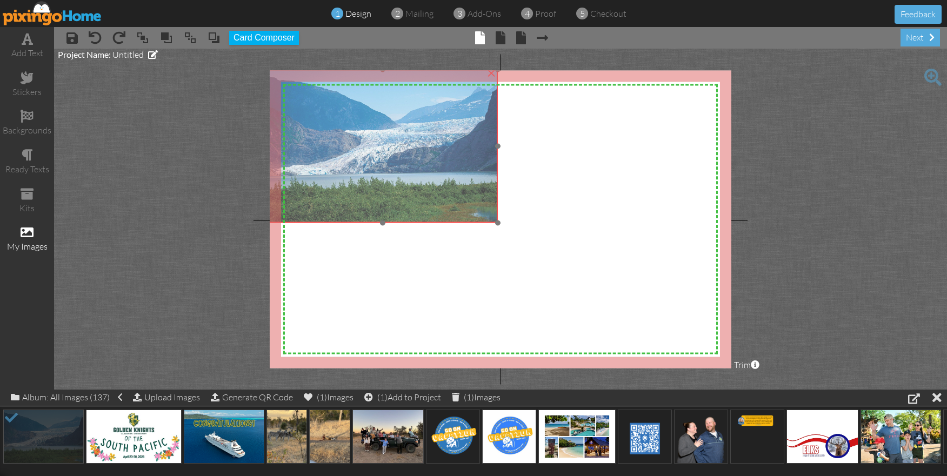
drag, startPoint x: 526, startPoint y: 272, endPoint x: 398, endPoint y: 165, distance: 166.6
click at [398, 165] on img at bounding box center [382, 146] width 231 height 154
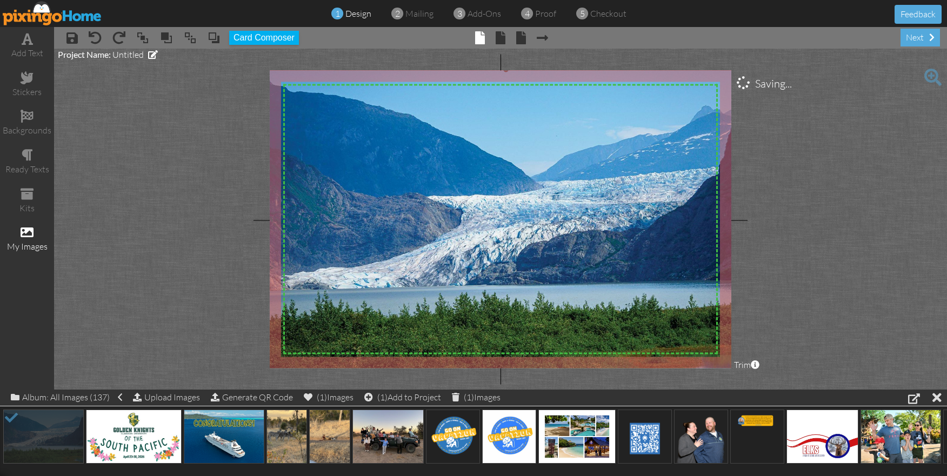
drag, startPoint x: 497, startPoint y: 221, endPoint x: 790, endPoint y: 379, distance: 332.2
click at [810, 386] on project-studio-wrapper "X X X X X X X X X X X X X X X X X X X X X X X X X X X X X X X X X X X X X X X X…" at bounding box center [500, 219] width 893 height 341
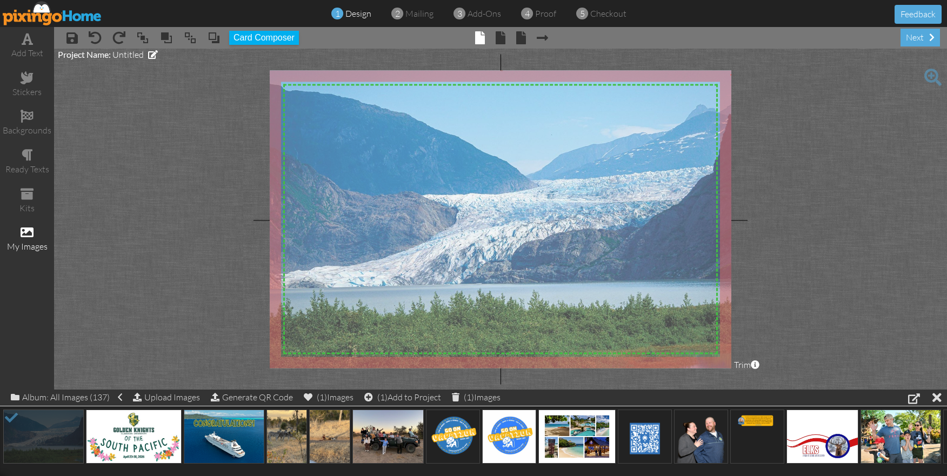
click at [628, 313] on img at bounding box center [502, 227] width 478 height 318
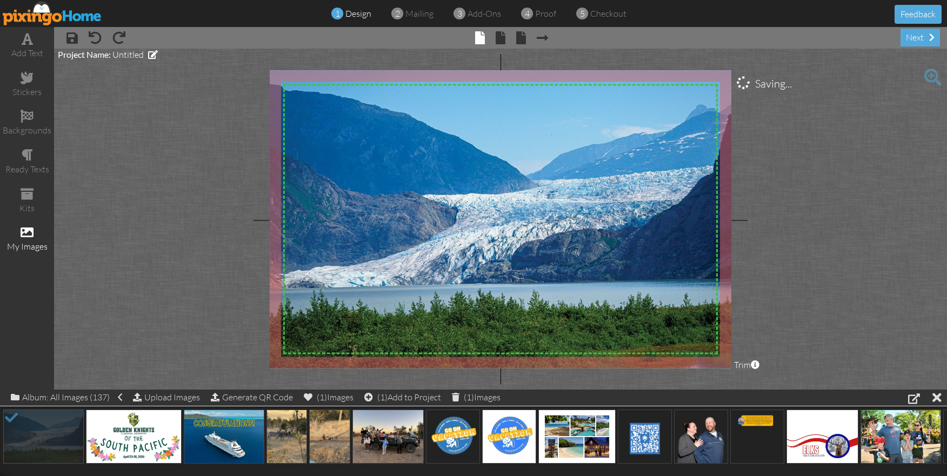
click at [850, 276] on project-studio-wrapper "X X X X X X X X X X X X X X X X X X X X X X X X X X X X X X X X X X X X X X X X…" at bounding box center [500, 219] width 893 height 341
click at [503, 42] on span at bounding box center [501, 37] width 10 height 13
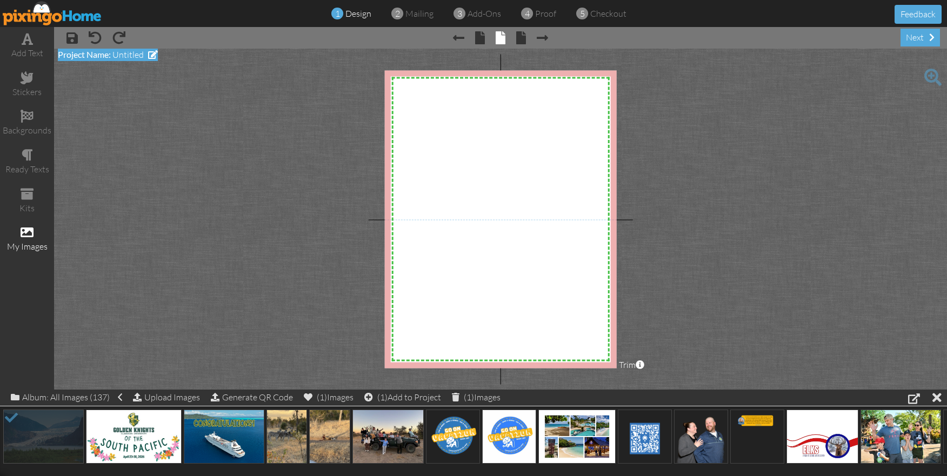
click at [152, 59] on div "Project Name: Untitled" at bounding box center [108, 55] width 100 height 12
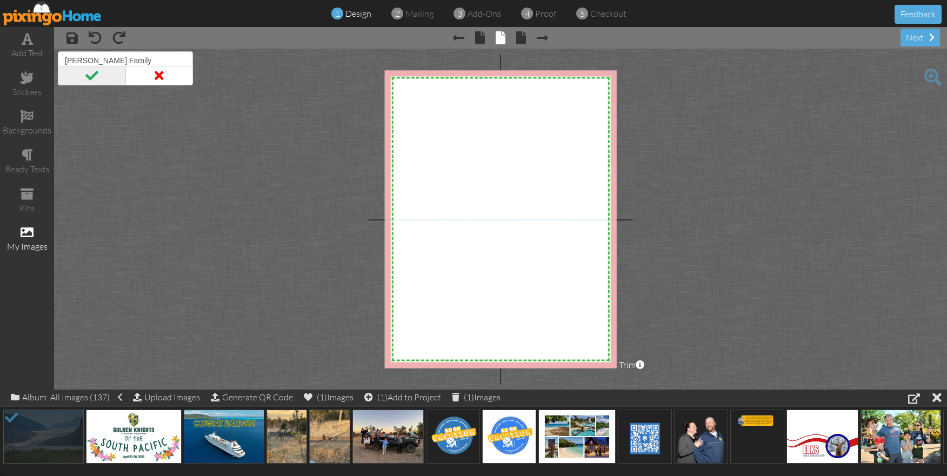
type input "[PERSON_NAME] Family"
click at [100, 74] on span at bounding box center [92, 75] width 68 height 19
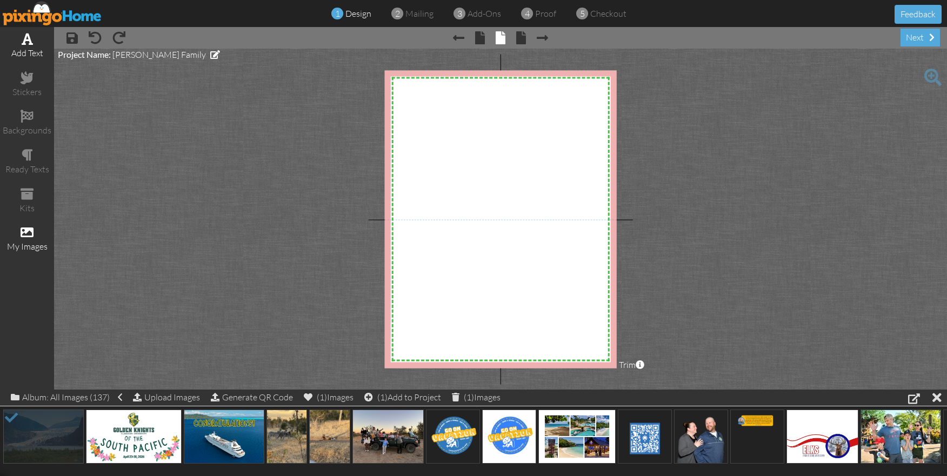
click at [31, 54] on div "add text" at bounding box center [27, 53] width 54 height 12
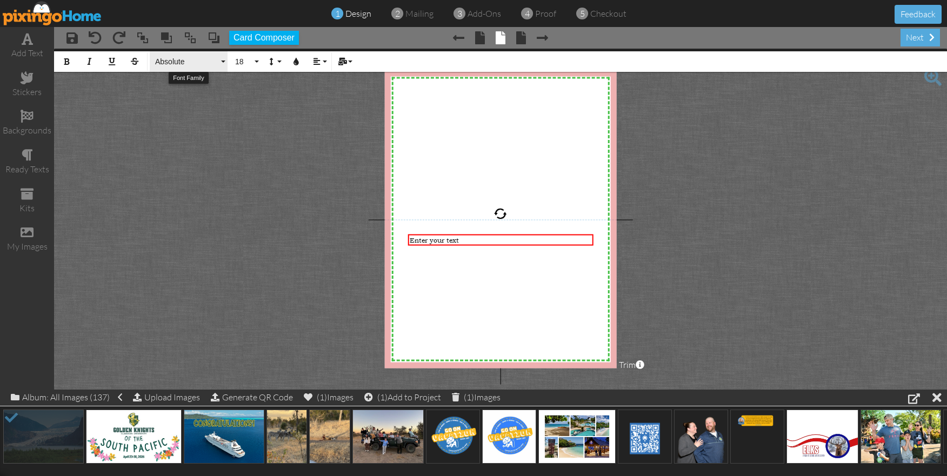
click at [184, 68] on button "Absolute" at bounding box center [189, 61] width 78 height 21
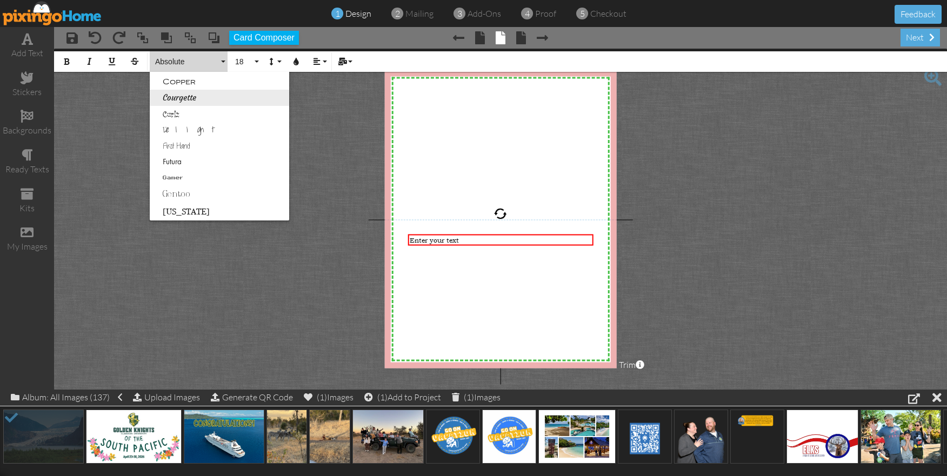
scroll to position [178, 0]
click at [190, 99] on link "Courgette" at bounding box center [220, 97] width 140 height 16
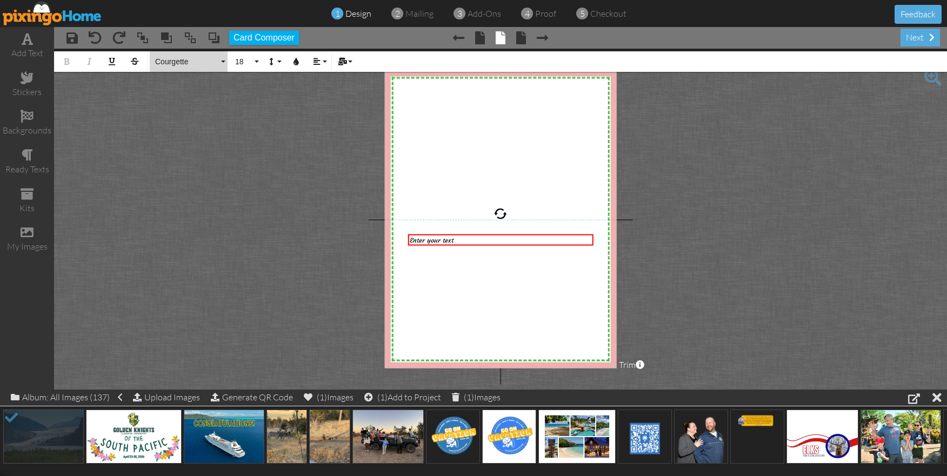
click at [196, 64] on span "Courgette" at bounding box center [186, 61] width 65 height 9
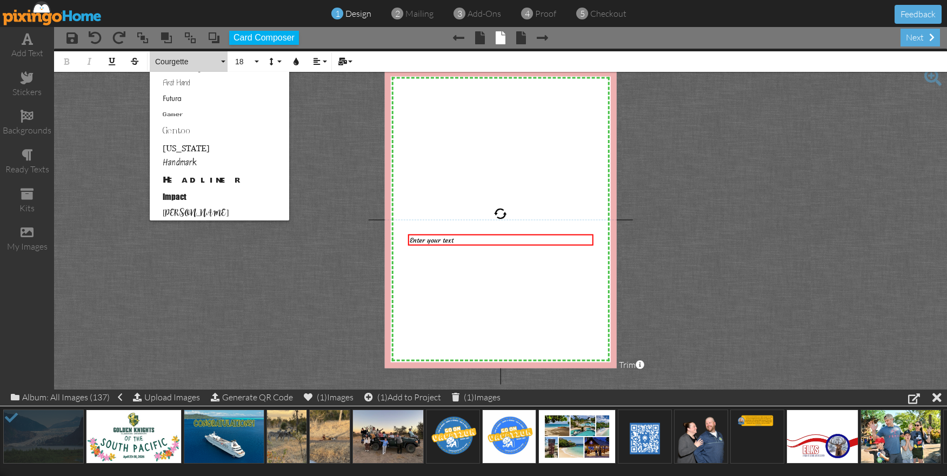
scroll to position [242, 0]
click at [207, 161] on link "Handmark" at bounding box center [220, 163] width 140 height 16
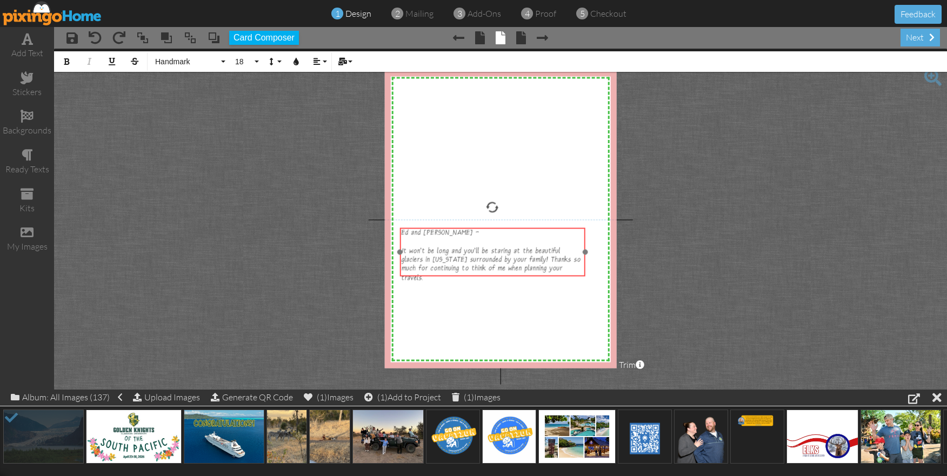
drag, startPoint x: 442, startPoint y: 281, endPoint x: 439, endPoint y: 276, distance: 6.2
click at [439, 276] on div "Ed and Alice - ​ It won't be long and you'll be staring at the beautiful glacie…" at bounding box center [492, 257] width 185 height 58
drag, startPoint x: 585, startPoint y: 253, endPoint x: 604, endPoint y: 252, distance: 18.9
click at [604, 252] on div at bounding box center [603, 251] width 5 height 5
click at [534, 271] on div "It won't be long and you'll be staring at the beautiful glaciers in Alaska surr…" at bounding box center [502, 261] width 201 height 27
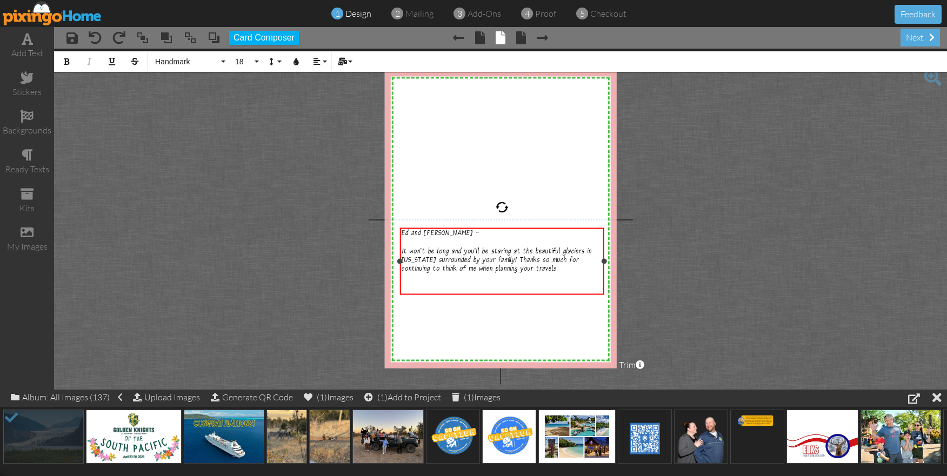
click at [466, 260] on span "It won't be long and you'll be staring at the beautiful glaciers in Alaska surr…" at bounding box center [497, 261] width 190 height 26
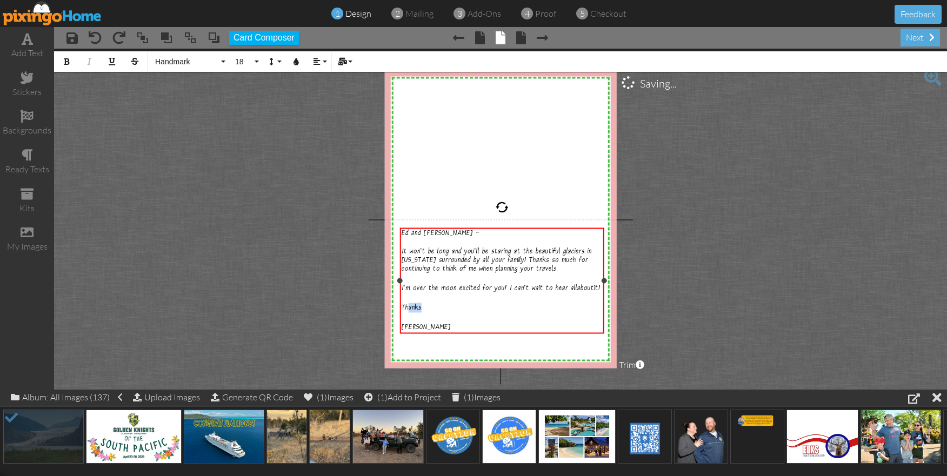
drag, startPoint x: 421, startPoint y: 307, endPoint x: 416, endPoint y: 304, distance: 5.6
click at [410, 306] on span "Thanks," at bounding box center [412, 308] width 21 height 9
click at [555, 294] on div "​" at bounding box center [502, 298] width 201 height 10
click at [599, 288] on span "it!" at bounding box center [597, 288] width 6 height 9
click at [507, 286] on span "I'm over the moon excited for you! I can't wait to hear all" at bounding box center [490, 288] width 176 height 9
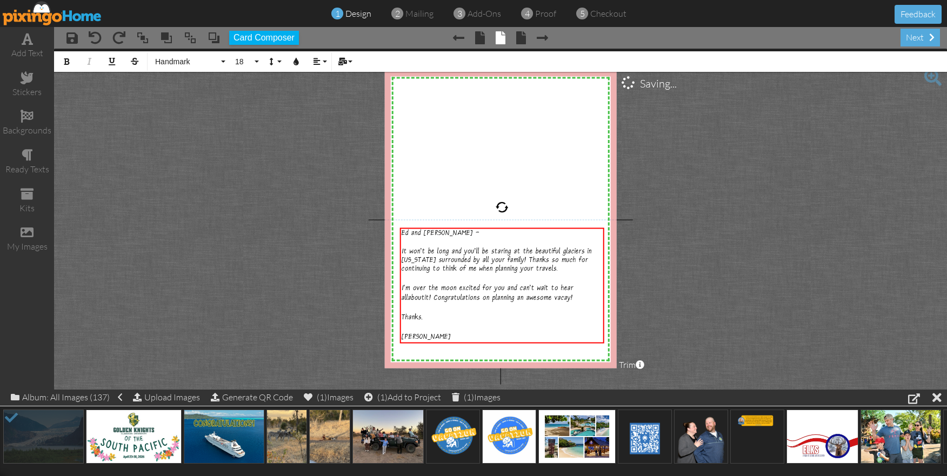
click at [670, 284] on project-studio-wrapper "X X X X X X X X X X X X X X X X X X X X X X X X X X X X X X X X X X X X X X X X…" at bounding box center [500, 219] width 893 height 341
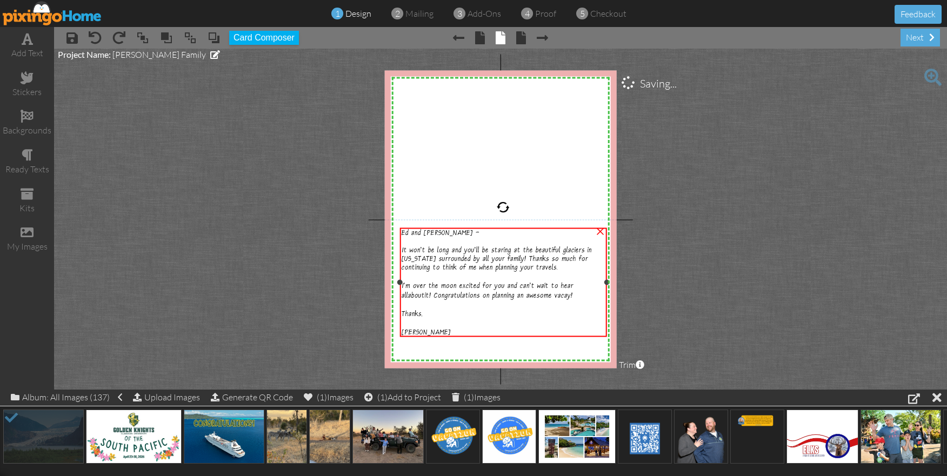
click at [608, 285] on div at bounding box center [606, 282] width 5 height 5
click at [660, 310] on project-studio-wrapper "X X X X X X X X X X X X X X X X X X X X X X X X X X X X X X X X X X X X X X X X…" at bounding box center [500, 219] width 893 height 341
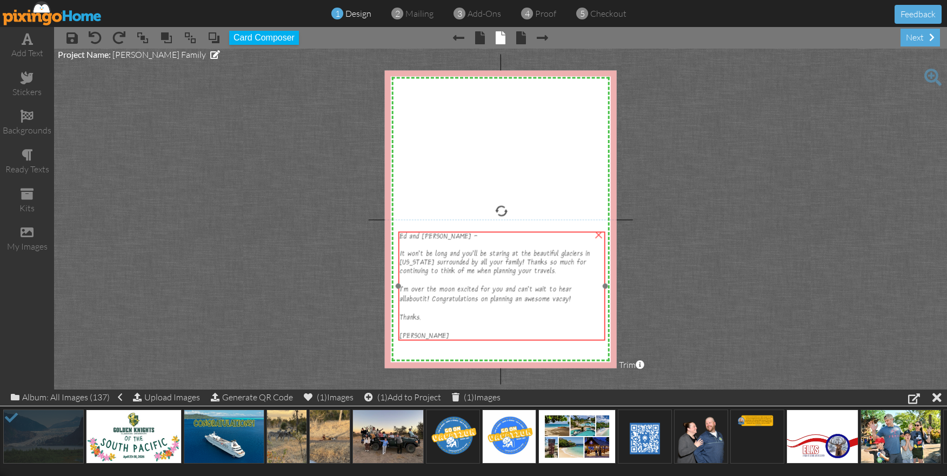
drag, startPoint x: 495, startPoint y: 323, endPoint x: 500, endPoint y: 326, distance: 5.8
click at [494, 327] on div at bounding box center [501, 327] width 203 height 9
click at [700, 316] on project-studio-wrapper "X X X X X X X X X X X X X X X X X X X X X X X X X X X X X X X X X X X X X X X X…" at bounding box center [500, 219] width 893 height 341
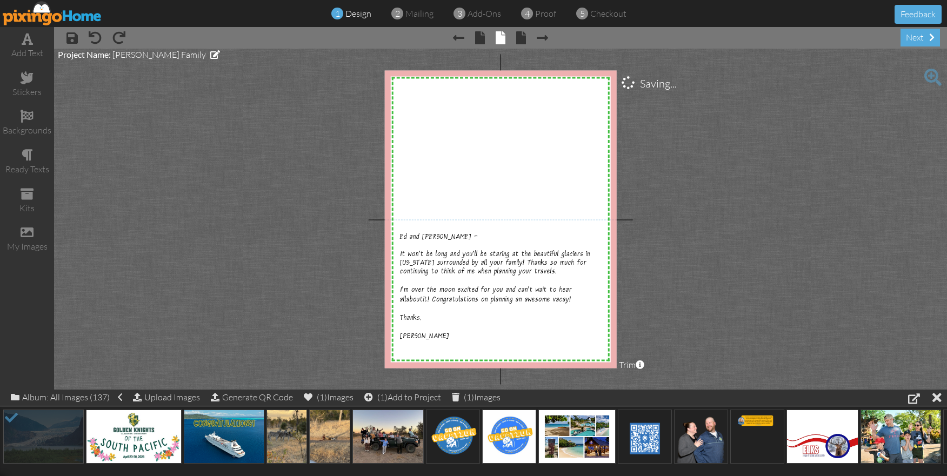
drag, startPoint x: 520, startPoint y: 39, endPoint x: 494, endPoint y: 34, distance: 26.0
click at [494, 34] on div "× Previous page × front × inside × back × Next page" at bounding box center [500, 37] width 95 height 17
click at [149, 399] on div "Upload Images" at bounding box center [166, 398] width 67 height 16
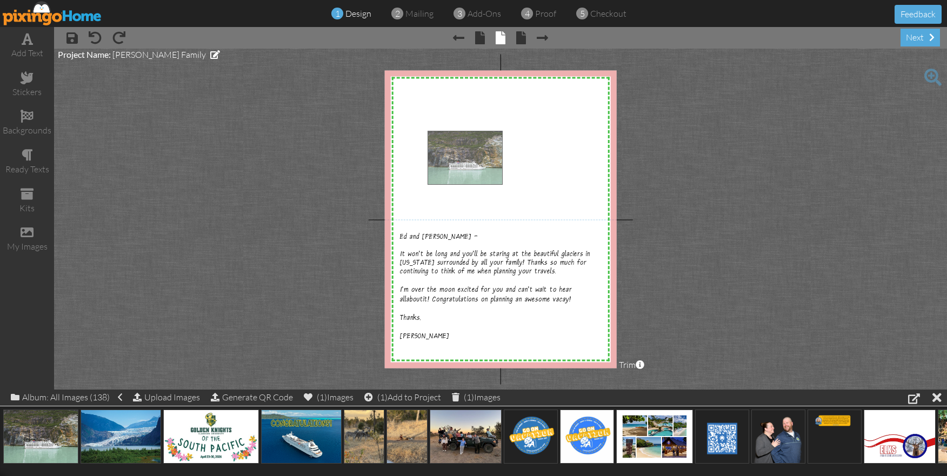
drag, startPoint x: 41, startPoint y: 432, endPoint x: 469, endPoint y: 149, distance: 513.3
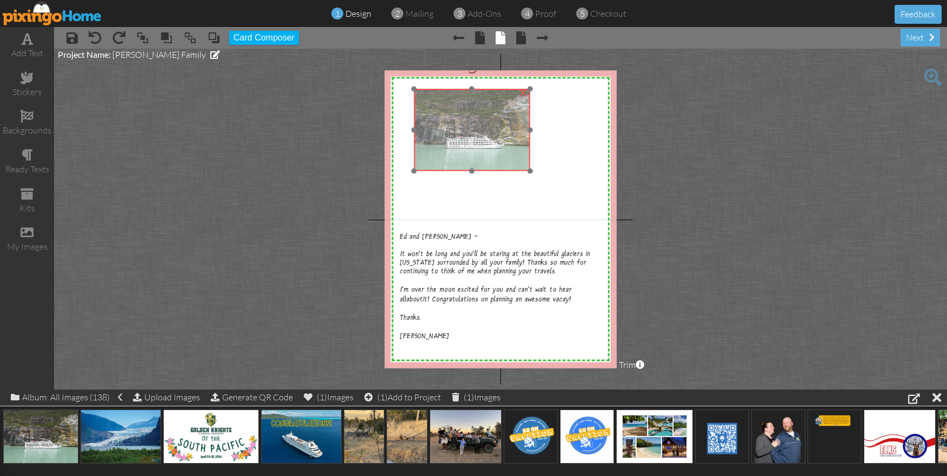
drag, startPoint x: 491, startPoint y: 175, endPoint x: 473, endPoint y: 137, distance: 41.1
click at [473, 137] on img at bounding box center [472, 130] width 116 height 83
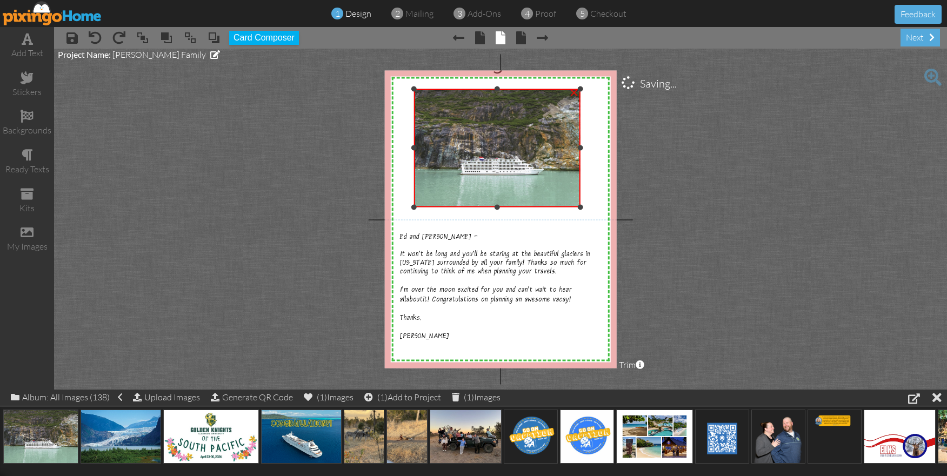
drag, startPoint x: 529, startPoint y: 171, endPoint x: 595, endPoint y: 207, distance: 75.7
click at [595, 207] on div "X X X X X X X X X X X X X X X X X X X X X X X X X X X X X X X X X X X X X X X X…" at bounding box center [501, 219] width 232 height 298
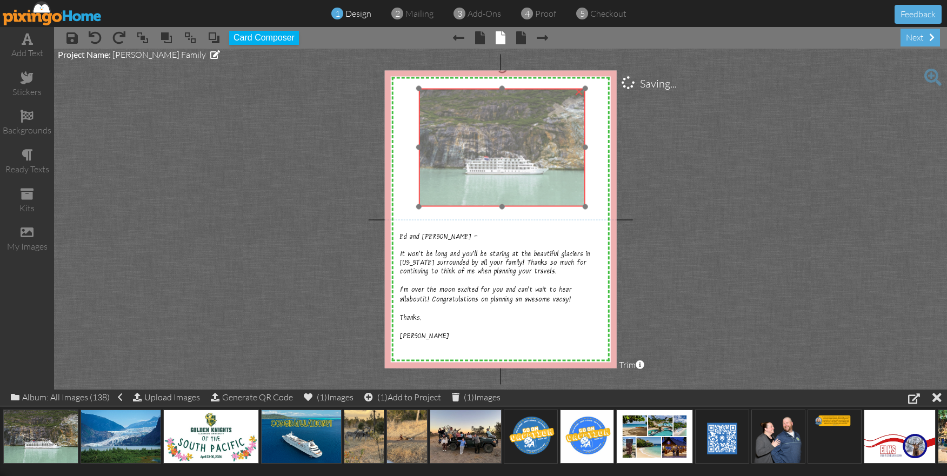
click at [485, 180] on img at bounding box center [502, 147] width 167 height 119
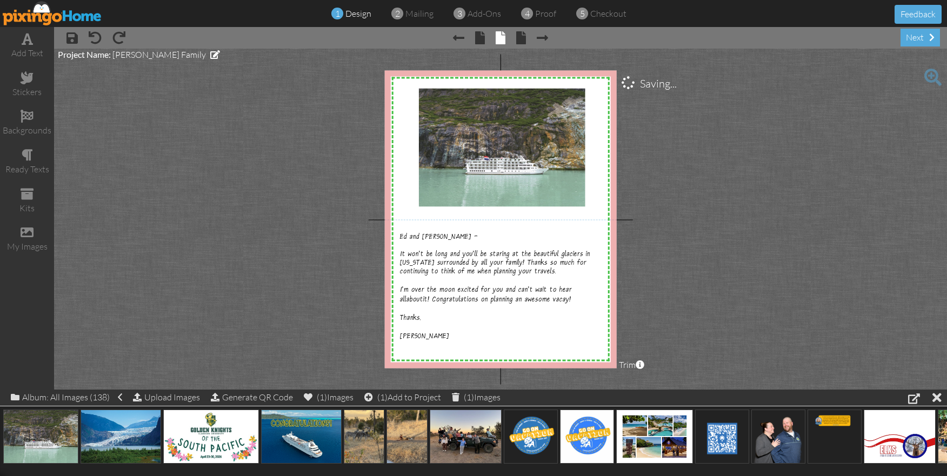
click at [753, 210] on project-studio-wrapper "X X X X X X X X X X X X X X X X X X X X X X X X X X X X X X X X X X X X X X X X…" at bounding box center [500, 219] width 893 height 341
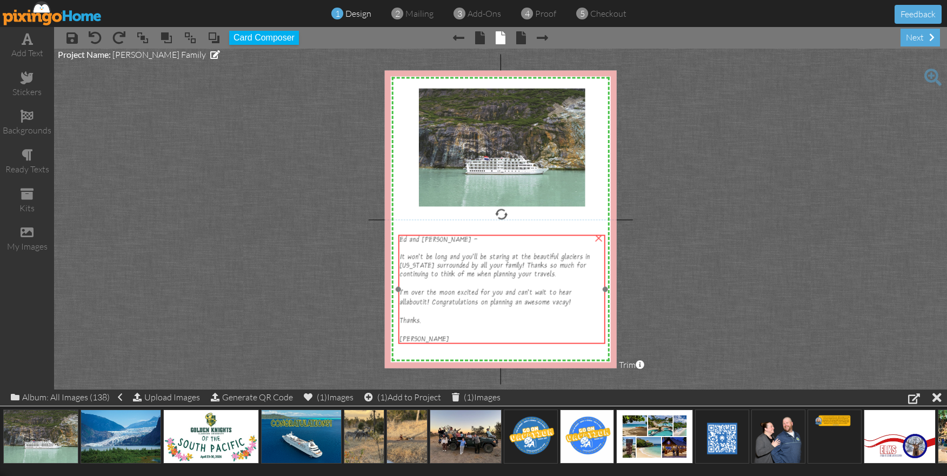
click at [515, 263] on span "It won't be long and you'll be staring at the beautiful glaciers in Alaska surr…" at bounding box center [495, 267] width 190 height 26
click at [760, 268] on project-studio-wrapper "X X X X X X X X X X X X X X X X X X X X X X X X X X X X X X X X X X X X X X X X…" at bounding box center [500, 219] width 893 height 341
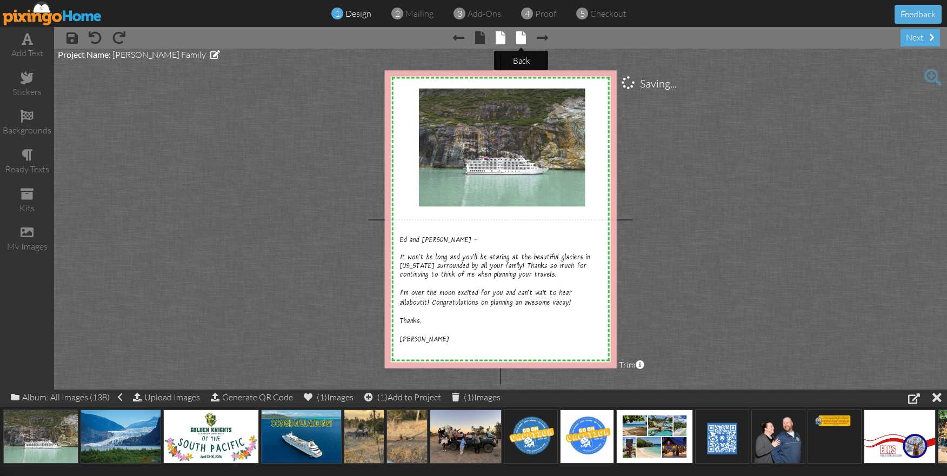
click at [521, 41] on span at bounding box center [521, 37] width 10 height 13
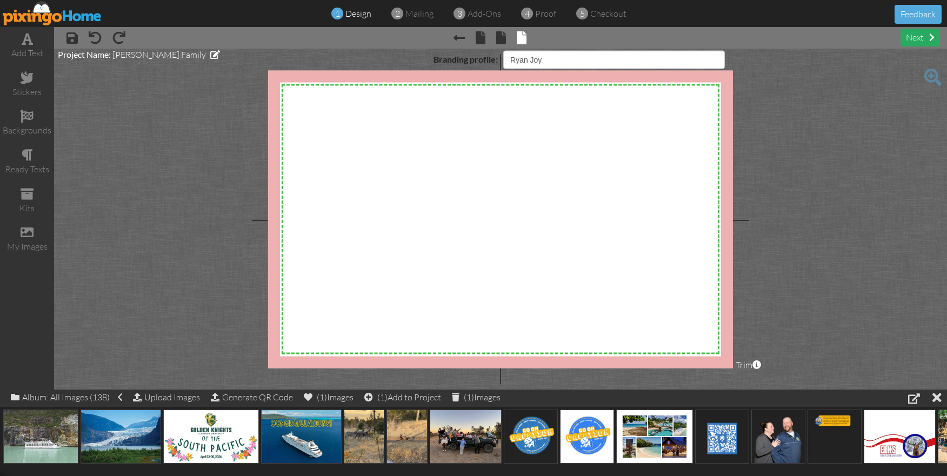
select select "object:7194"
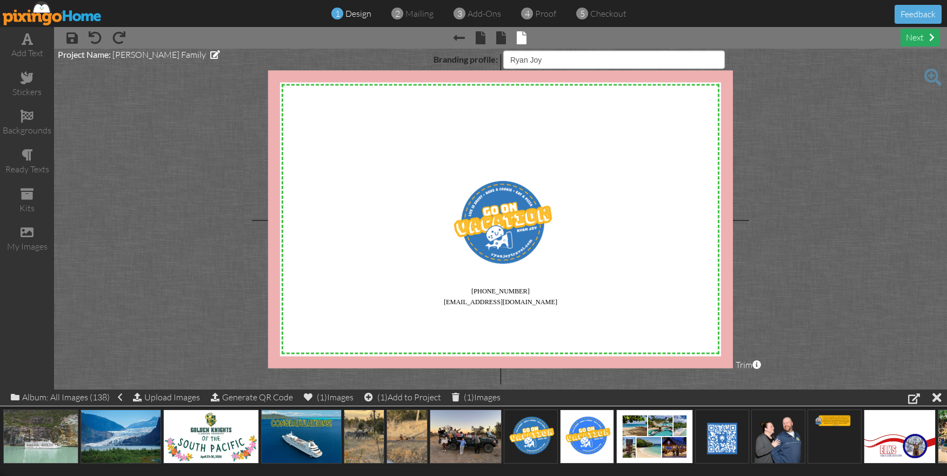
click at [919, 42] on div "next" at bounding box center [920, 38] width 39 height 18
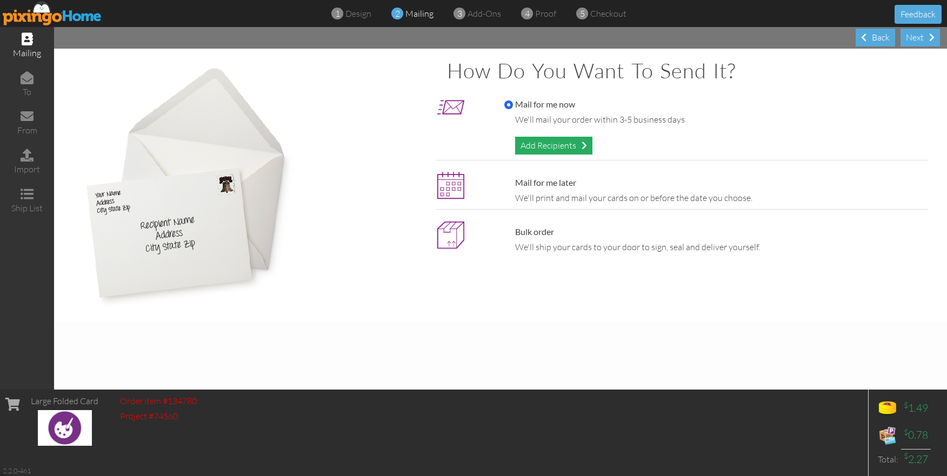
click at [575, 143] on div "Add Recipients" at bounding box center [553, 146] width 77 height 18
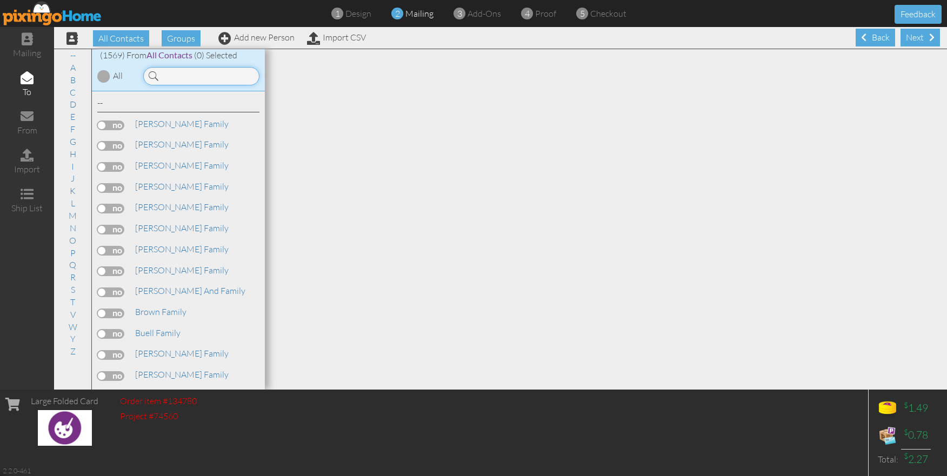
click at [213, 78] on input at bounding box center [201, 76] width 116 height 18
click at [166, 161] on link "[PERSON_NAME] Family" at bounding box center [182, 165] width 96 height 13
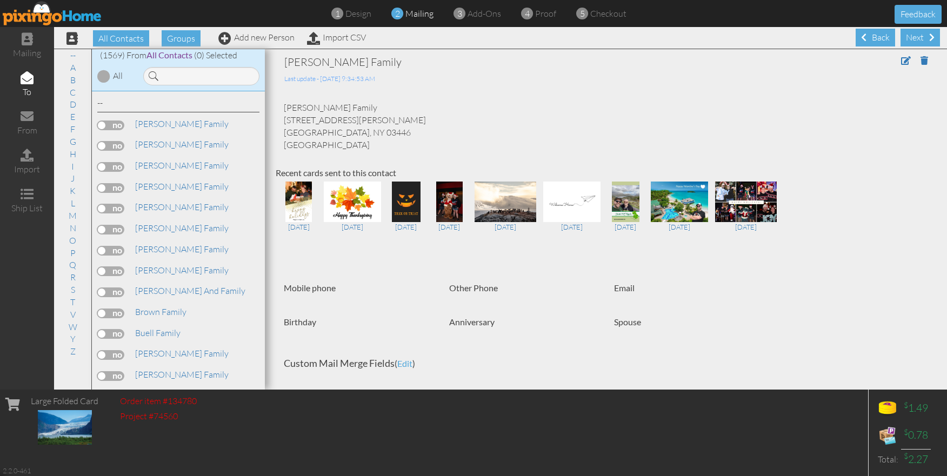
click at [115, 164] on label at bounding box center [110, 167] width 27 height 10
click at [0, 0] on input "checkbox" at bounding box center [0, 0] width 0 height 0
click at [913, 41] on div "Next" at bounding box center [920, 38] width 39 height 18
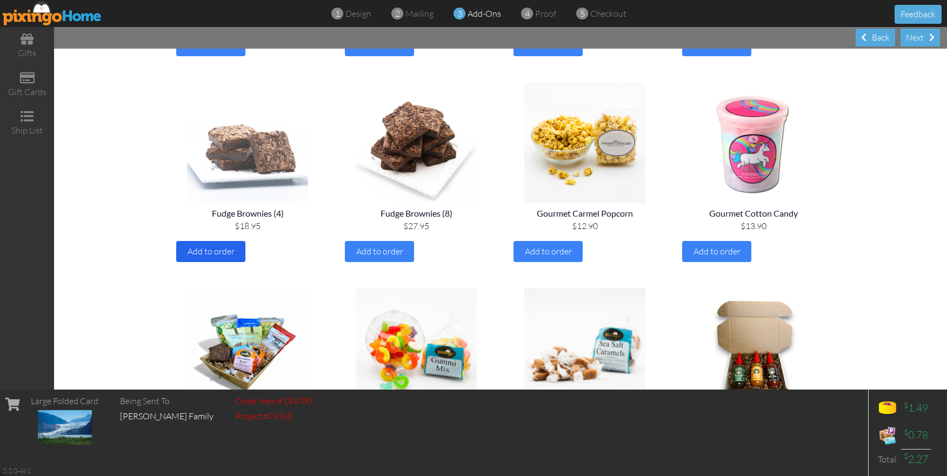
scroll to position [482, 0]
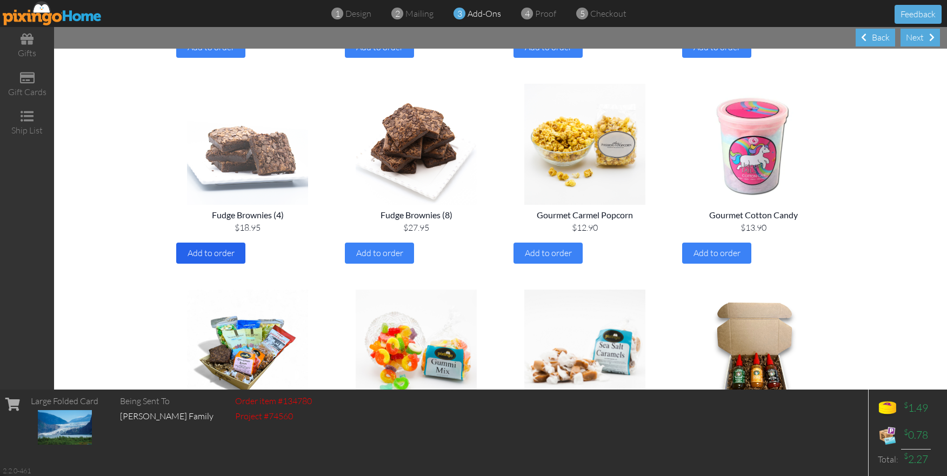
click at [223, 253] on span "Add to order" at bounding box center [211, 253] width 47 height 11
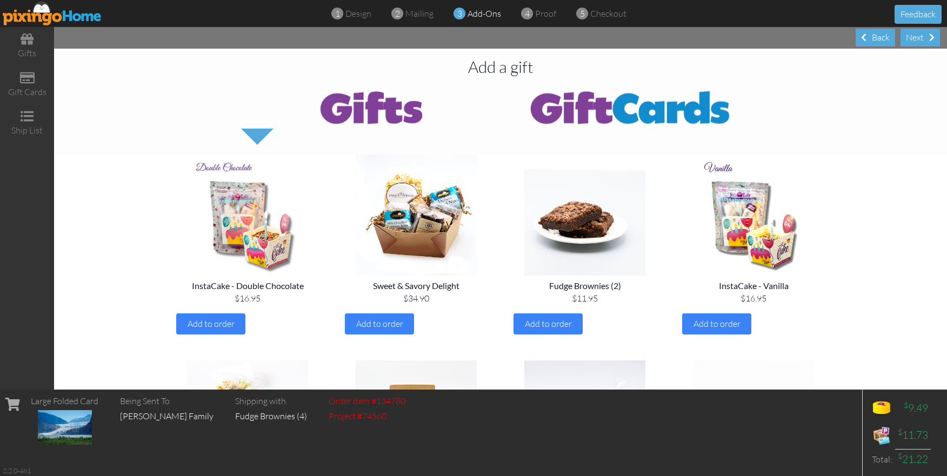
scroll to position [0, 0]
click at [919, 44] on div "Next" at bounding box center [920, 38] width 39 height 18
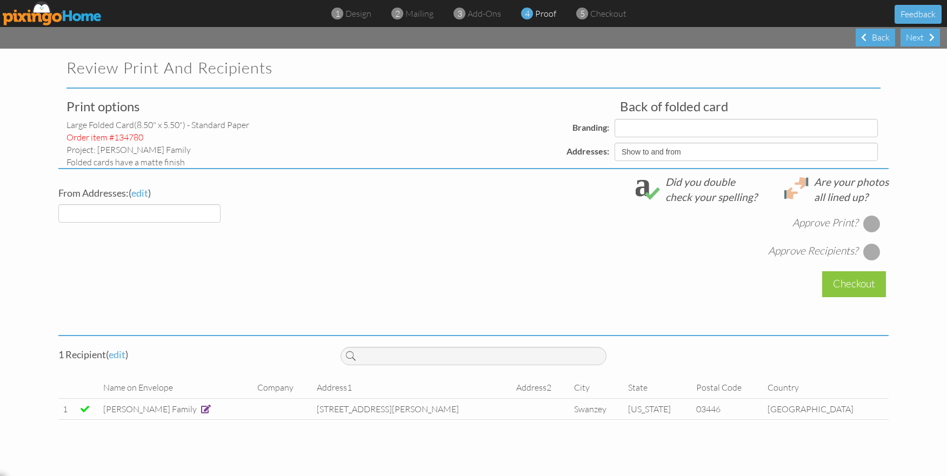
select select "object:10440"
select select "object:10441"
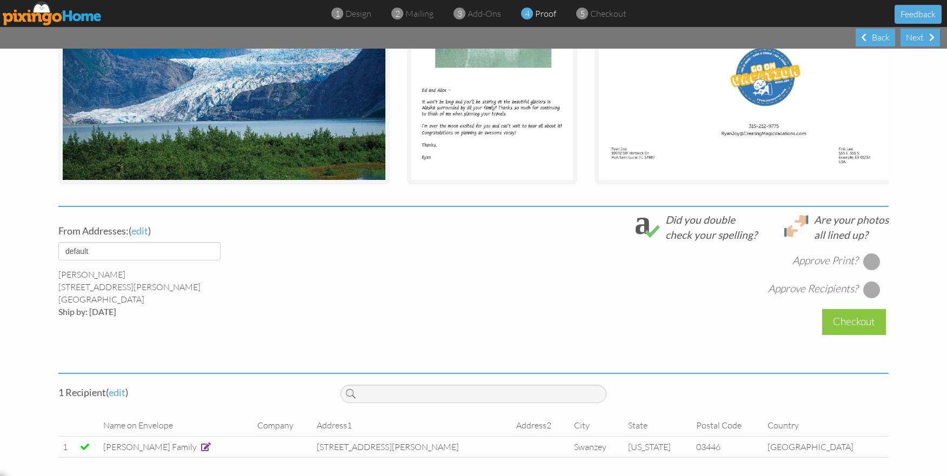
scroll to position [245, 0]
drag, startPoint x: 877, startPoint y: 263, endPoint x: 874, endPoint y: 270, distance: 7.5
click at [877, 263] on div at bounding box center [872, 262] width 17 height 17
click at [871, 291] on div at bounding box center [872, 290] width 17 height 17
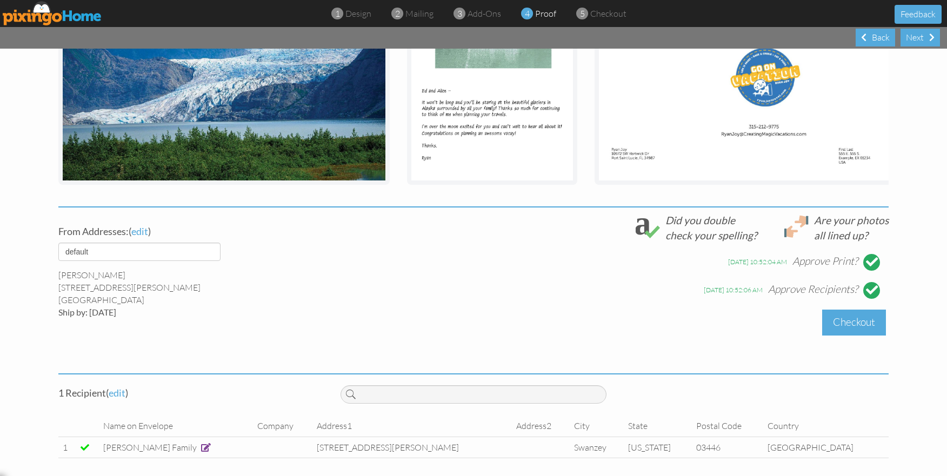
scroll to position [0, 0]
click at [873, 321] on div "Checkout" at bounding box center [855, 322] width 64 height 25
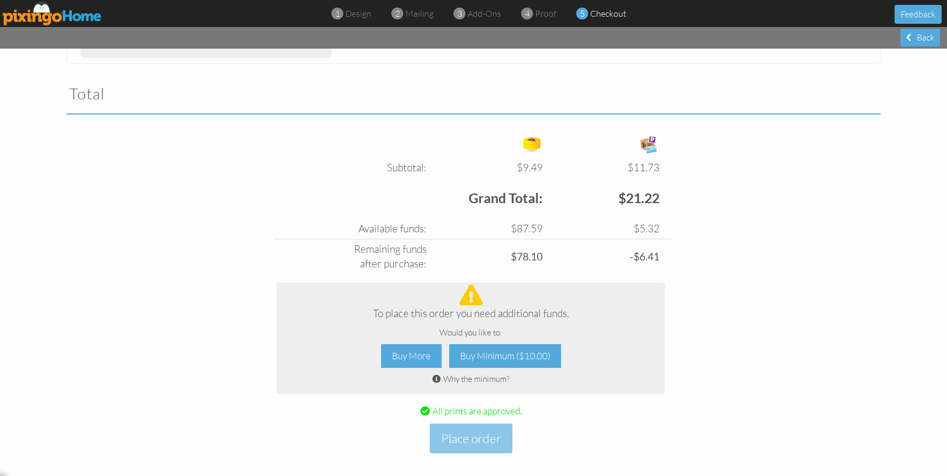
scroll to position [330, 0]
click at [420, 352] on div "Buy More" at bounding box center [411, 357] width 61 height 24
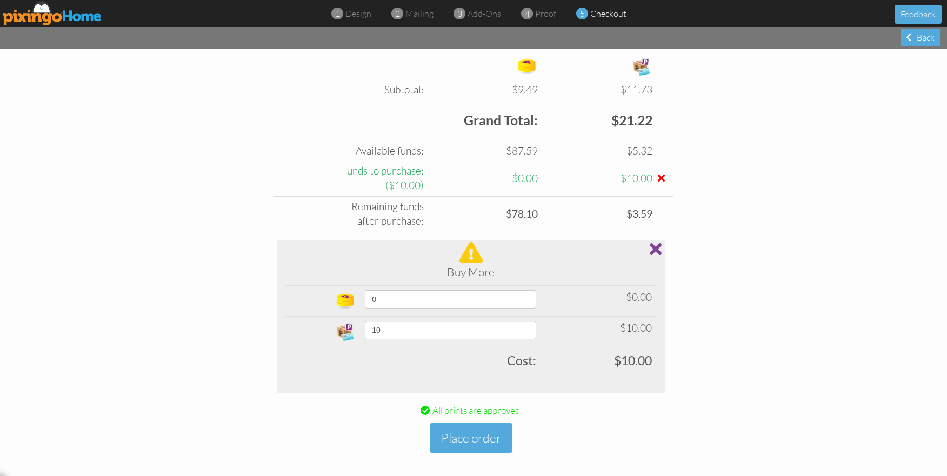
scroll to position [408, 0]
select select "number:100"
click at [574, 359] on td "$100.00" at bounding box center [592, 361] width 127 height 26
click at [481, 429] on button "Place order" at bounding box center [471, 439] width 83 height 30
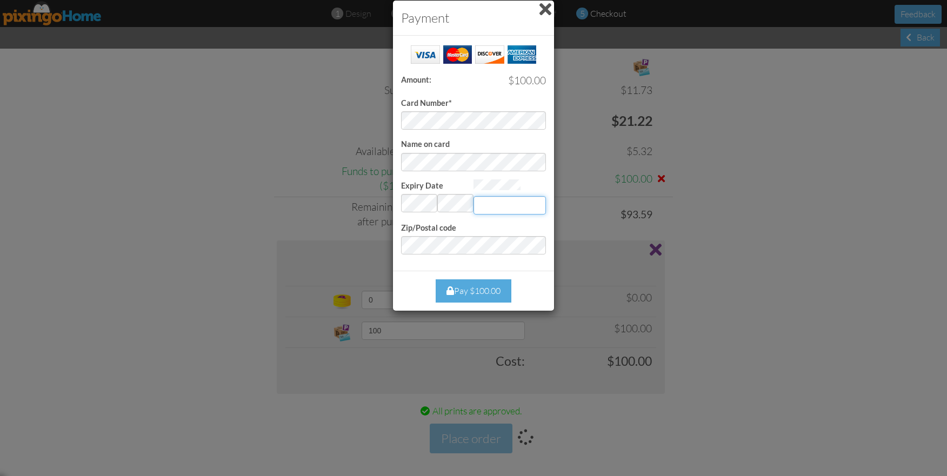
type input "9514"
click at [524, 271] on div "Close Pay $100.00" at bounding box center [473, 291] width 161 height 40
click at [498, 282] on div "Pay $100.00" at bounding box center [474, 291] width 76 height 23
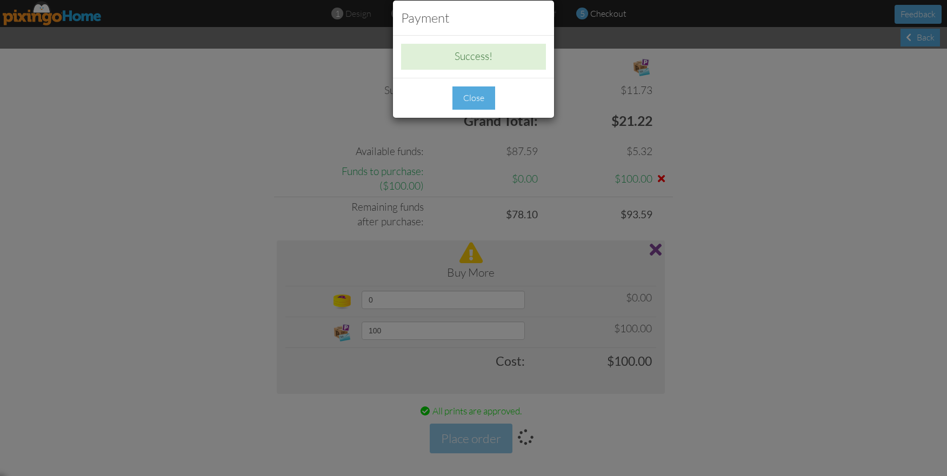
click at [468, 99] on div "Close" at bounding box center [474, 98] width 43 height 23
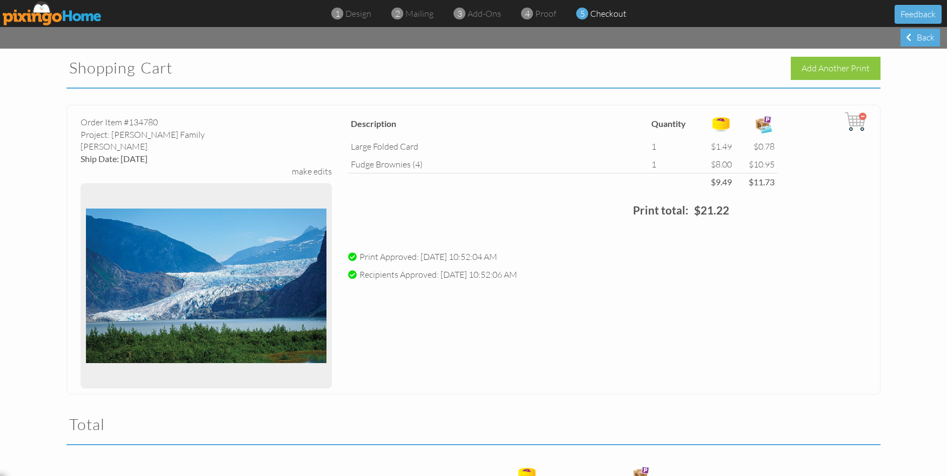
scroll to position [0, 0]
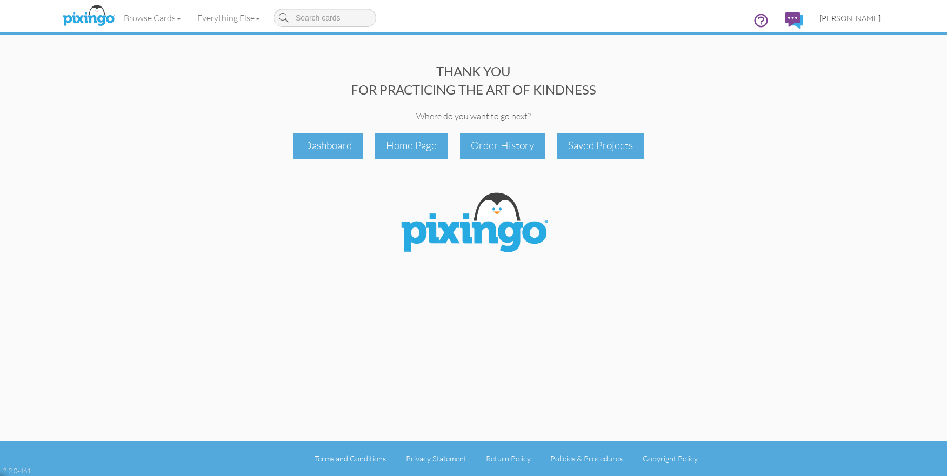
click at [865, 16] on span "[PERSON_NAME]" at bounding box center [850, 18] width 61 height 9
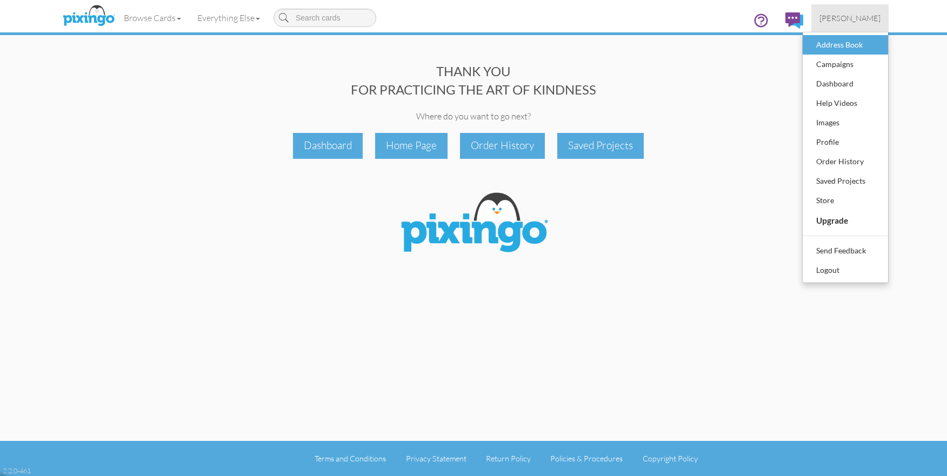
click at [836, 51] on div "Address Book" at bounding box center [846, 45] width 64 height 16
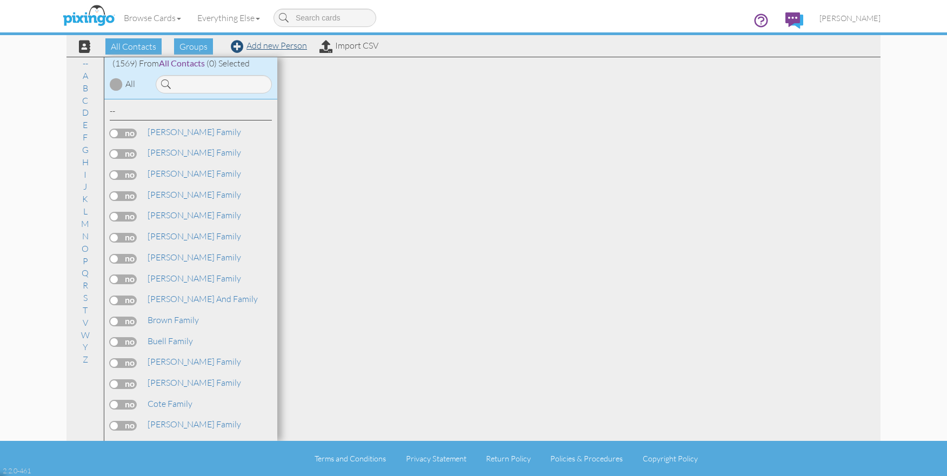
click at [294, 48] on link "Add new Person" at bounding box center [269, 45] width 76 height 11
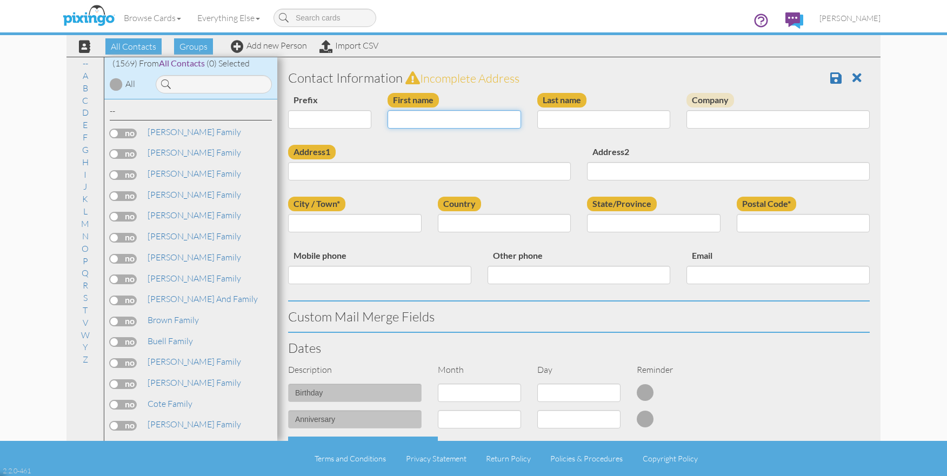
click at [429, 120] on input "First name" at bounding box center [455, 119] width 134 height 18
type input "[PERSON_NAME]"
paste input "Nieves"
type input "Nieves"
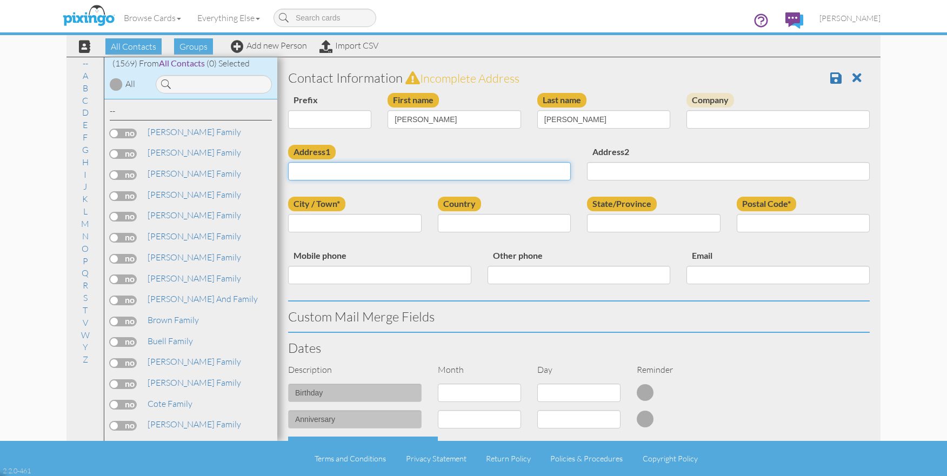
click at [391, 169] on input "Address1" at bounding box center [429, 171] width 283 height 18
paste input "3B Station Lane, Apt 2, Saratoga Springs, NY 12866, US"
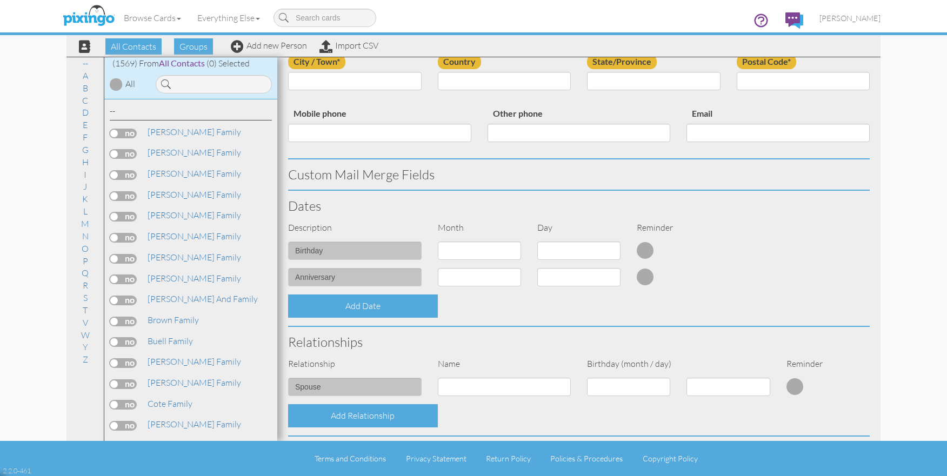
scroll to position [144, 0]
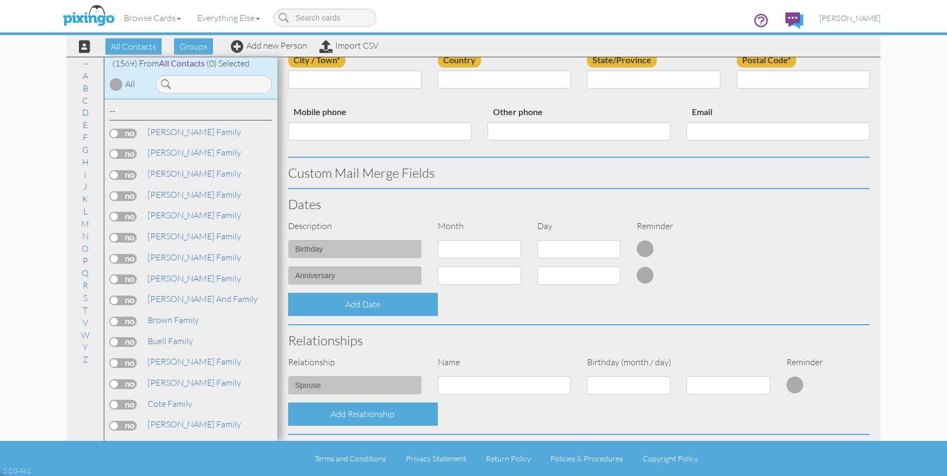
type input "3B Station Lane, Apt 2, Saratoga Springs, NY 12866, US"
select select "object:13888"
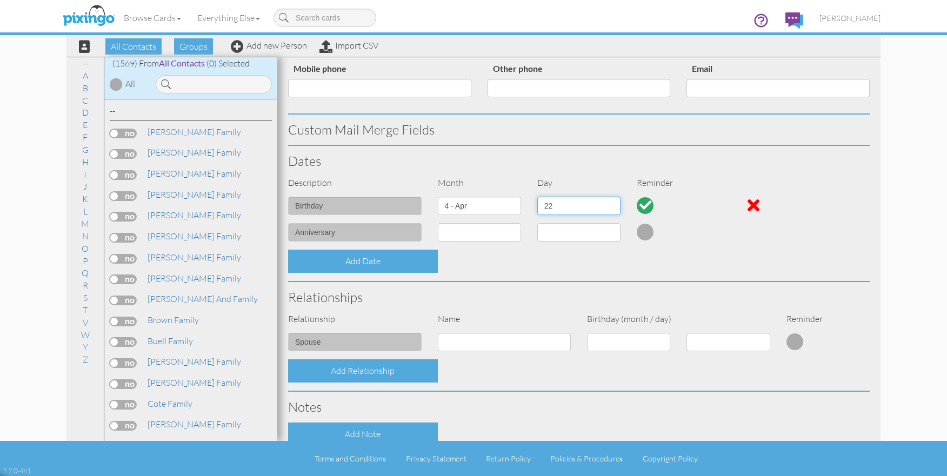
scroll to position [193, 0]
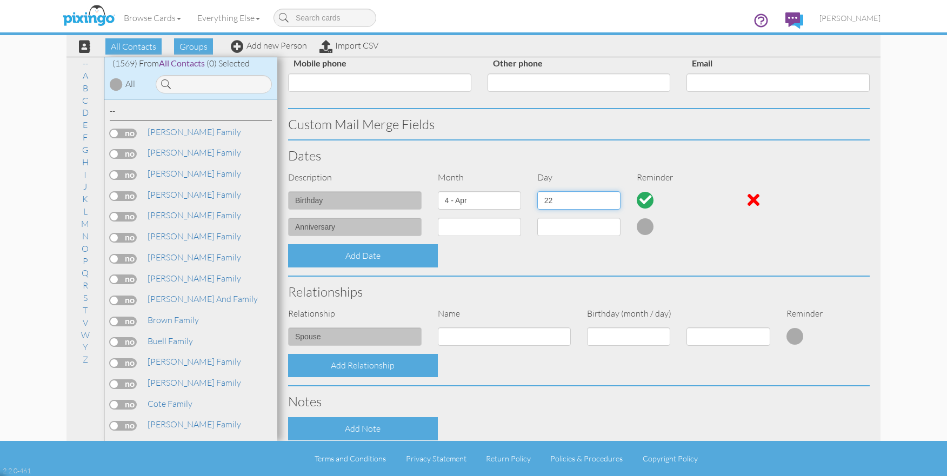
select select "number:21"
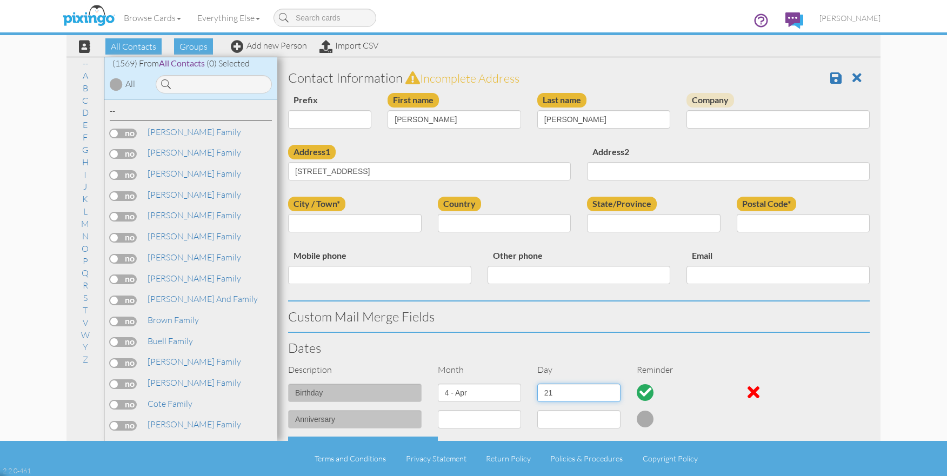
scroll to position [0, 0]
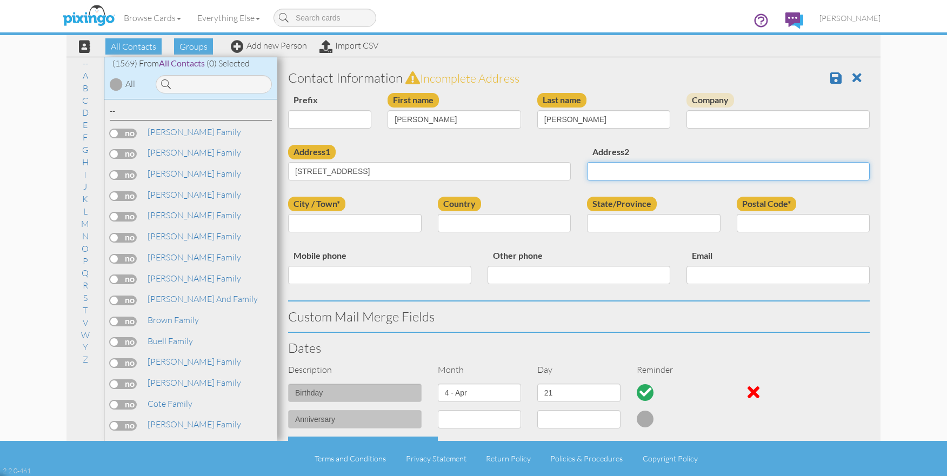
click at [644, 171] on input "Address2" at bounding box center [728, 171] width 283 height 18
type input "Apt 2"
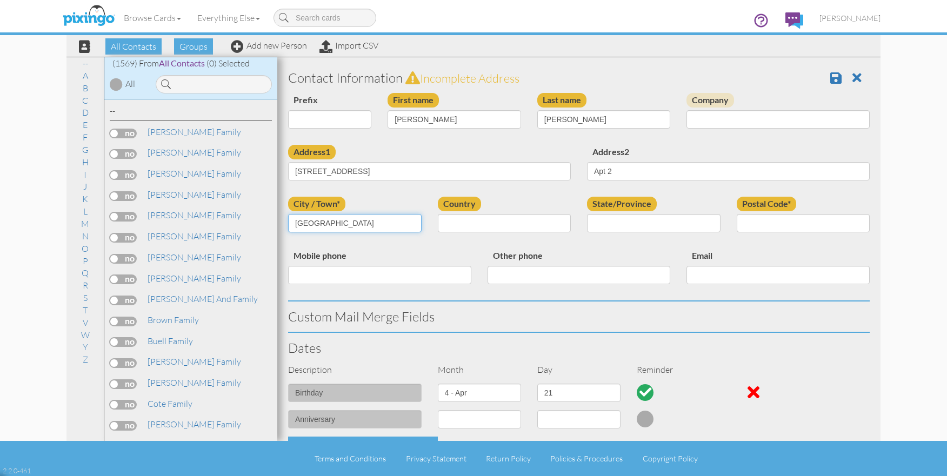
type input "Saratoga Springs"
select select "object:13897"
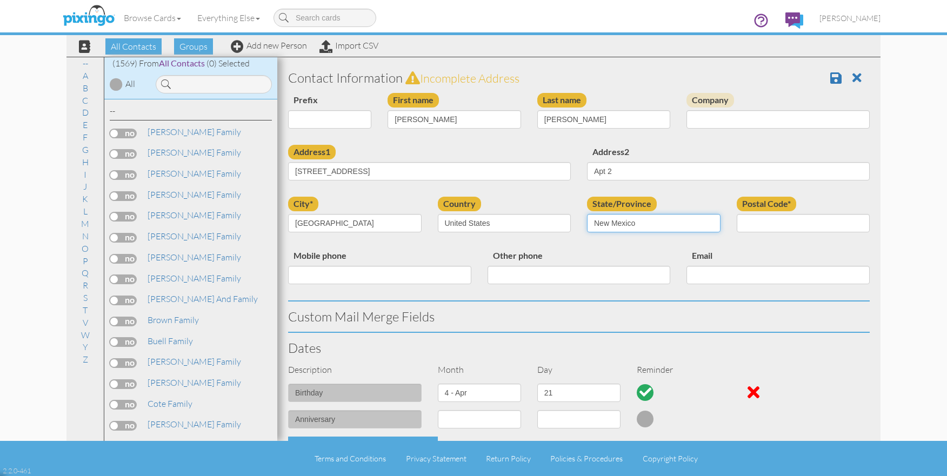
select select "object:14183"
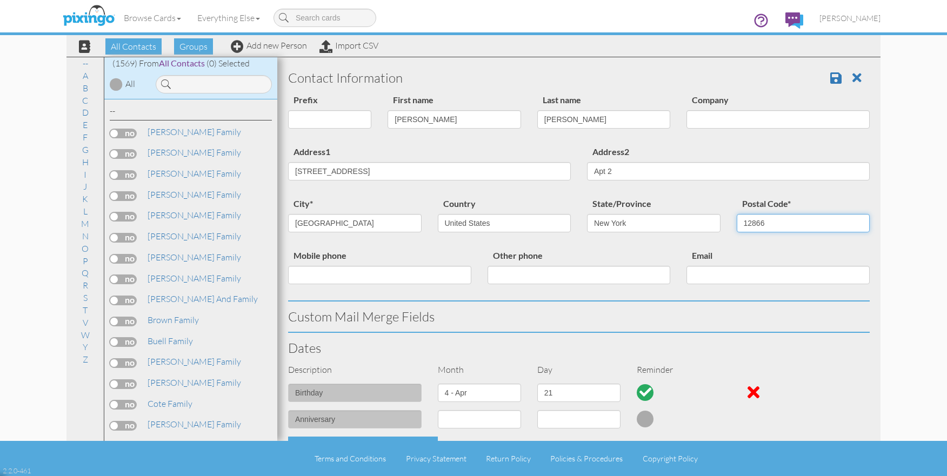
type input "12866"
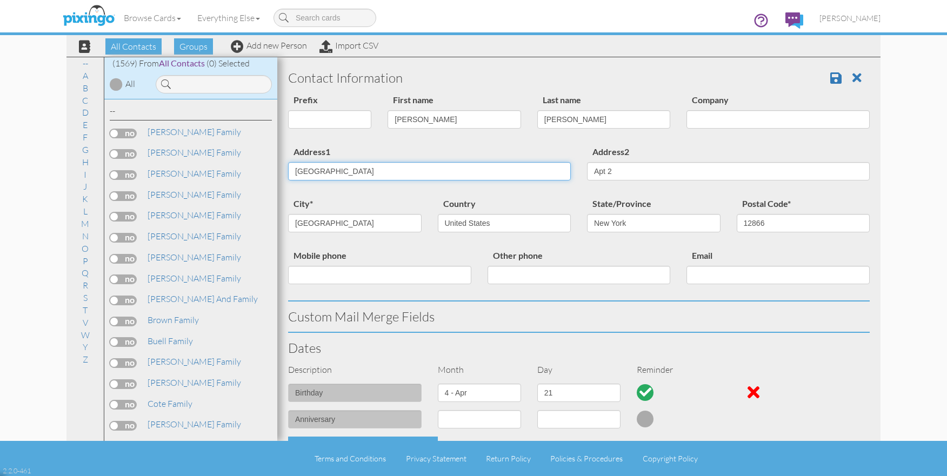
type input "3B Station Lane"
drag, startPoint x: 522, startPoint y: 145, endPoint x: 510, endPoint y: 149, distance: 13.2
click at [520, 145] on div "Address1 3B Station Lane" at bounding box center [429, 167] width 299 height 44
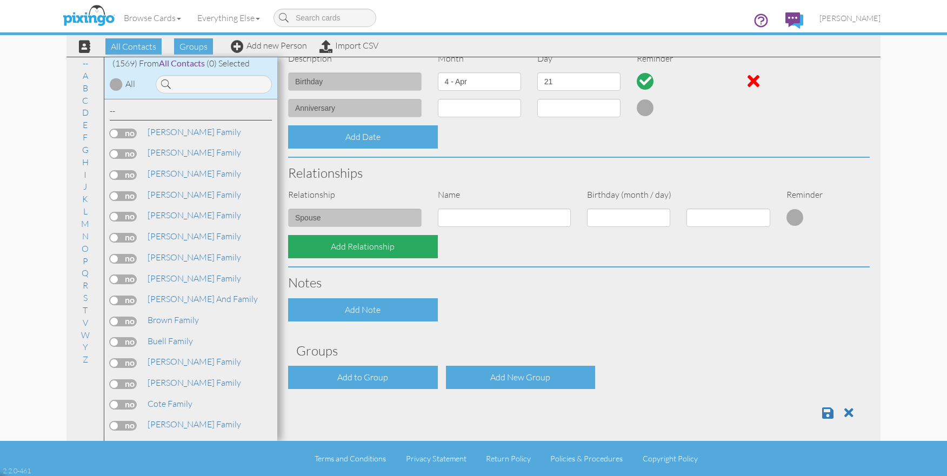
scroll to position [309, 0]
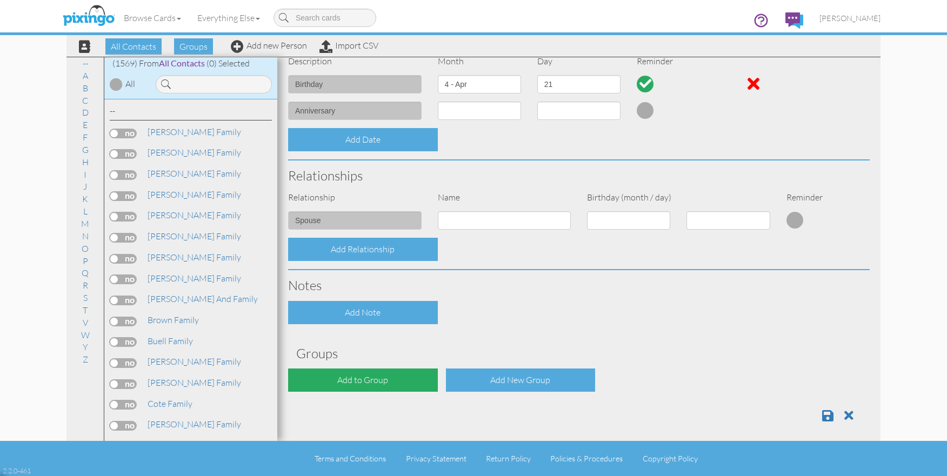
click at [348, 373] on div "Add to Group" at bounding box center [363, 380] width 150 height 23
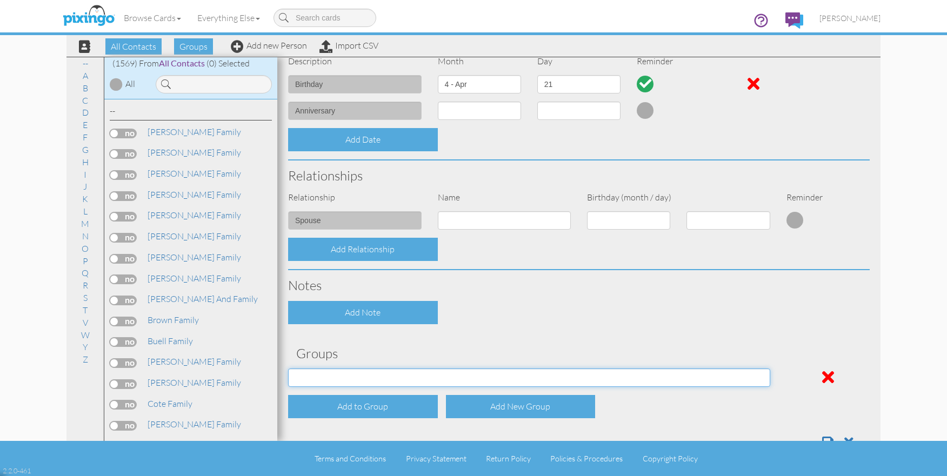
select select "object:14217"
click at [826, 436] on span at bounding box center [828, 442] width 11 height 13
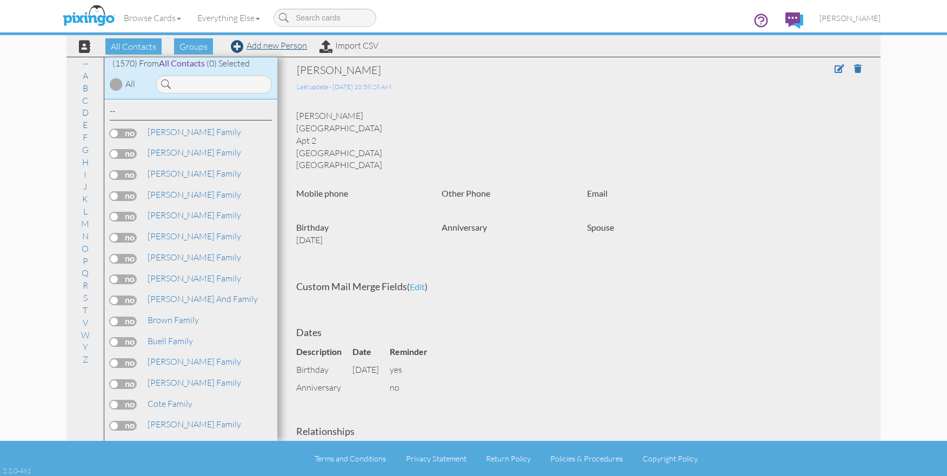
click at [280, 48] on link "Add new Person" at bounding box center [269, 45] width 76 height 11
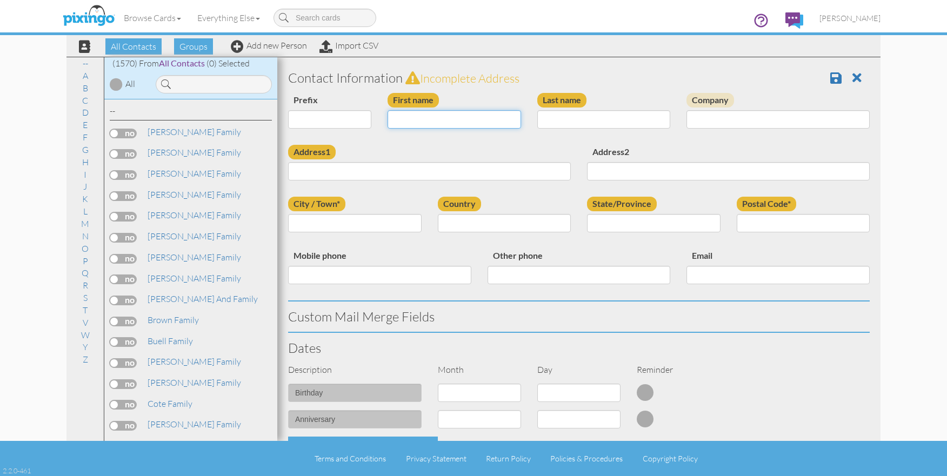
click at [414, 118] on input "First name" at bounding box center [455, 119] width 134 height 18
type input "Woodgates Family"
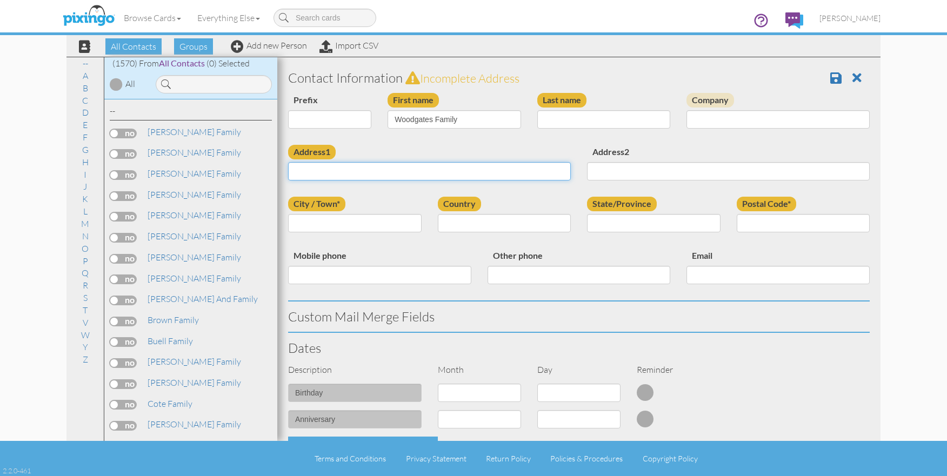
paste input "3610 sw 3rd st, Cape Coral, FL 33991, US"
type input "3610 sw 3rd st, Cape Coral, FL 33991, US"
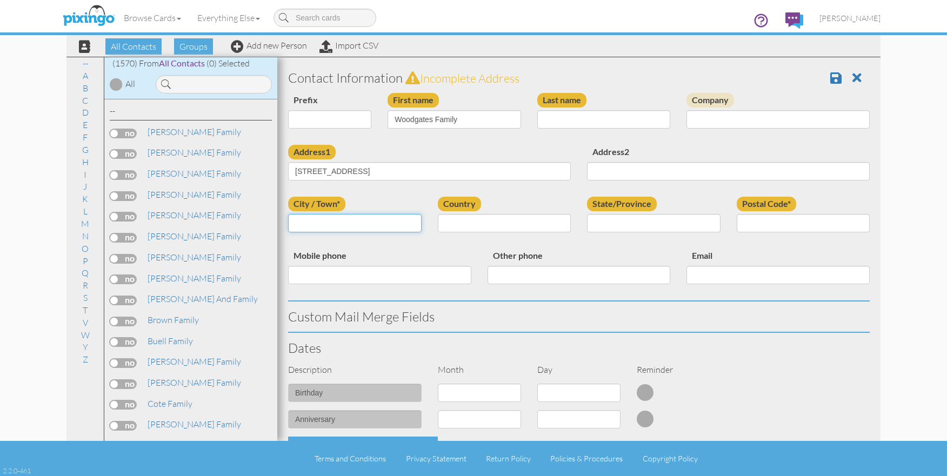
click at [343, 223] on input "City / Town*" at bounding box center [355, 223] width 134 height 18
type input "Cape Coral"
select select "object:4814"
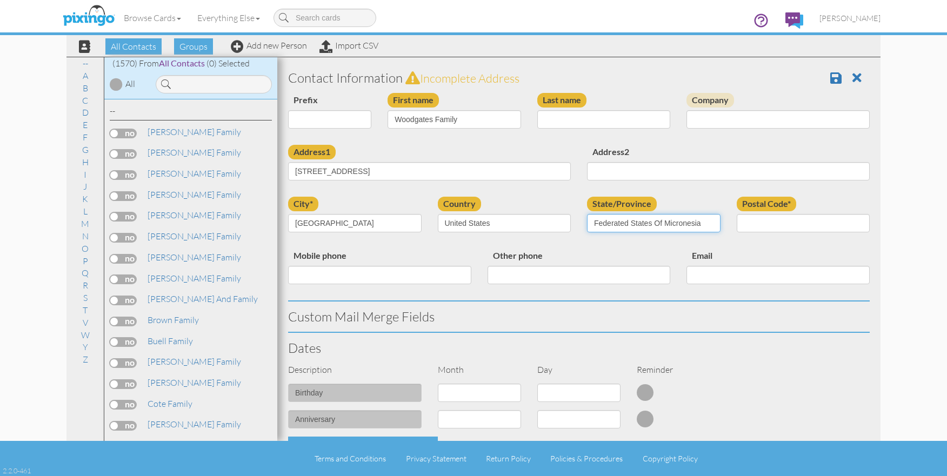
select select "object:5073"
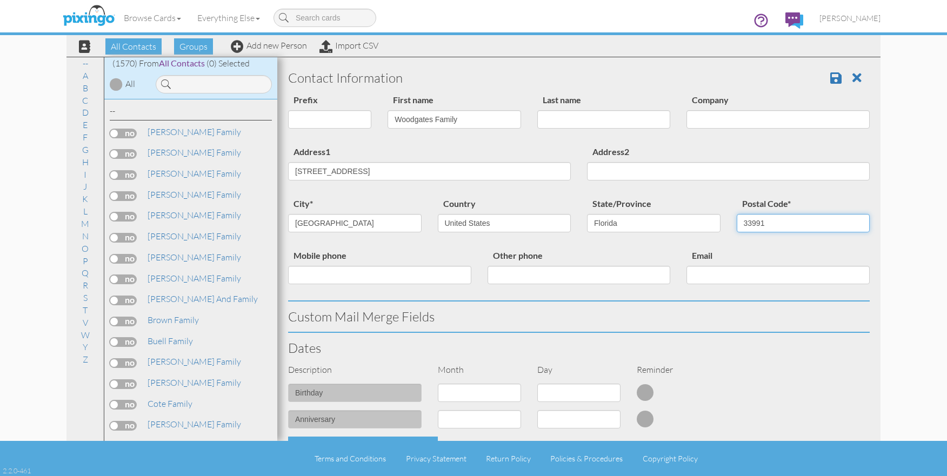
type input "33991"
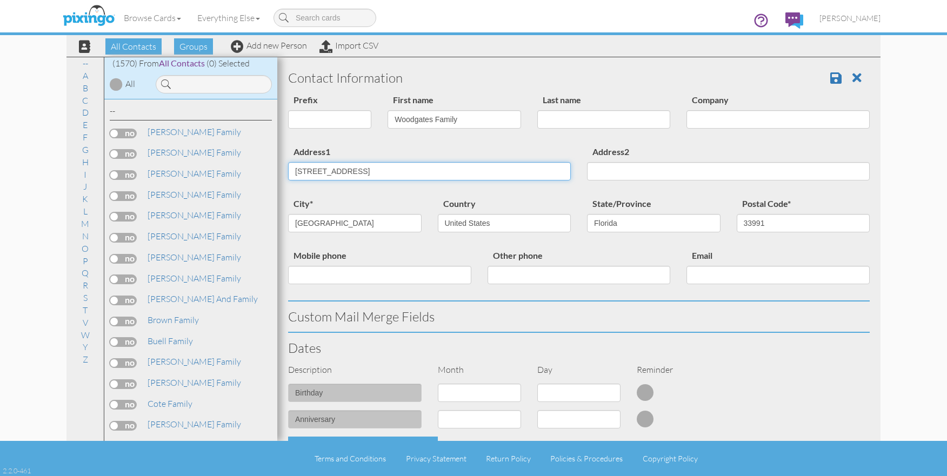
drag, startPoint x: 457, startPoint y: 167, endPoint x: 340, endPoint y: 169, distance: 117.4
click at [340, 169] on input "3610 sw 3rd st, Cape Coral, FL 33991, US" at bounding box center [429, 171] width 283 height 18
click at [324, 171] on input "3610 sw 3rd ST" at bounding box center [429, 171] width 283 height 18
type input "[STREET_ADDRESS]"
click at [409, 187] on div "Address1 3610 SW 3rd ST" at bounding box center [429, 167] width 299 height 44
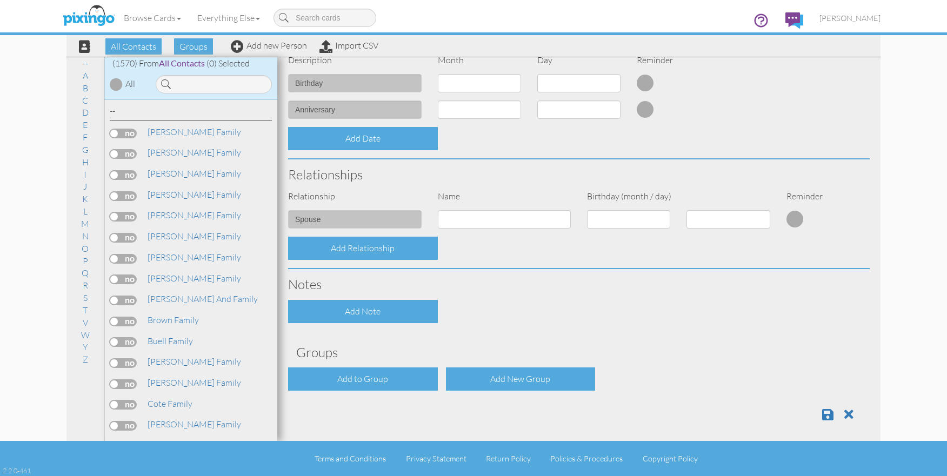
scroll to position [309, 0]
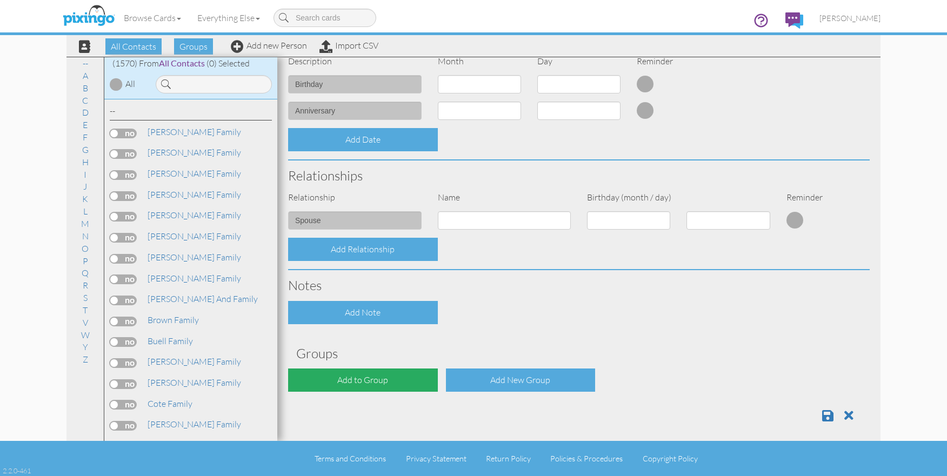
click at [386, 372] on div "Add to Group" at bounding box center [363, 380] width 150 height 23
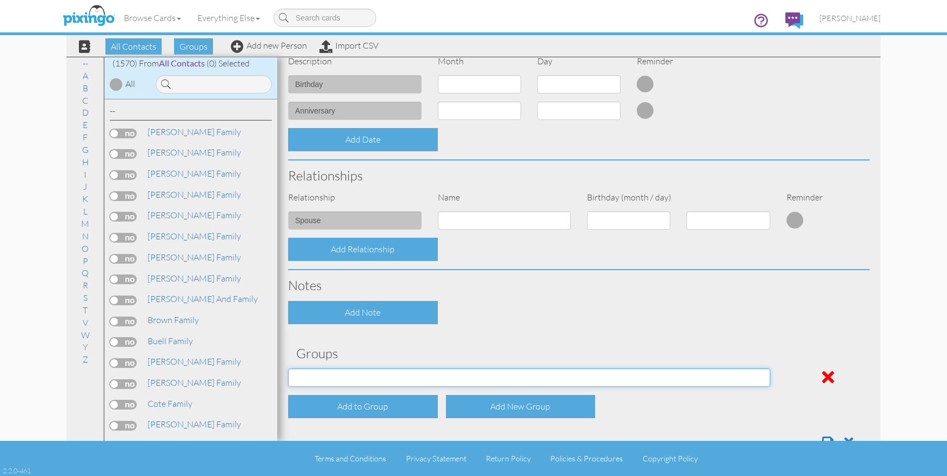
select select "object:5132"
drag, startPoint x: 832, startPoint y: 443, endPoint x: 829, endPoint y: 438, distance: 6.0
click at [832, 443] on div "Terms and Conditions Privacy Statement Return Policy Policies & Procedures Copy…" at bounding box center [473, 458] width 947 height 35
click at [827, 436] on span at bounding box center [828, 442] width 11 height 13
